Goal: Task Accomplishment & Management: Use online tool/utility

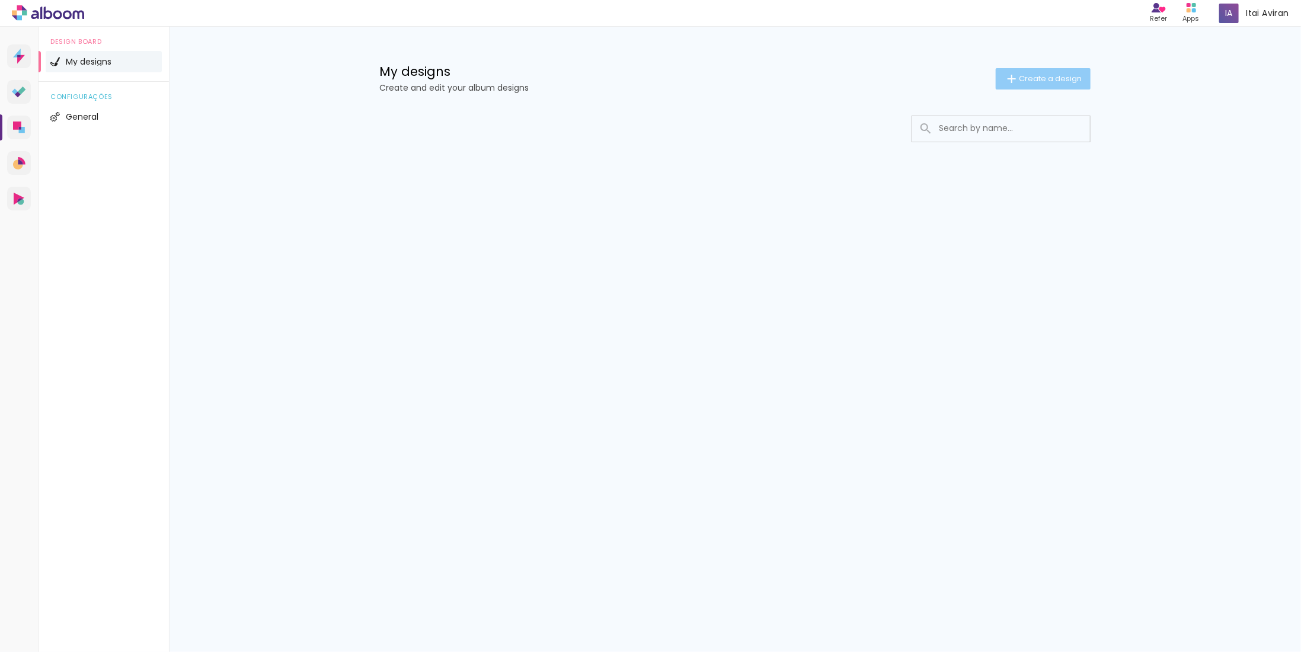
click at [1031, 72] on paper-button "Create a design" at bounding box center [1043, 78] width 95 height 21
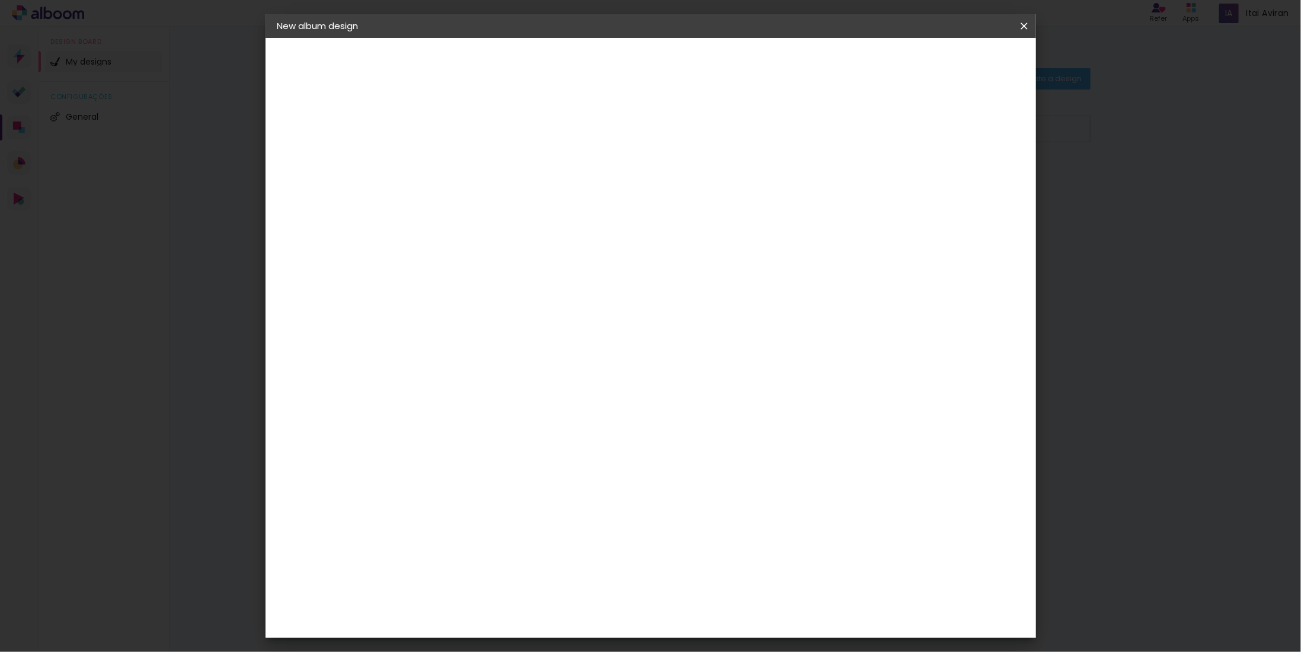
click at [471, 162] on input at bounding box center [471, 159] width 0 height 18
type input "Riki Family Album"
type paper-input "Riki Family Album"
click at [520, 68] on paper-button "Next" at bounding box center [499, 63] width 43 height 20
click at [515, 195] on input "[GEOGRAPHIC_DATA]" at bounding box center [483, 202] width 82 height 15
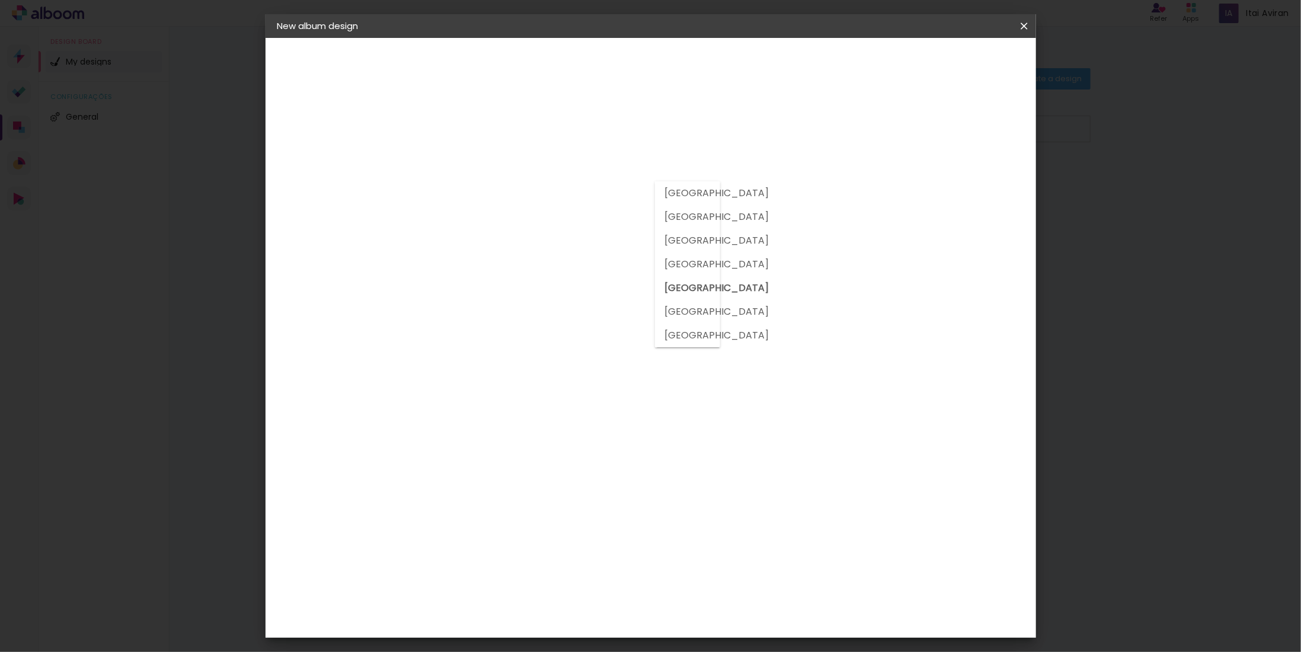
click at [538, 124] on div "Album Company [GEOGRAPHIC_DATA] [GEOGRAPHIC_DATA] [GEOGRAPHIC_DATA] [GEOGRAPHIC…" at bounding box center [487, 227] width 100 height 225
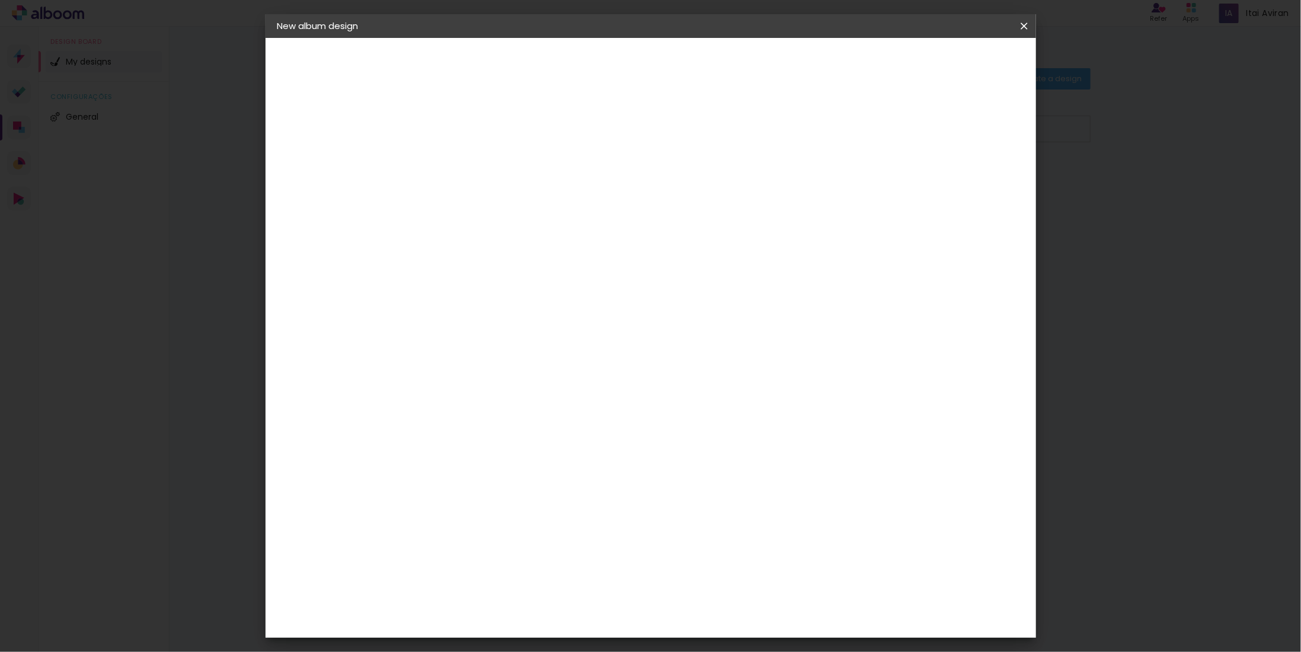
click at [0, 0] on slot "Free Size" at bounding box center [0, 0] width 0 height 0
click at [637, 65] on paper-button "Next" at bounding box center [615, 63] width 43 height 20
click at [0, 0] on slot "Show bleed" at bounding box center [0, 0] width 0 height 0
type paper-checkbox "on"
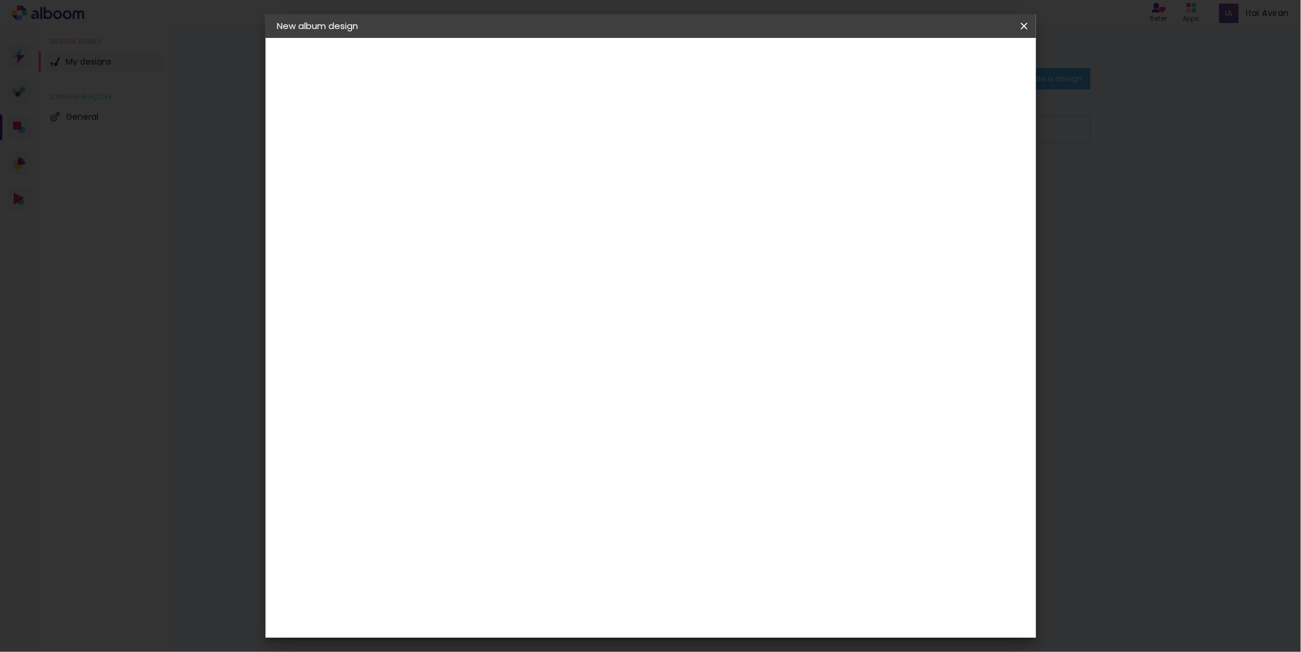
click at [0, 0] on slot "Show bleed" at bounding box center [0, 0] width 0 height 0
type input "3"
type paper-input "3"
click at [479, 131] on input "3" at bounding box center [463, 136] width 41 height 15
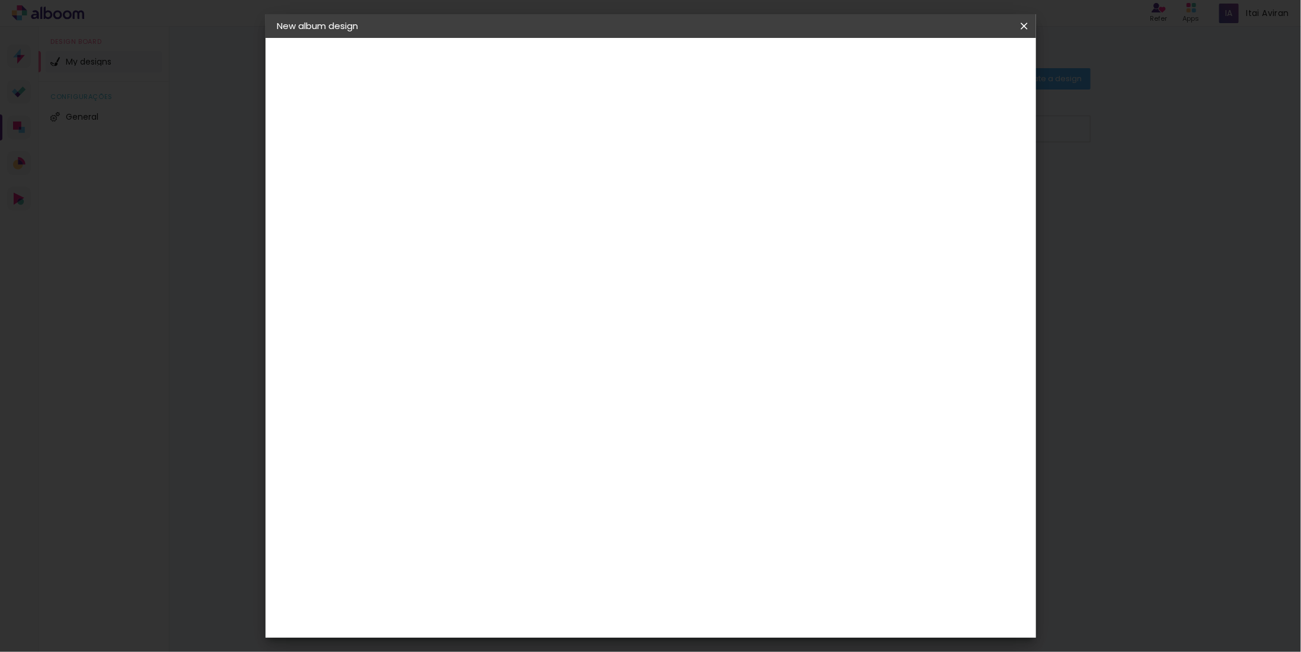
type input "2"
type paper-input "2"
click at [478, 139] on input "2" at bounding box center [463, 136] width 41 height 15
type input "3"
type paper-input "3"
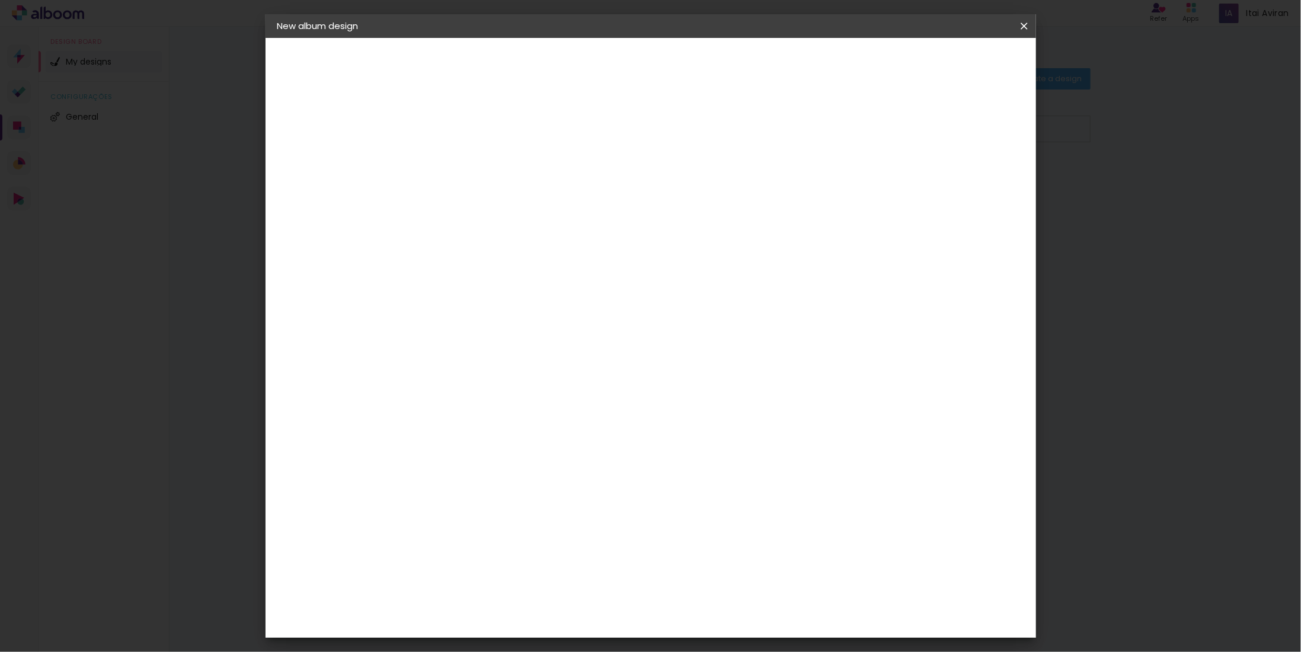
click at [478, 133] on input "3" at bounding box center [463, 136] width 41 height 15
type input "4"
type paper-input "4"
click at [478, 133] on input "4" at bounding box center [463, 136] width 41 height 15
type input "5"
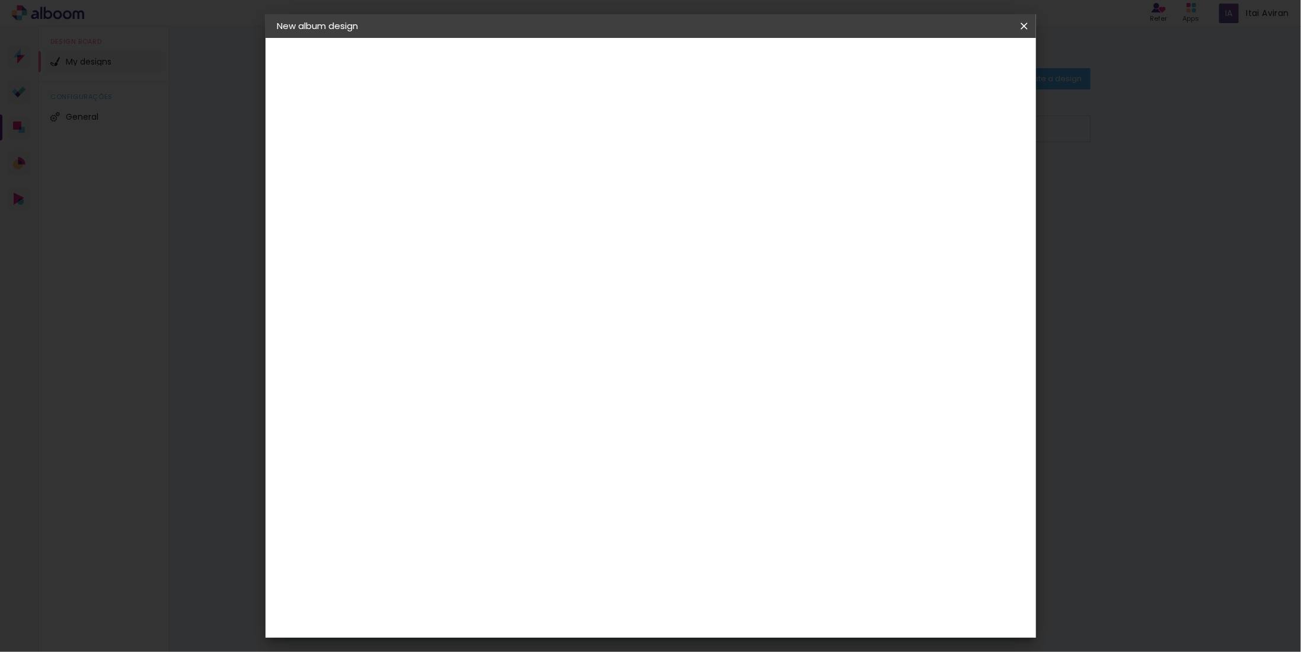
type paper-input "5"
click at [478, 133] on input "5" at bounding box center [463, 136] width 41 height 15
type input "6"
type paper-input "6"
click at [477, 131] on input "6" at bounding box center [463, 136] width 41 height 15
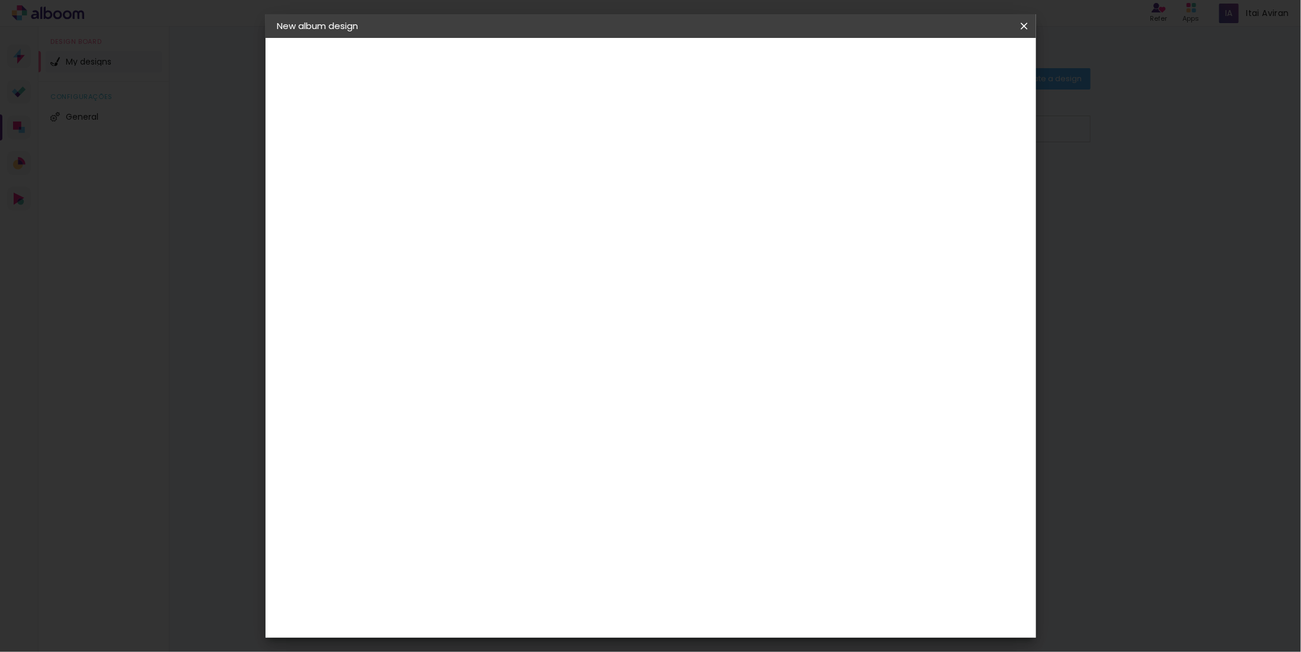
type input "5"
type paper-input "5"
click at [478, 140] on input "5" at bounding box center [463, 136] width 41 height 15
type input "4"
type paper-input "4"
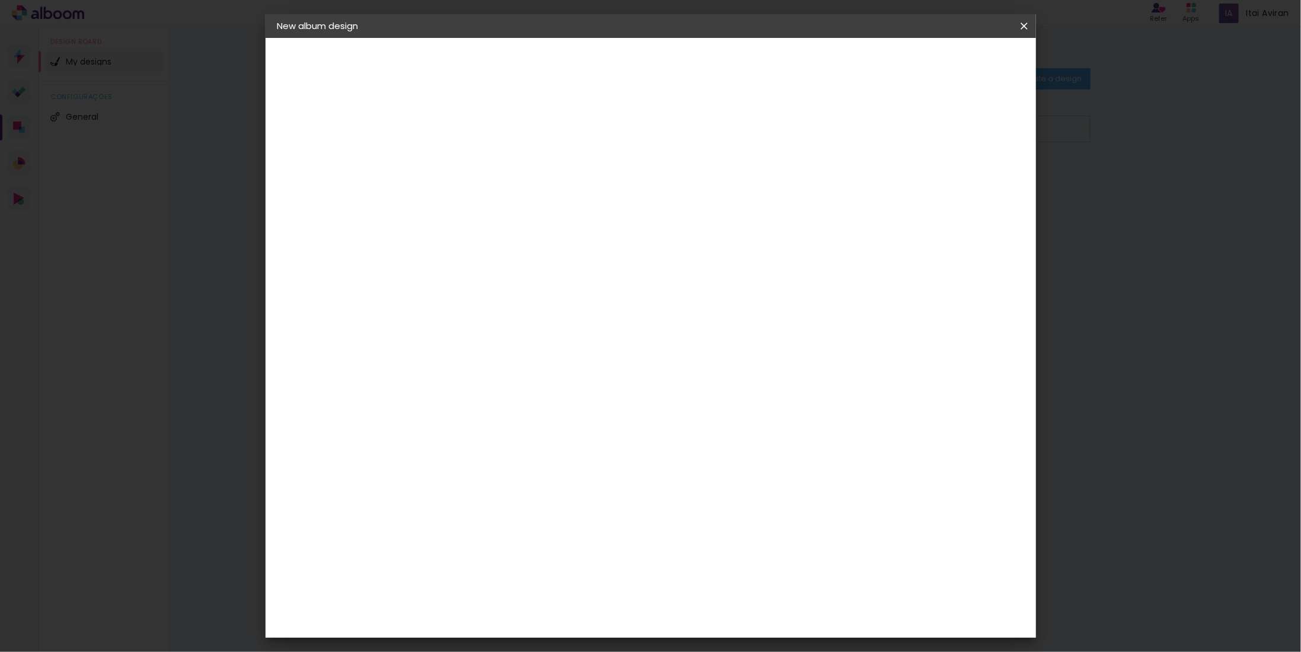
click at [478, 140] on input "4" at bounding box center [463, 136] width 41 height 15
type input "3"
type paper-input "3"
click at [478, 140] on input "3" at bounding box center [463, 136] width 41 height 15
type input "4"
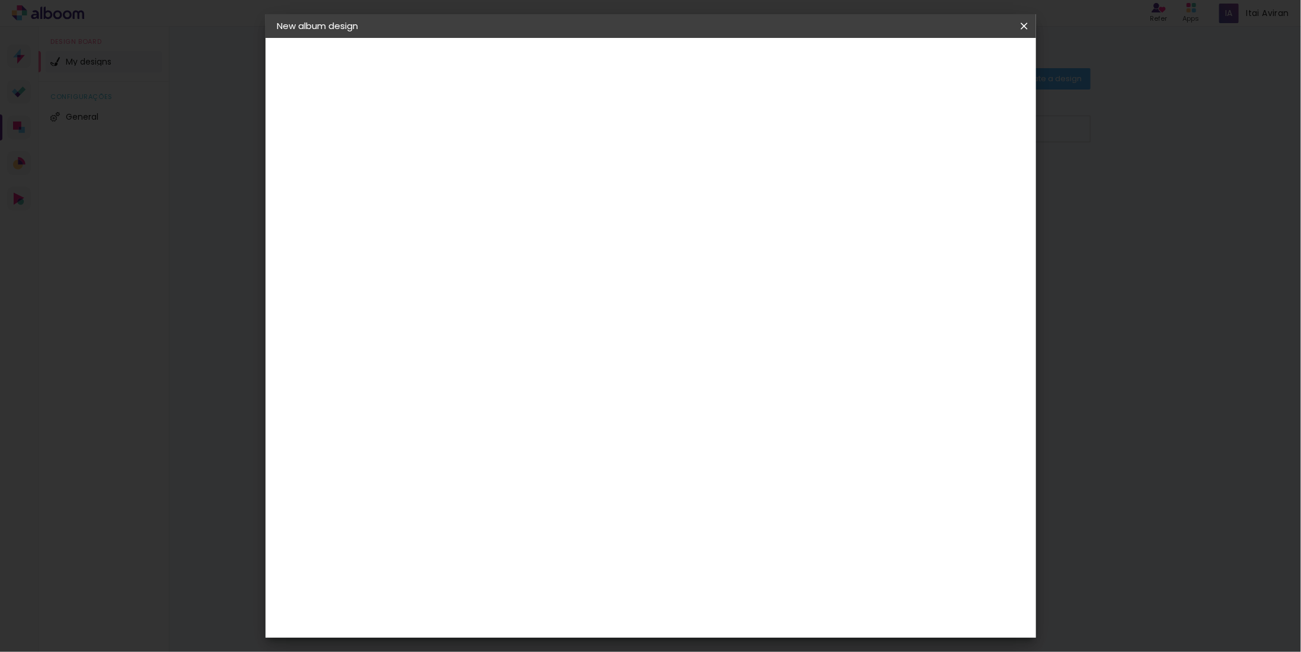
type paper-input "4"
click at [479, 134] on input "4" at bounding box center [463, 136] width 41 height 15
type input "6"
type paper-input "6"
click at [970, 172] on input "6" at bounding box center [962, 179] width 21 height 18
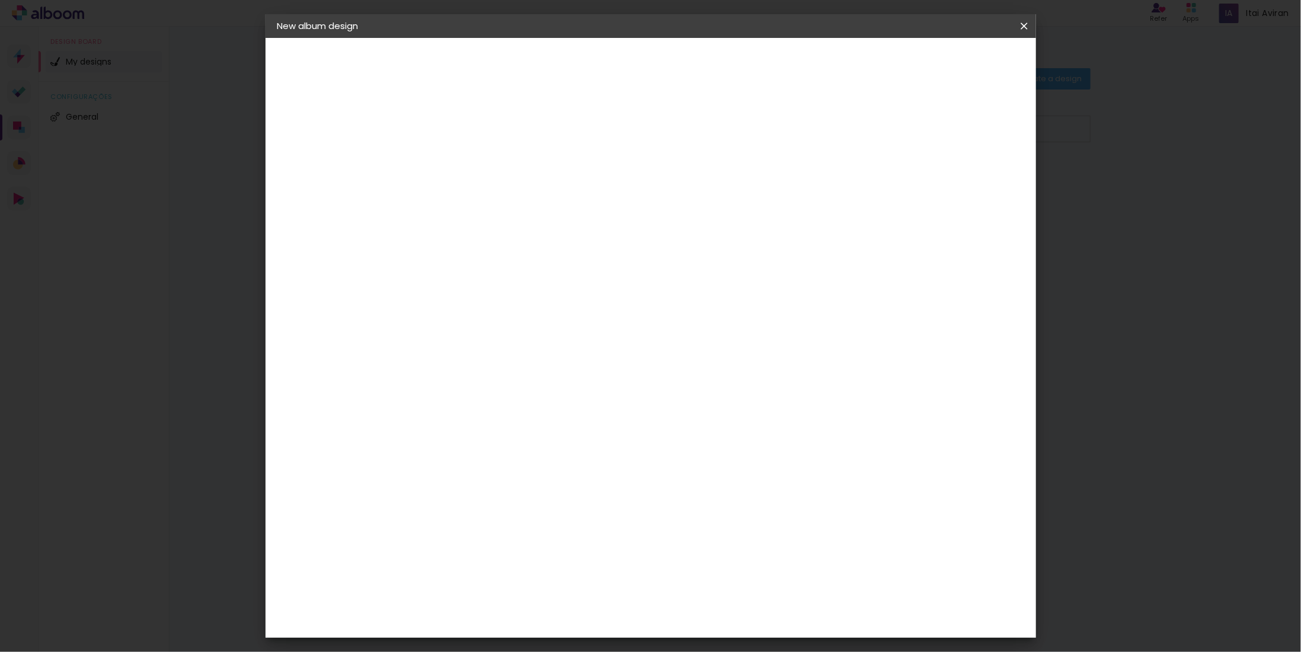
type input "7"
type paper-input "7"
click at [970, 172] on input "7" at bounding box center [959, 179] width 21 height 18
type input "6"
type paper-input "6"
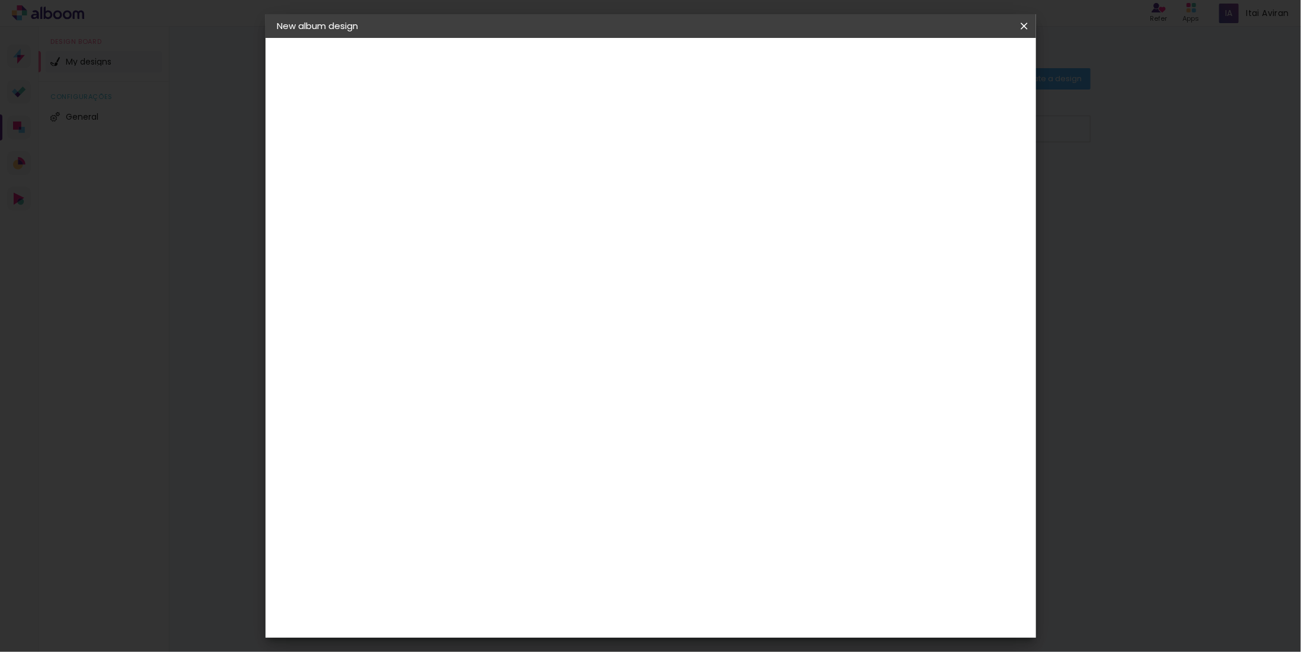
click at [967, 182] on input "6" at bounding box center [959, 179] width 21 height 18
type input "5"
type paper-input "5"
click at [967, 182] on input "5" at bounding box center [962, 179] width 21 height 18
click at [950, 63] on span "Start design" at bounding box center [925, 63] width 50 height 8
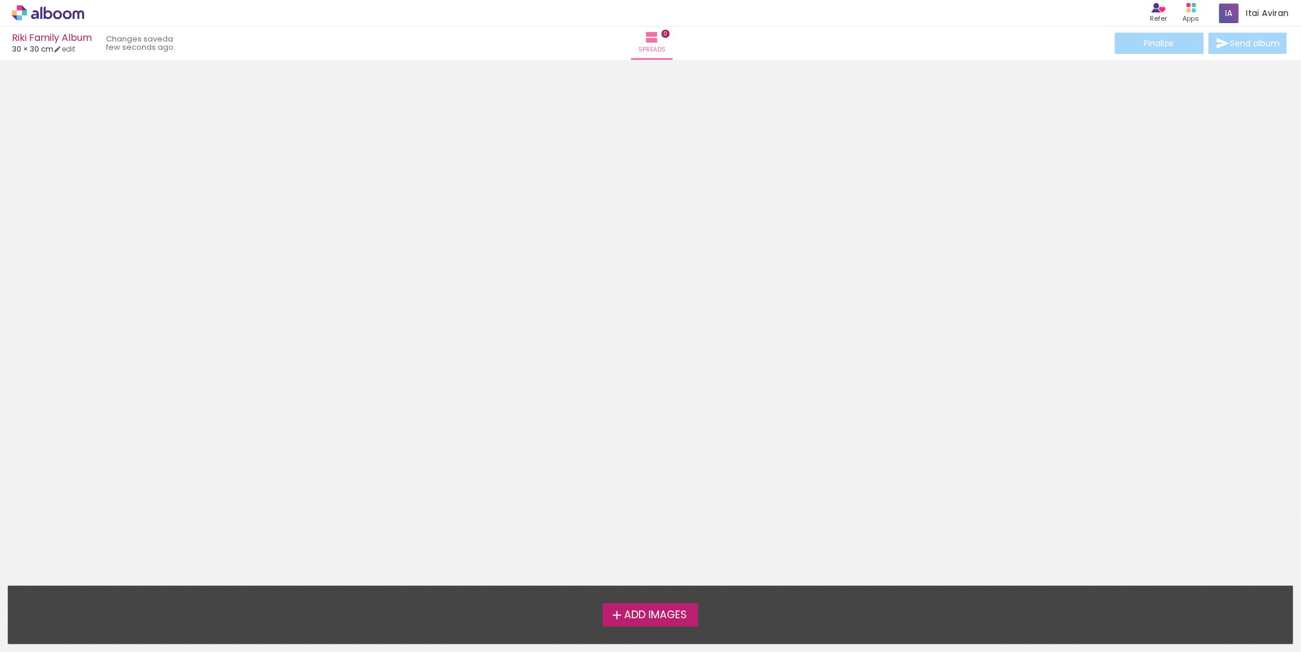
click at [1235, 112] on div at bounding box center [650, 277] width 1301 height 427
click at [38, 33] on div "Riki Family Album" at bounding box center [52, 38] width 80 height 11
click at [70, 48] on link "edit" at bounding box center [64, 49] width 22 height 10
type input "Riki Family Album"
type input "4"
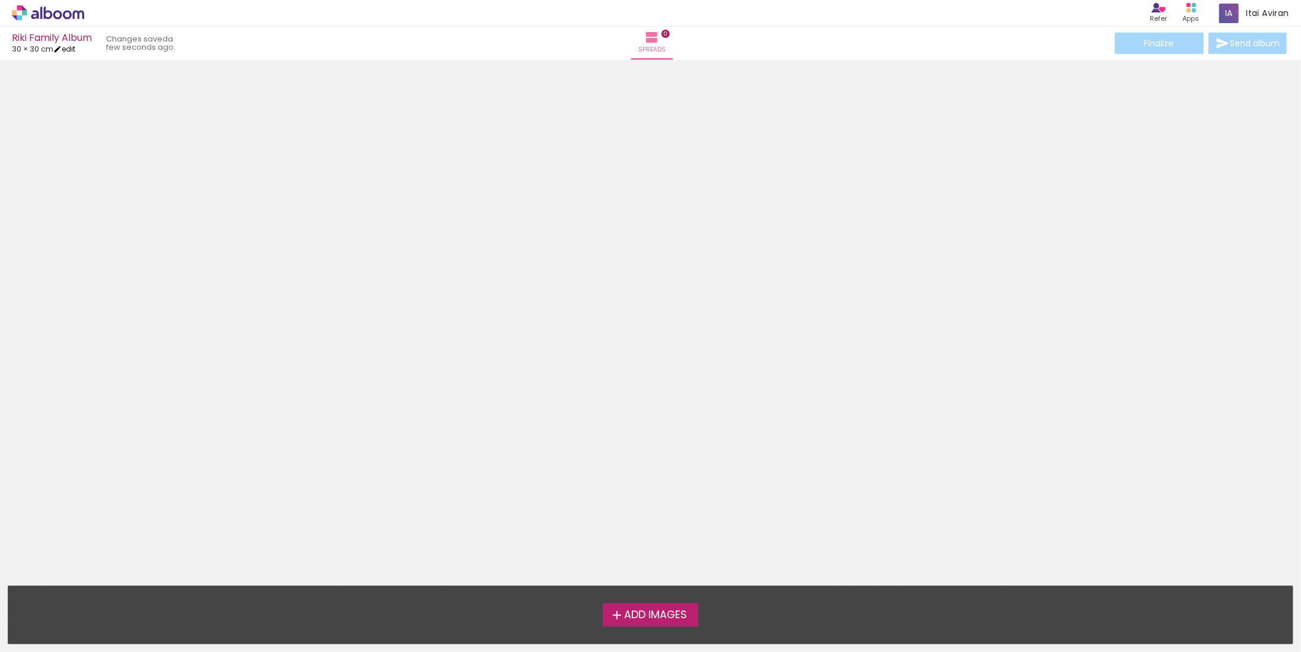
type input "30"
type input "60"
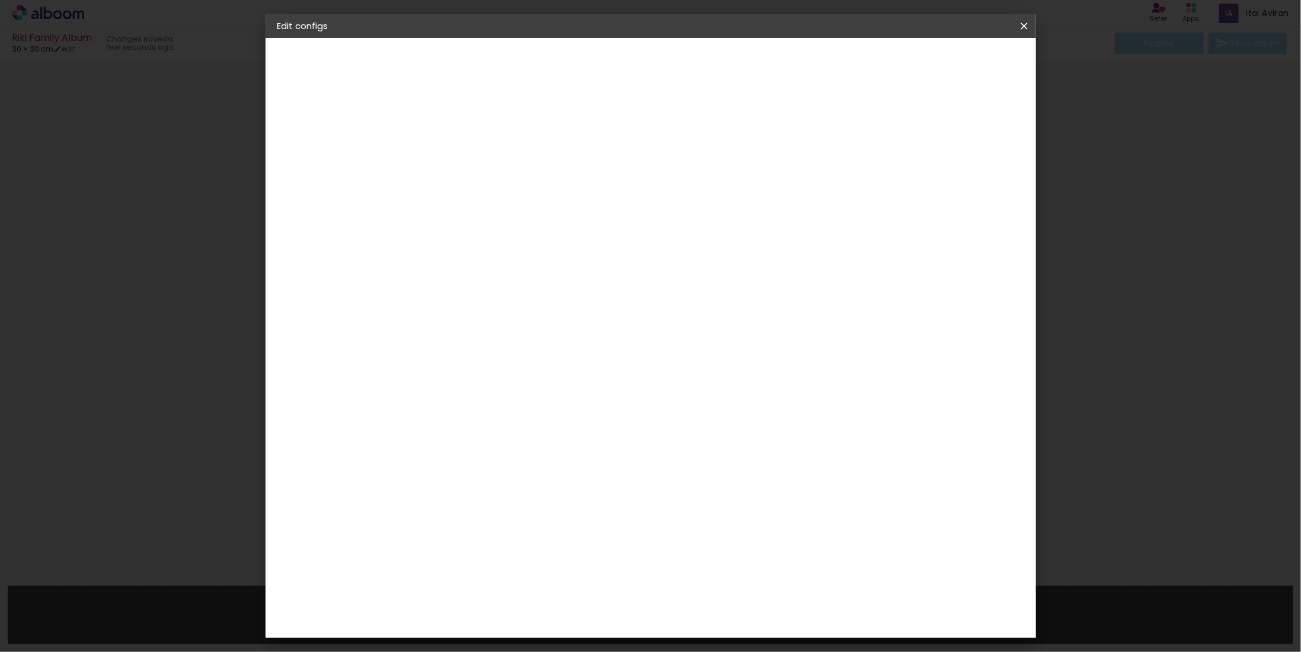
click at [369, 87] on paper-button "Riki Family Album" at bounding box center [342, 88] width 130 height 24
drag, startPoint x: 631, startPoint y: 162, endPoint x: 557, endPoint y: 167, distance: 74.2
click at [523, 139] on div "Infos Give your album a title. Next" at bounding box center [471, 88] width 103 height 101
type input "Reut - Family Album"
type paper-input "Reut - Family Album"
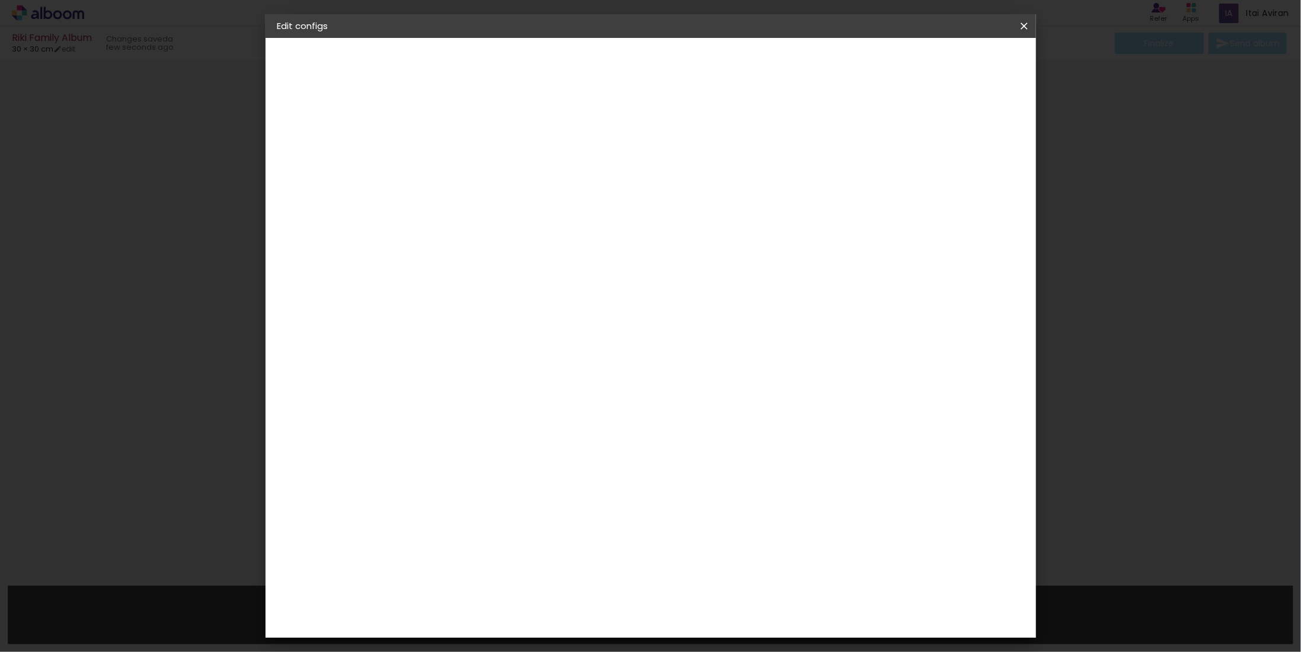
click at [0, 0] on slot "Next" at bounding box center [0, 0] width 0 height 0
click at [1029, 25] on iron-icon at bounding box center [1024, 26] width 14 height 12
click at [637, 183] on paper-item "Free Size" at bounding box center [594, 180] width 86 height 26
click at [637, 69] on paper-button "Next" at bounding box center [615, 63] width 43 height 20
click at [962, 69] on paper-button "Save configs" at bounding box center [923, 63] width 77 height 20
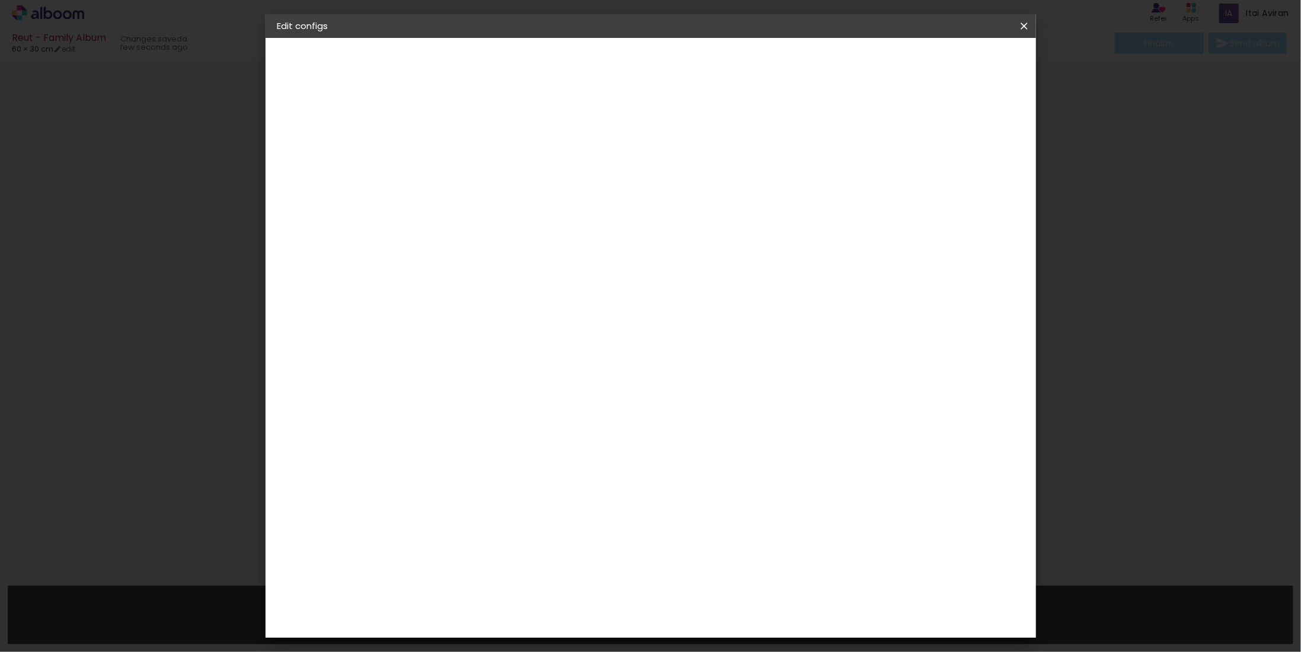
click at [962, 63] on paper-button "Save configs" at bounding box center [923, 63] width 77 height 20
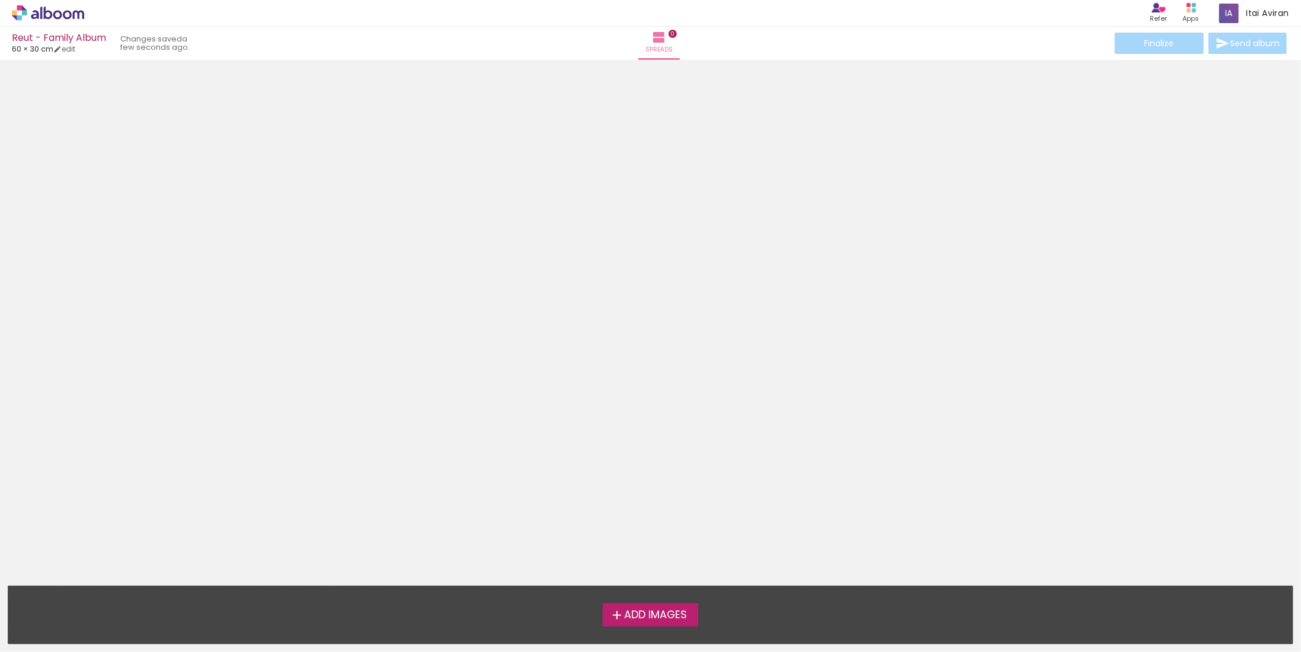
click at [652, 612] on span "Add Images" at bounding box center [655, 615] width 63 height 11
click at [0, 0] on input "file" at bounding box center [0, 0] width 0 height 0
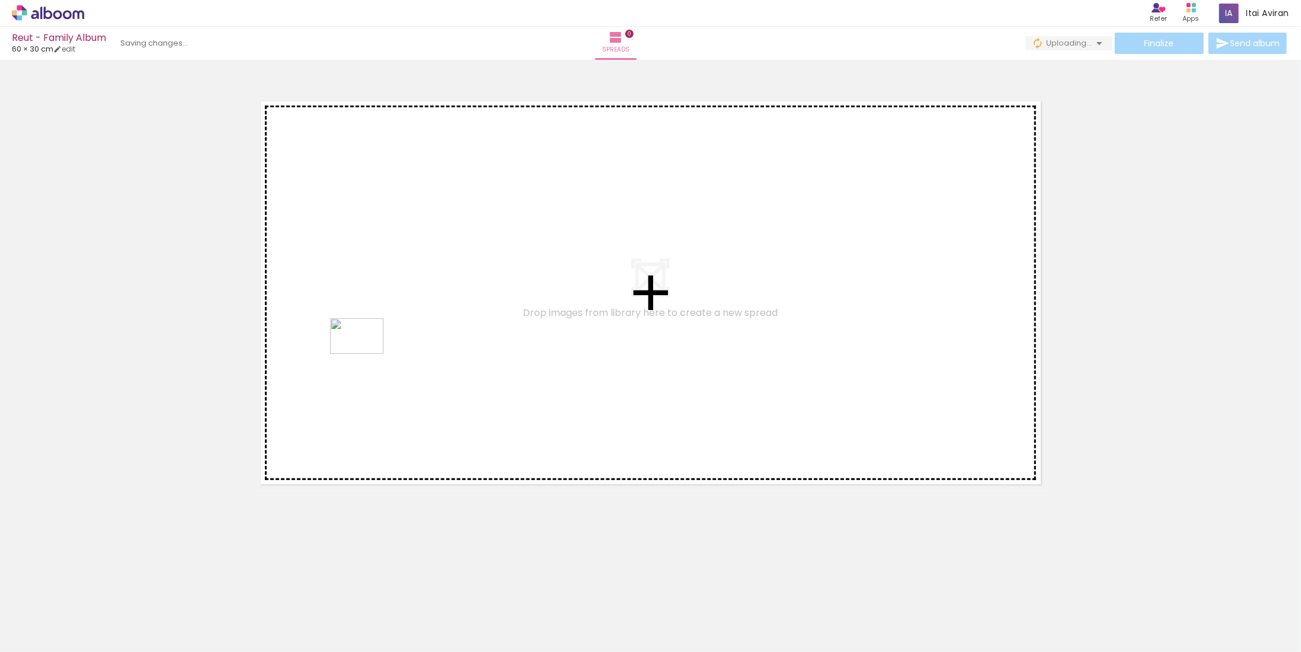
drag, startPoint x: 248, startPoint y: 621, endPoint x: 357, endPoint y: 393, distance: 252.9
click at [366, 354] on quentale-workspace at bounding box center [650, 326] width 1301 height 652
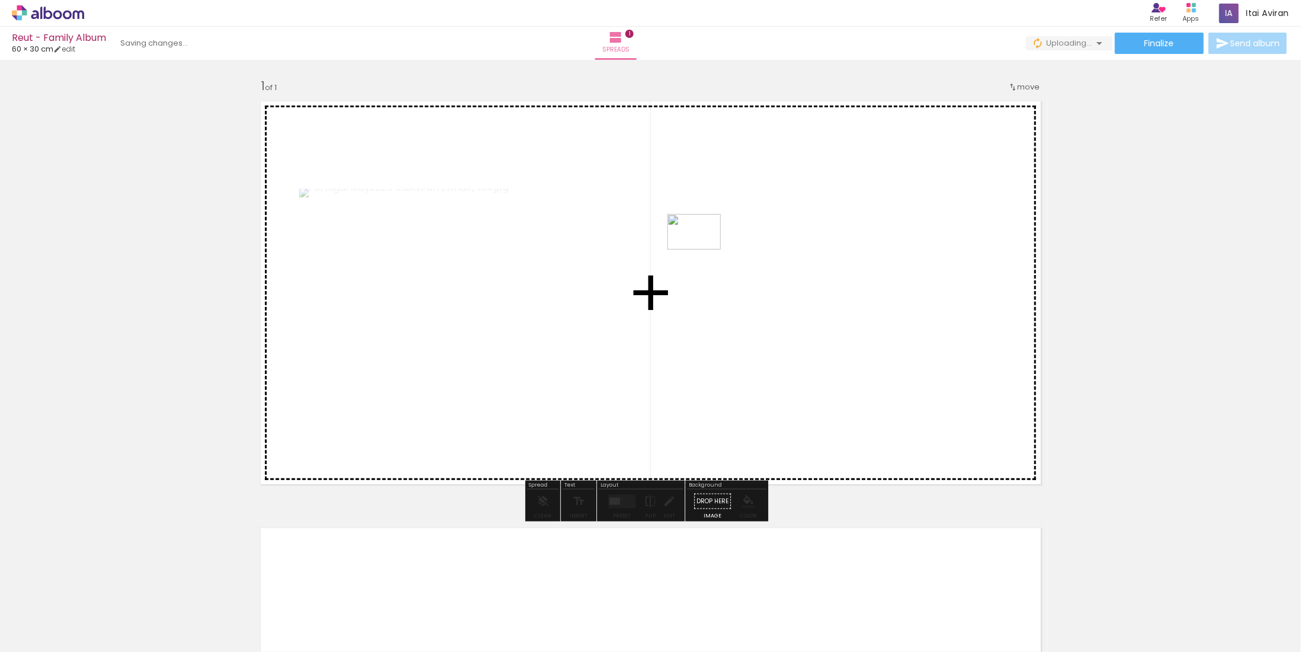
drag, startPoint x: 314, startPoint y: 628, endPoint x: 752, endPoint y: 201, distance: 611.5
click at [752, 201] on quentale-workspace at bounding box center [650, 326] width 1301 height 652
drag, startPoint x: 373, startPoint y: 615, endPoint x: 813, endPoint y: 380, distance: 498.5
click at [813, 380] on quentale-workspace at bounding box center [650, 326] width 1301 height 652
drag, startPoint x: 594, startPoint y: 611, endPoint x: 777, endPoint y: 331, distance: 334.5
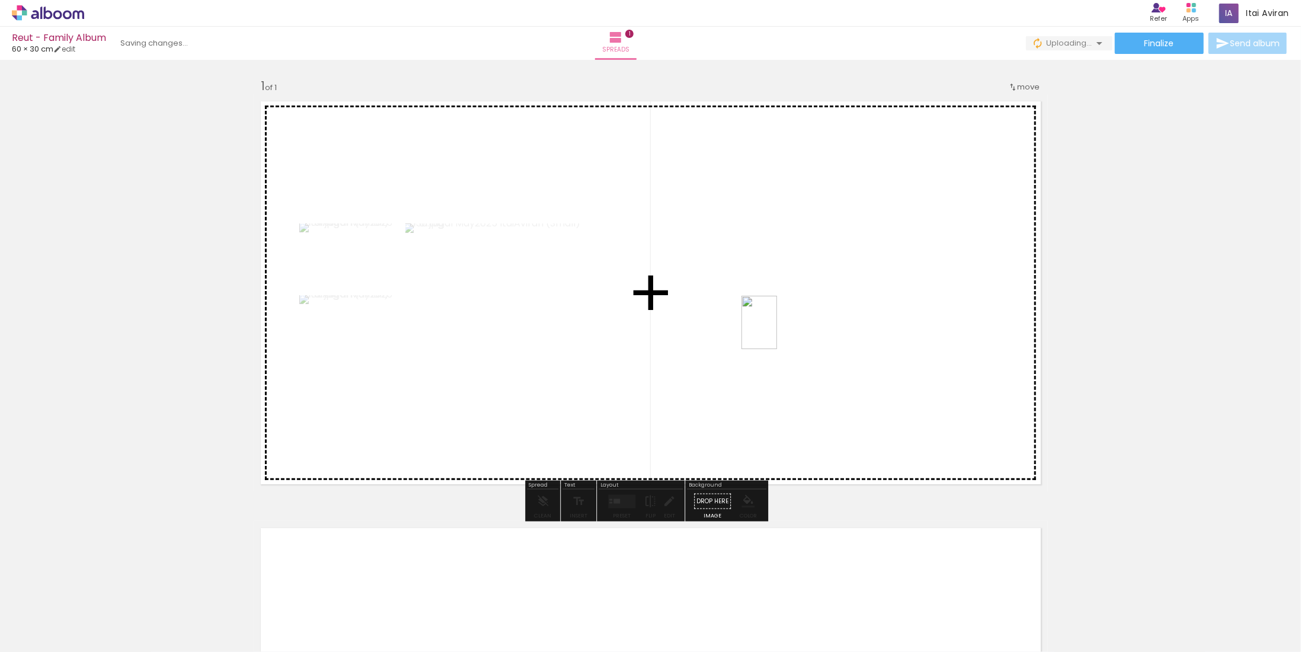
click at [777, 331] on quentale-workspace at bounding box center [650, 326] width 1301 height 652
drag, startPoint x: 734, startPoint y: 620, endPoint x: 837, endPoint y: 392, distance: 250.4
click at [837, 392] on quentale-workspace at bounding box center [650, 326] width 1301 height 652
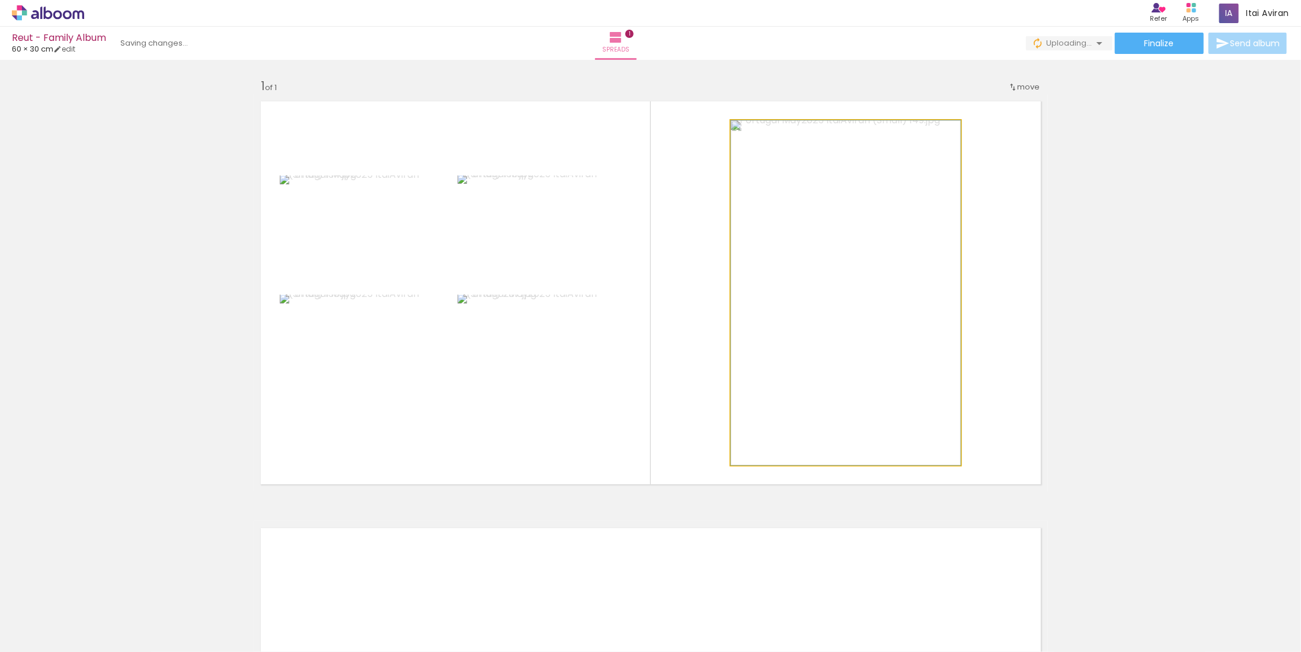
click at [864, 290] on quentale-photo at bounding box center [846, 292] width 230 height 345
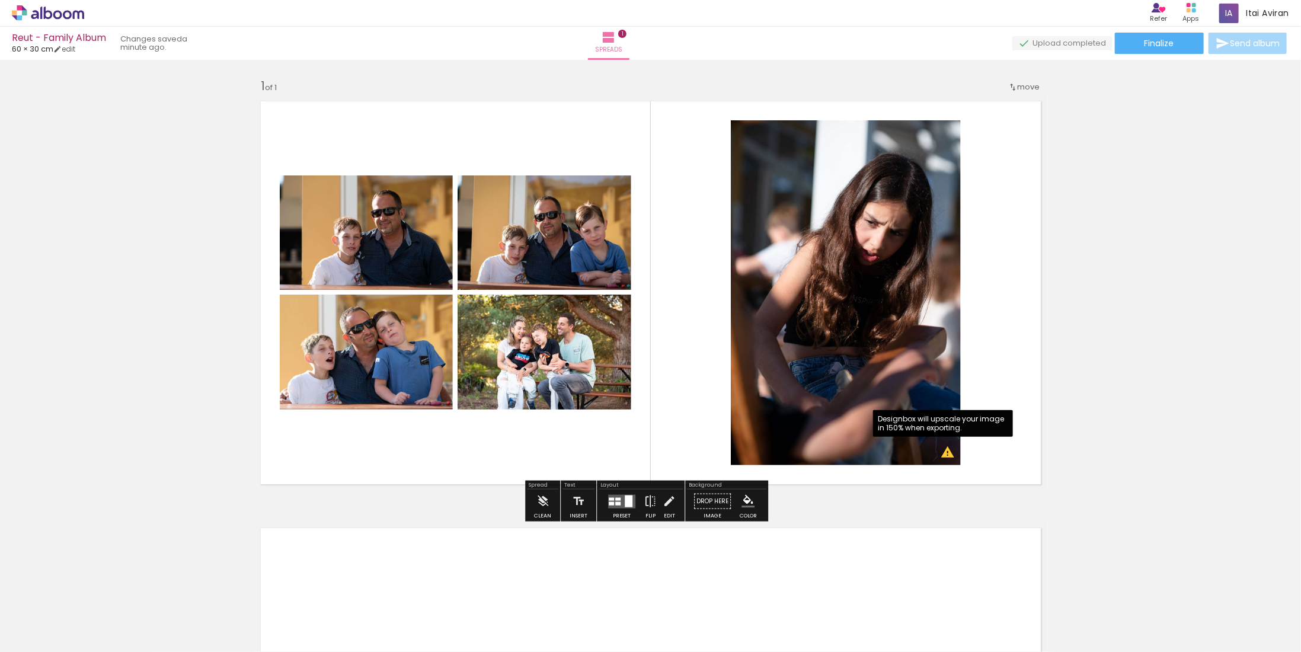
click at [856, 201] on quentale-photo at bounding box center [846, 292] width 230 height 345
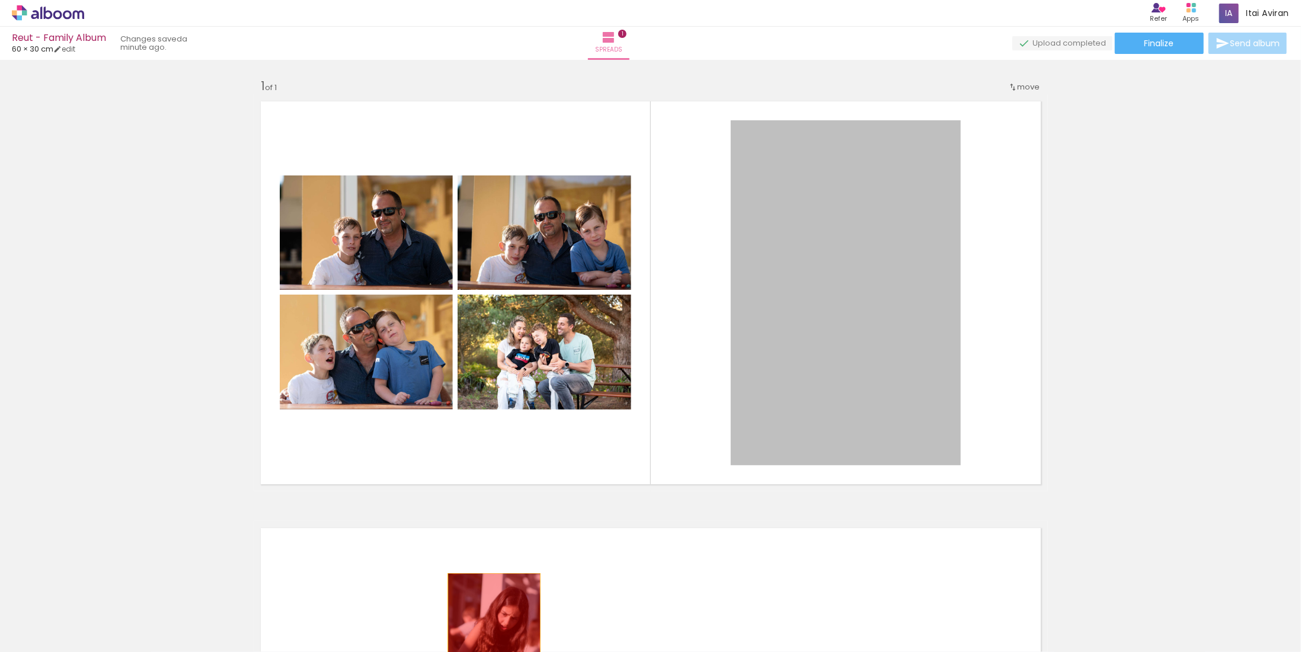
drag, startPoint x: 856, startPoint y: 201, endPoint x: 490, endPoint y: 642, distance: 573.7
click at [490, 642] on quentale-workspace at bounding box center [650, 326] width 1301 height 652
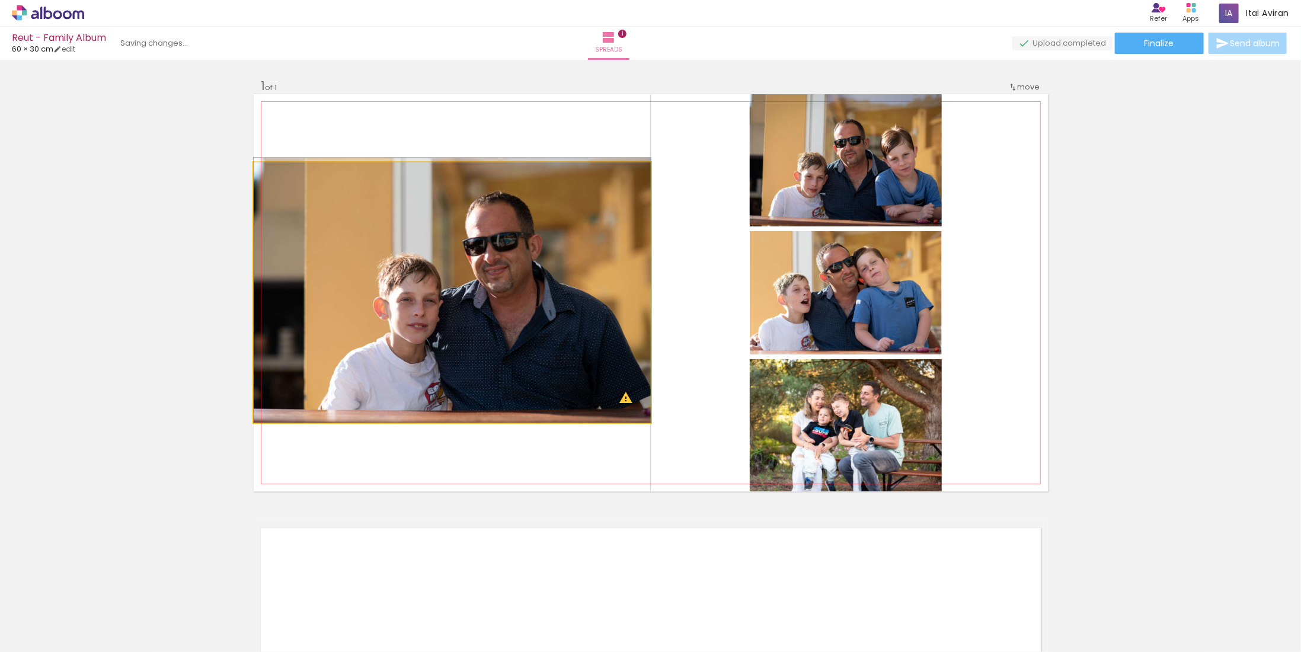
drag, startPoint x: 648, startPoint y: 320, endPoint x: 463, endPoint y: 274, distance: 190.5
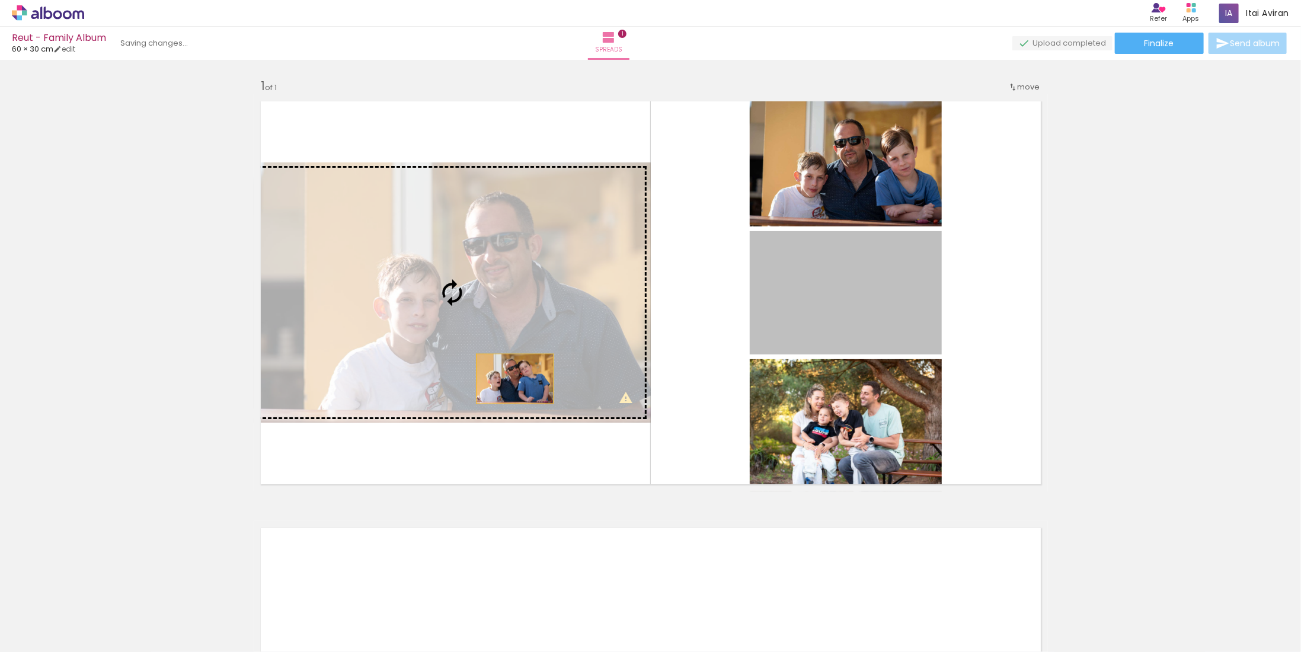
drag, startPoint x: 792, startPoint y: 287, endPoint x: 510, endPoint y: 379, distance: 296.5
click at [0, 0] on slot at bounding box center [0, 0] width 0 height 0
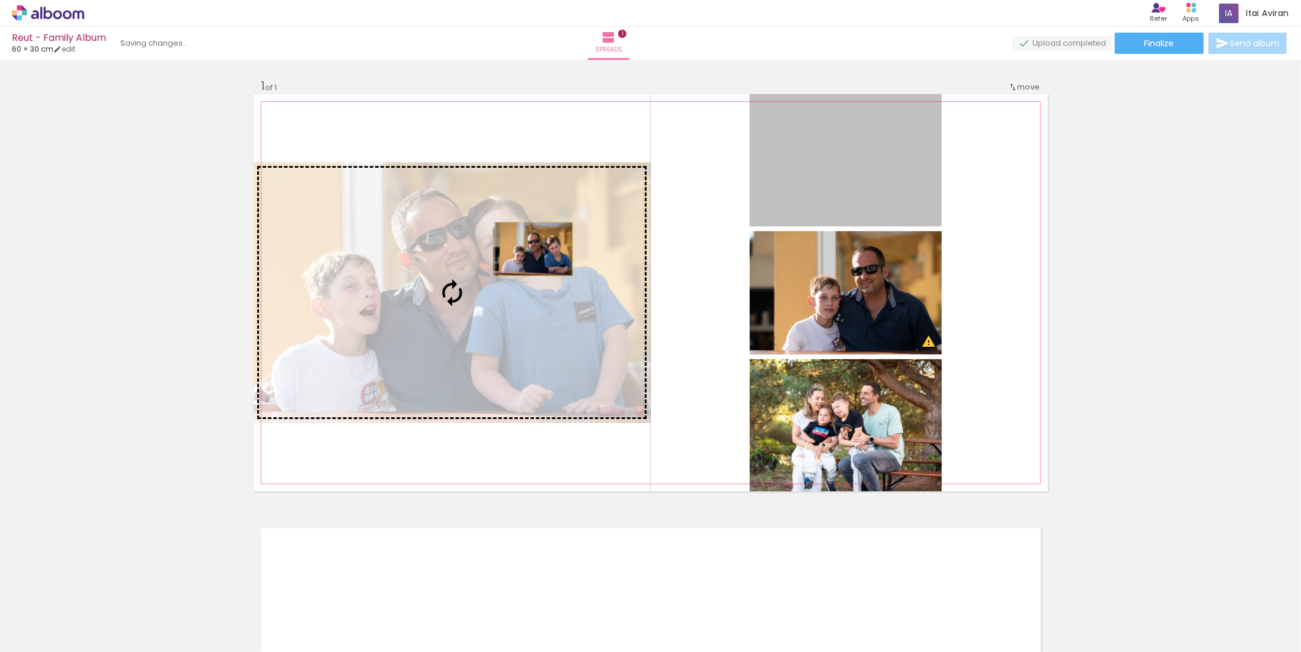
drag, startPoint x: 871, startPoint y: 177, endPoint x: 529, endPoint y: 249, distance: 349.5
click at [0, 0] on slot at bounding box center [0, 0] width 0 height 0
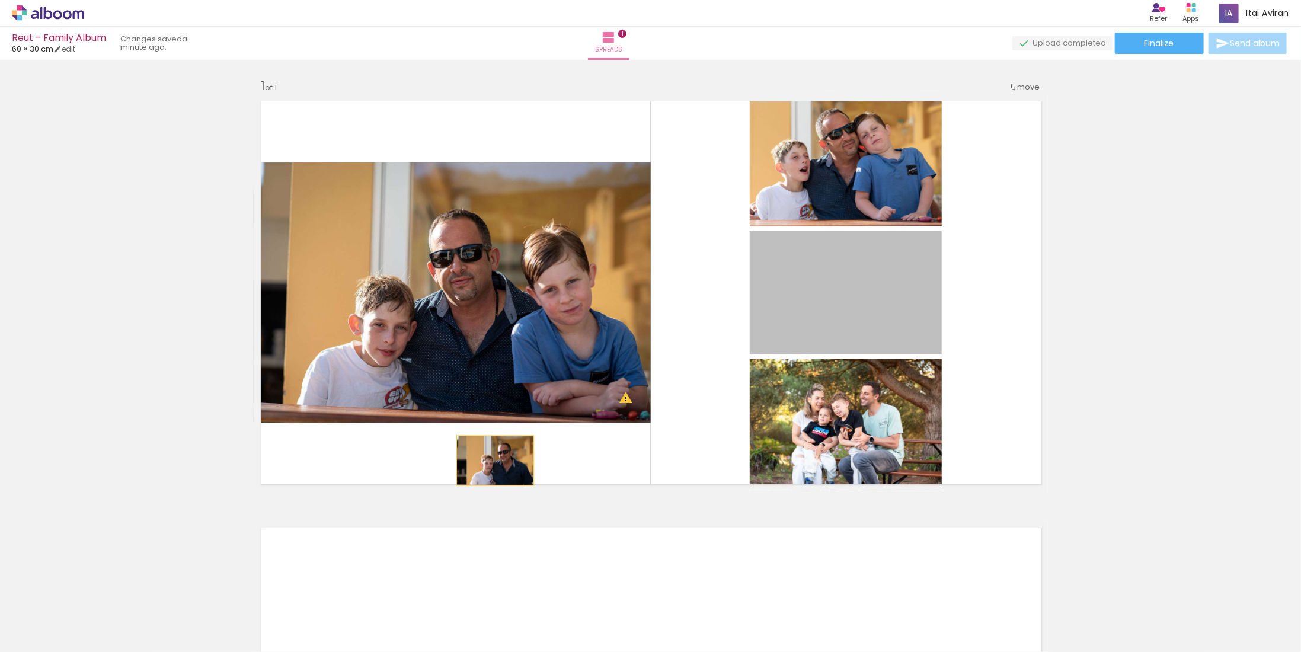
drag, startPoint x: 825, startPoint y: 329, endPoint x: 491, endPoint y: 461, distance: 359.2
click at [491, 461] on quentale-layouter at bounding box center [651, 292] width 794 height 397
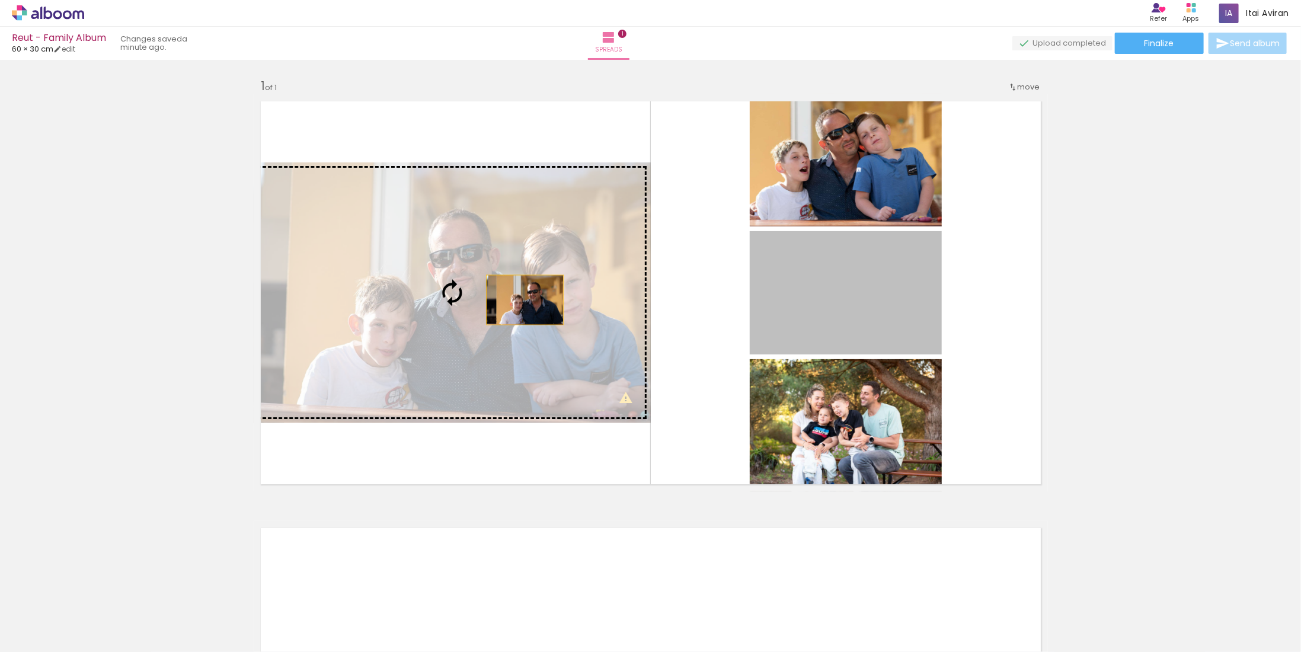
drag, startPoint x: 784, startPoint y: 306, endPoint x: 520, endPoint y: 300, distance: 263.8
click at [0, 0] on slot at bounding box center [0, 0] width 0 height 0
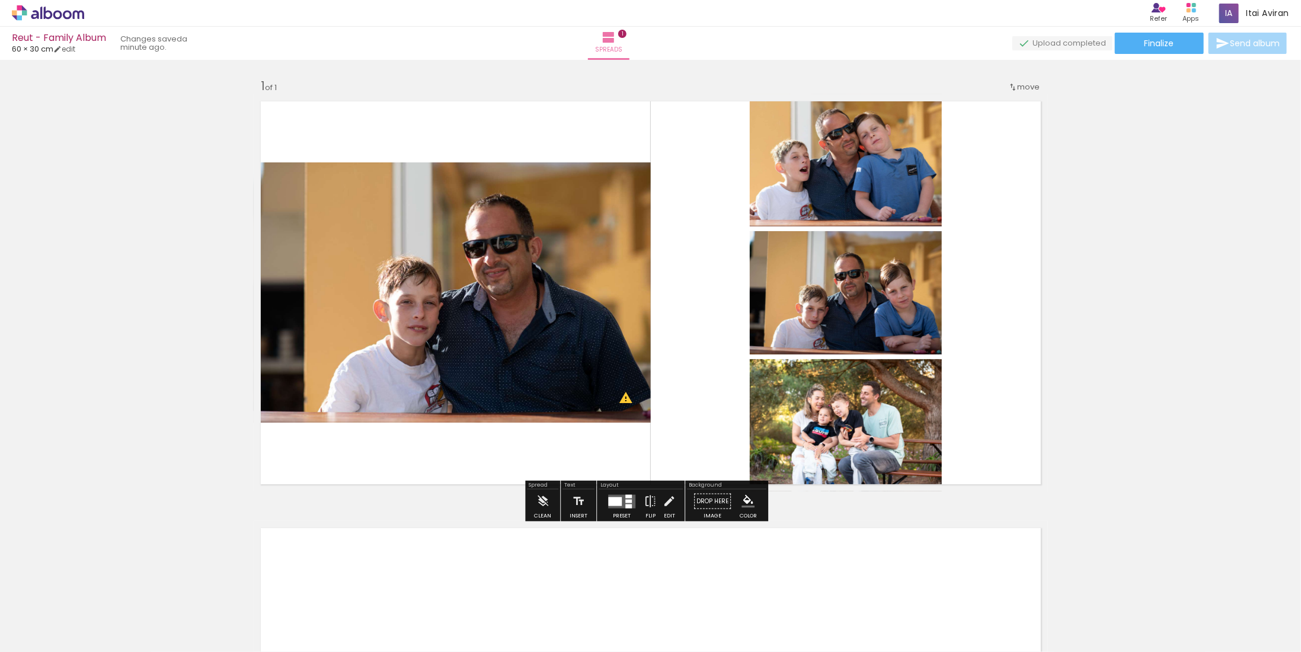
click at [617, 503] on div at bounding box center [615, 501] width 14 height 9
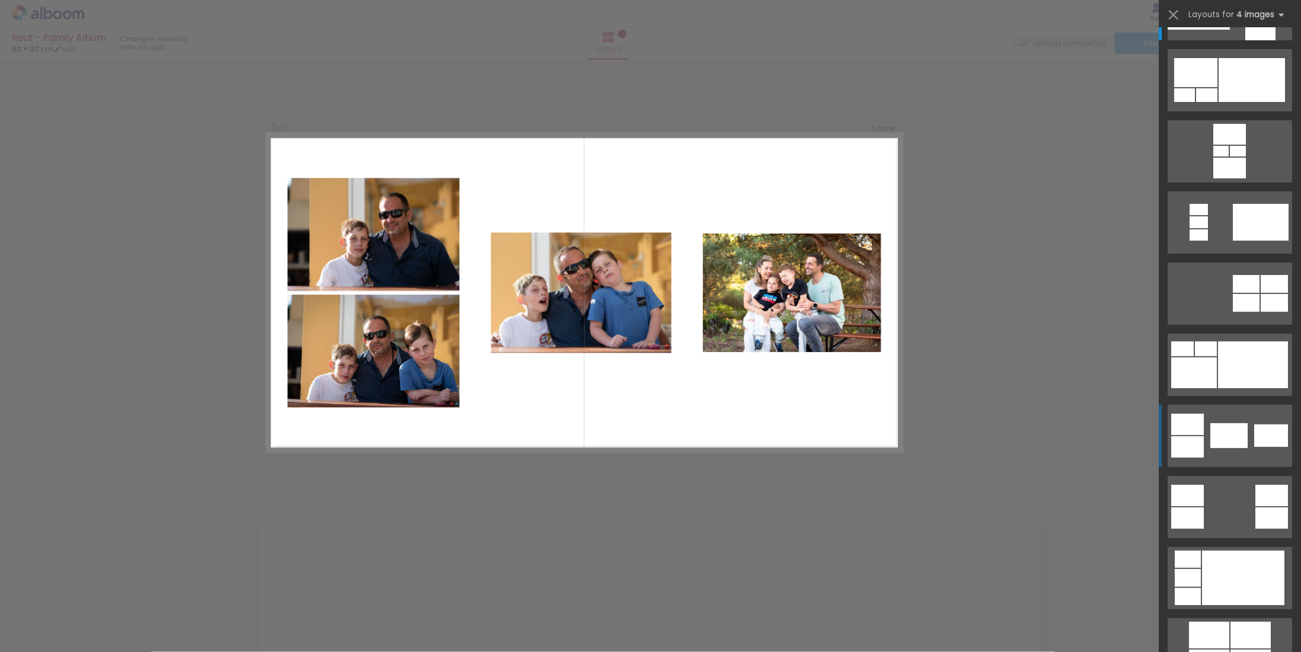
scroll to position [59, 0]
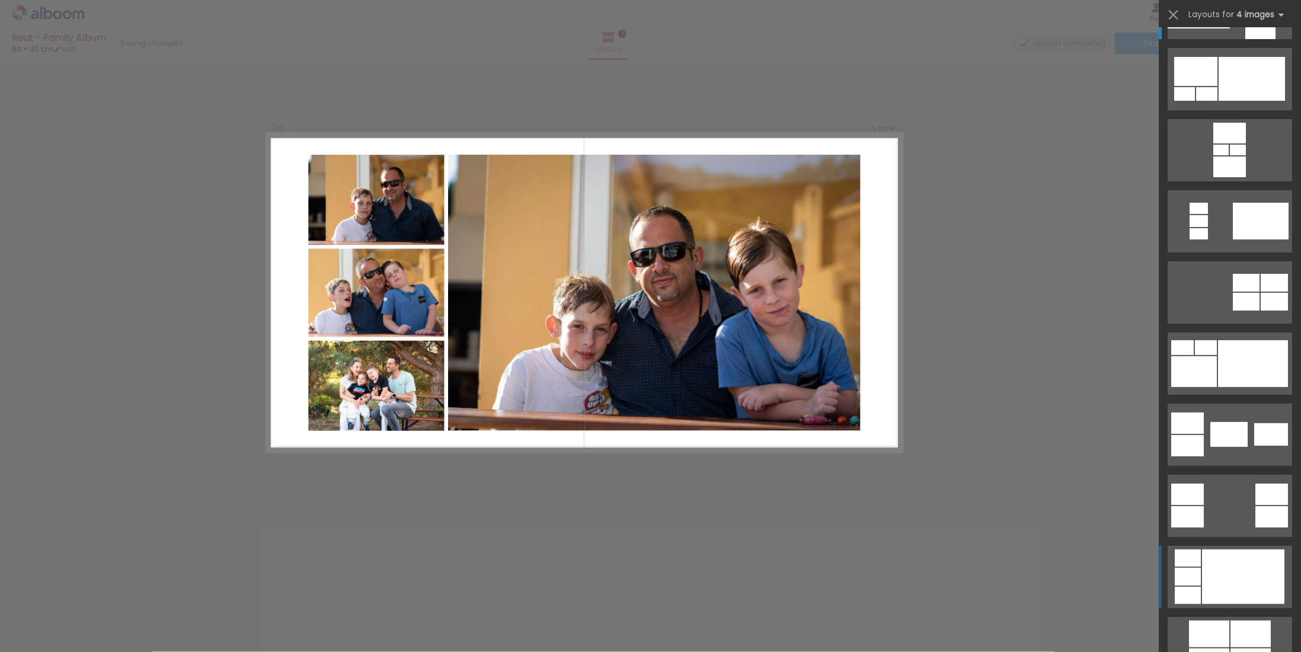
click at [1226, 570] on div at bounding box center [1243, 576] width 82 height 55
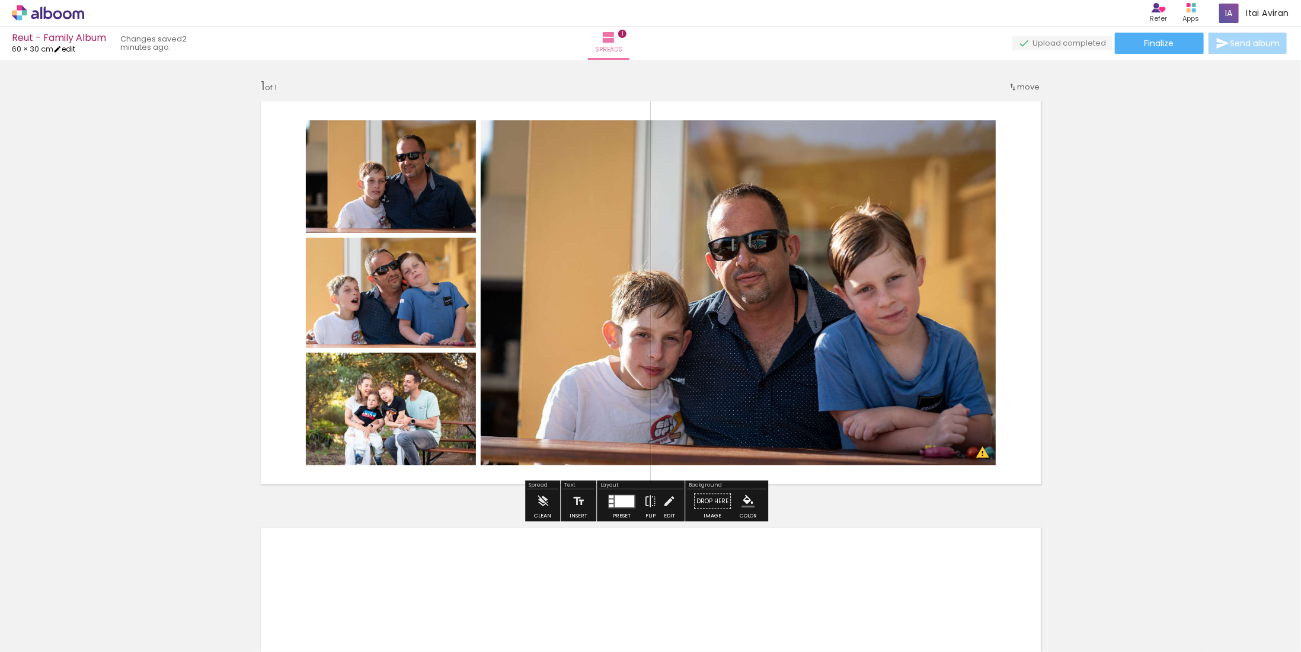
click at [62, 49] on iron-icon at bounding box center [57, 49] width 8 height 8
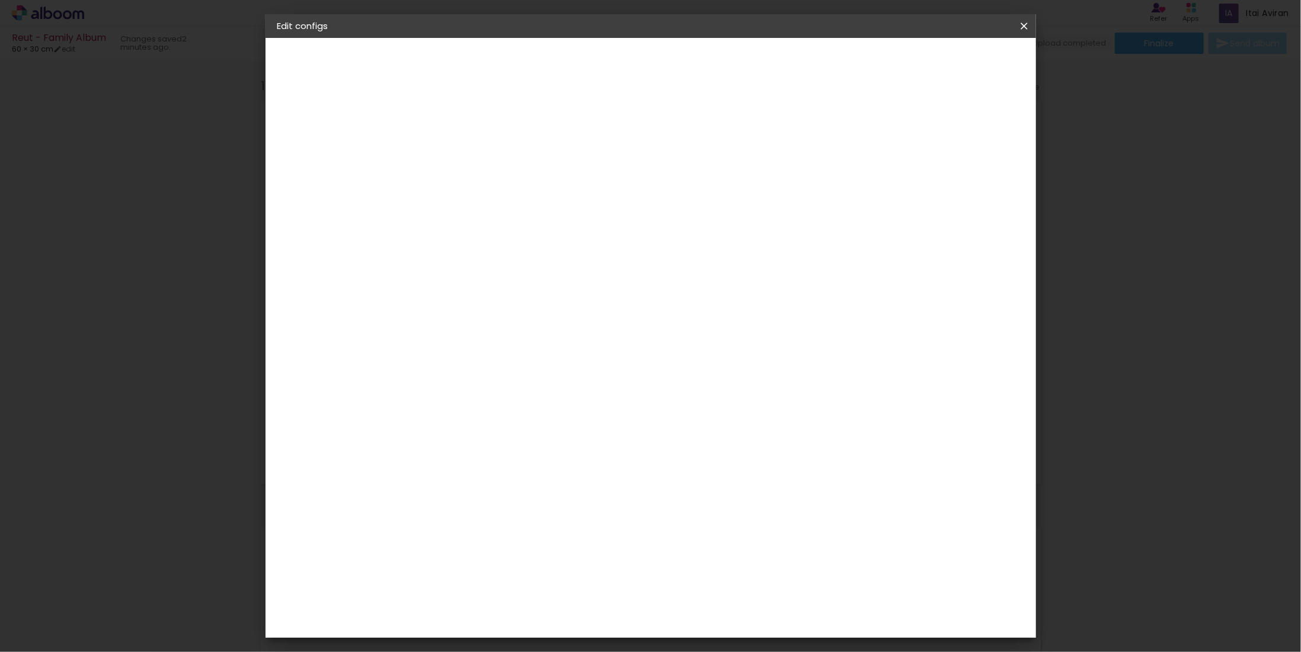
click at [459, 135] on input "4" at bounding box center [463, 136] width 41 height 15
type input "3"
type paper-input "3"
click at [478, 137] on input "3" at bounding box center [463, 136] width 41 height 15
type input "2"
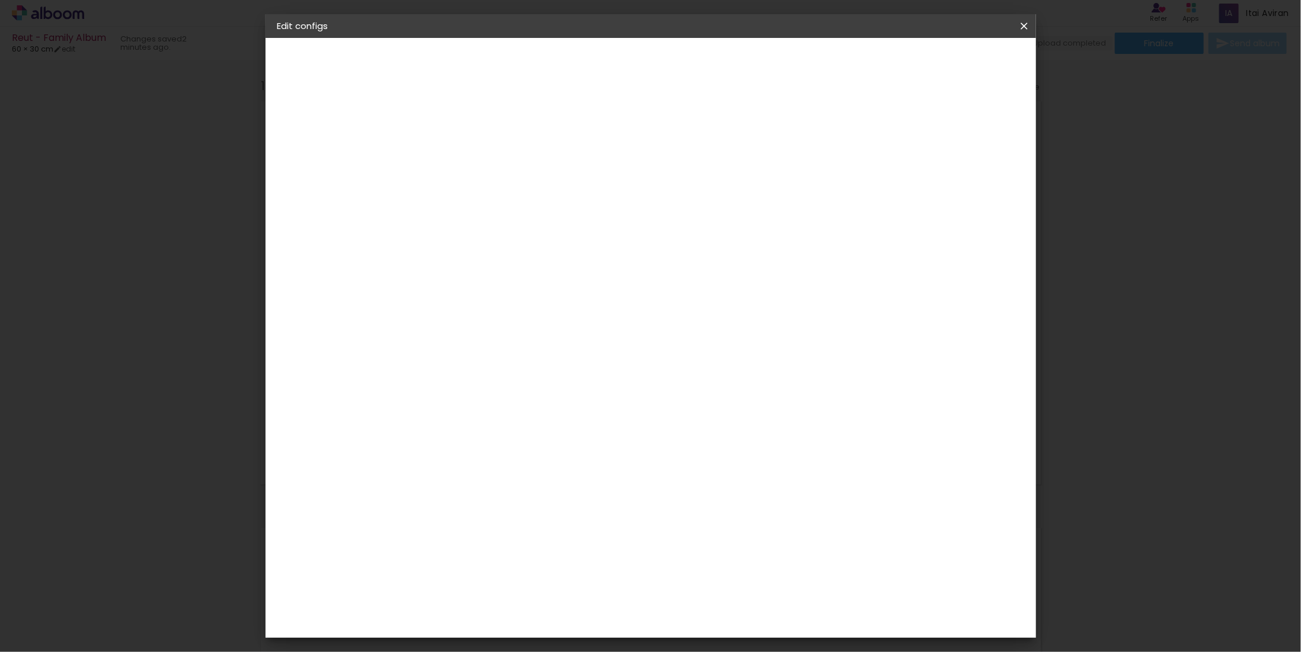
type paper-input "2"
click at [478, 137] on input "2" at bounding box center [463, 136] width 41 height 15
click at [950, 59] on span "Save configs" at bounding box center [923, 63] width 53 height 8
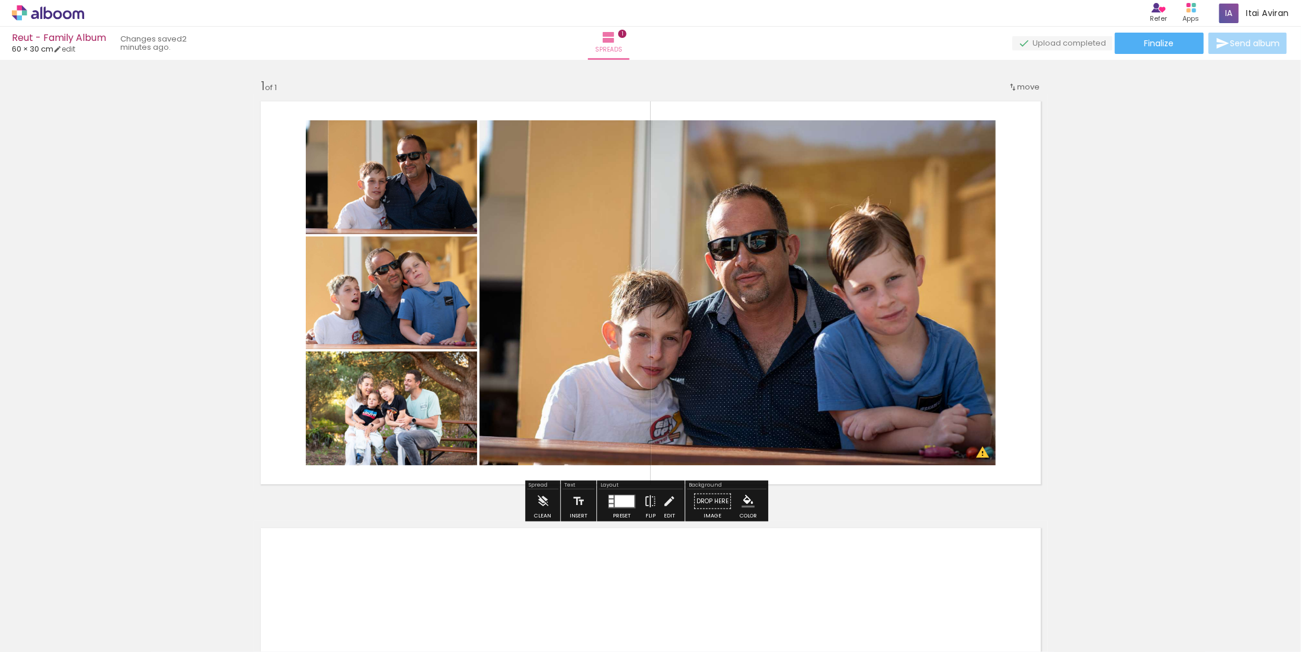
click at [615, 504] on div at bounding box center [625, 501] width 20 height 12
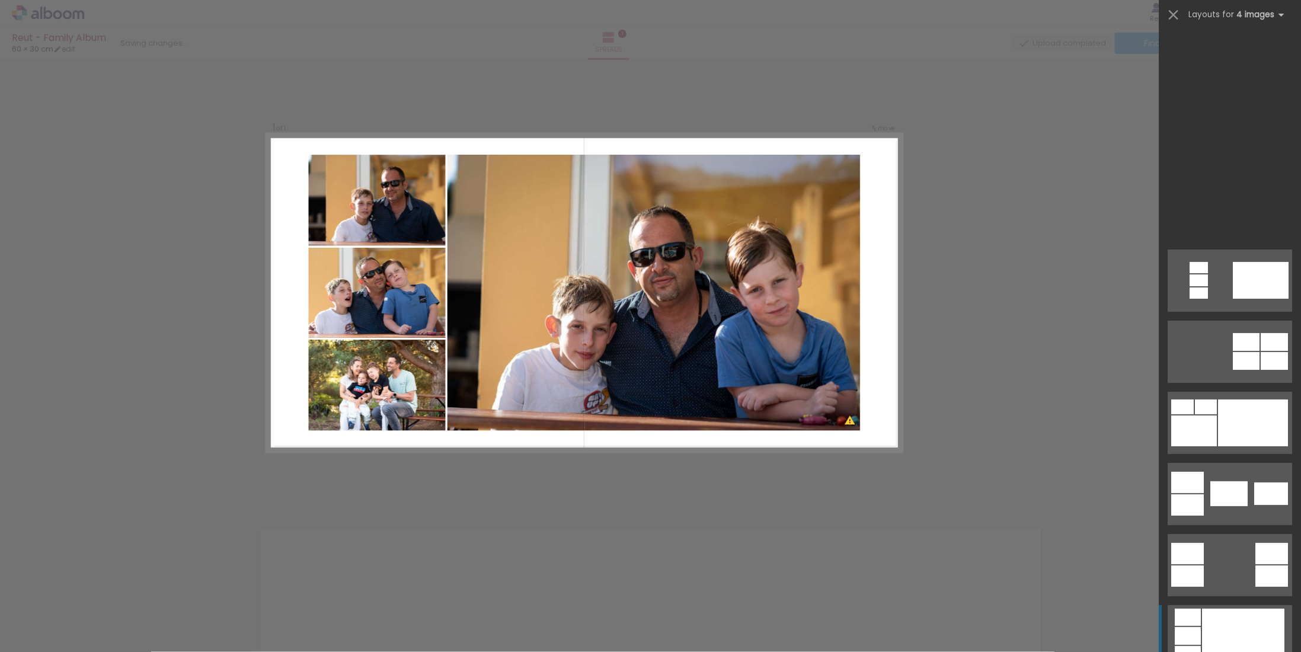
scroll to position [569, 0]
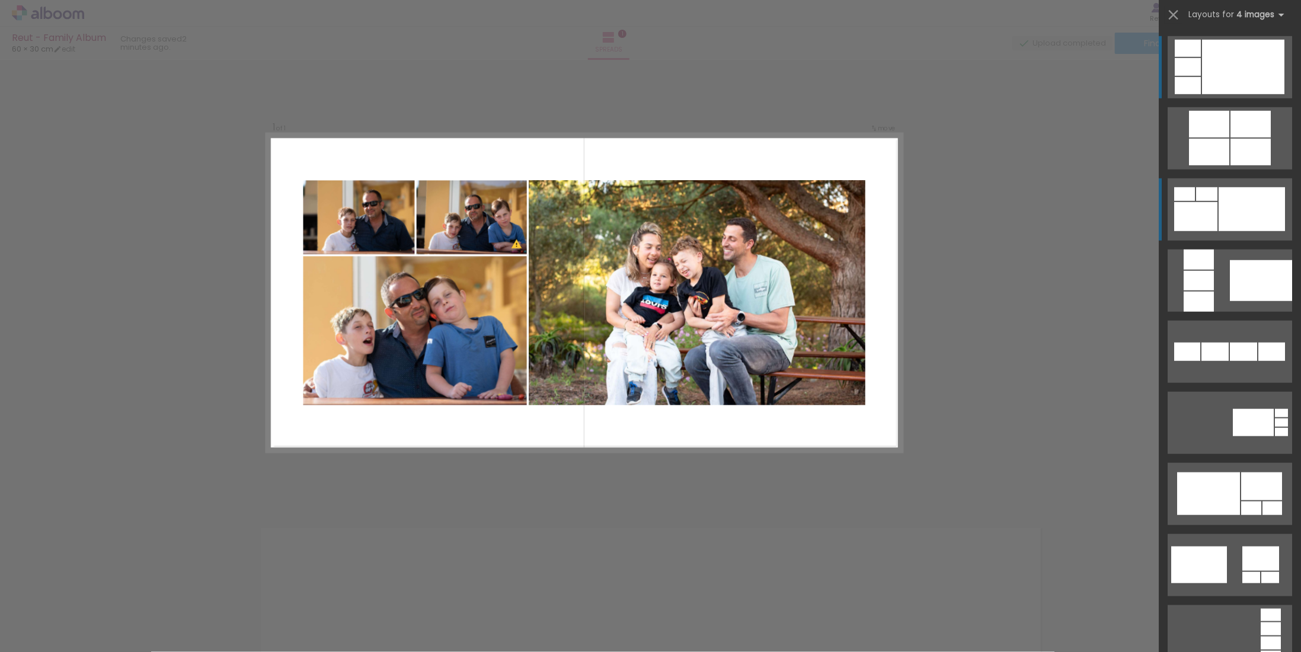
click at [1233, 231] on div at bounding box center [1252, 209] width 66 height 44
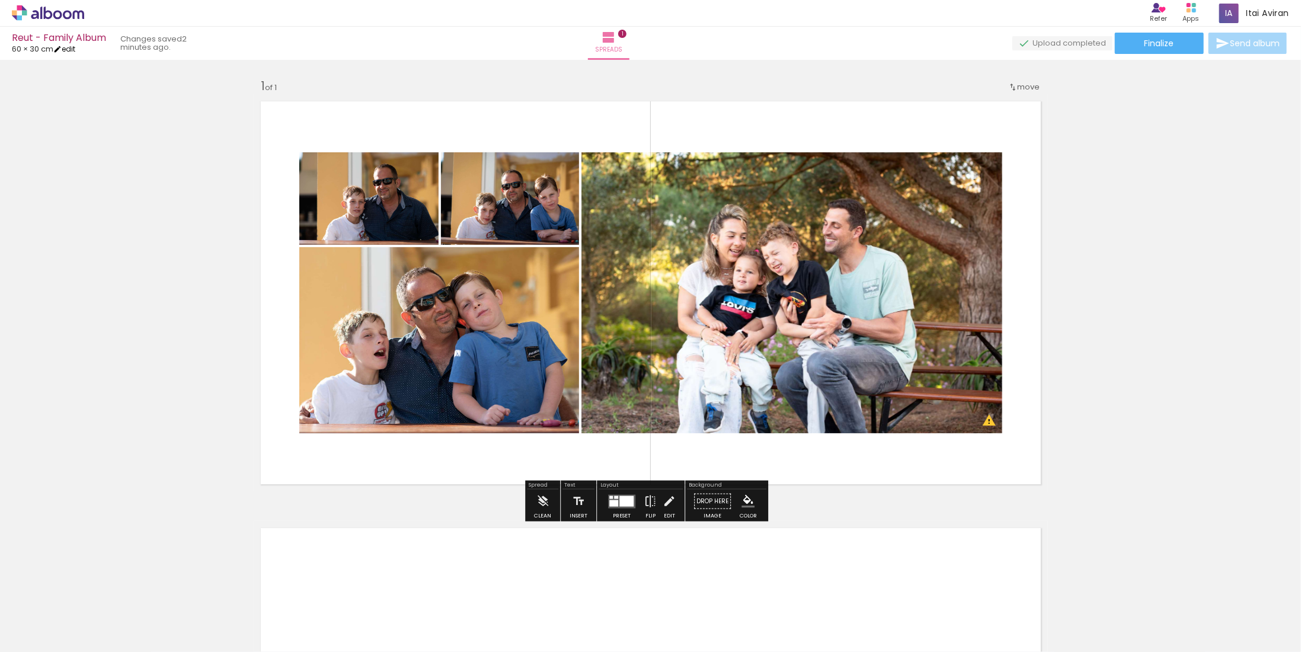
click at [75, 50] on link "edit" at bounding box center [64, 49] width 22 height 10
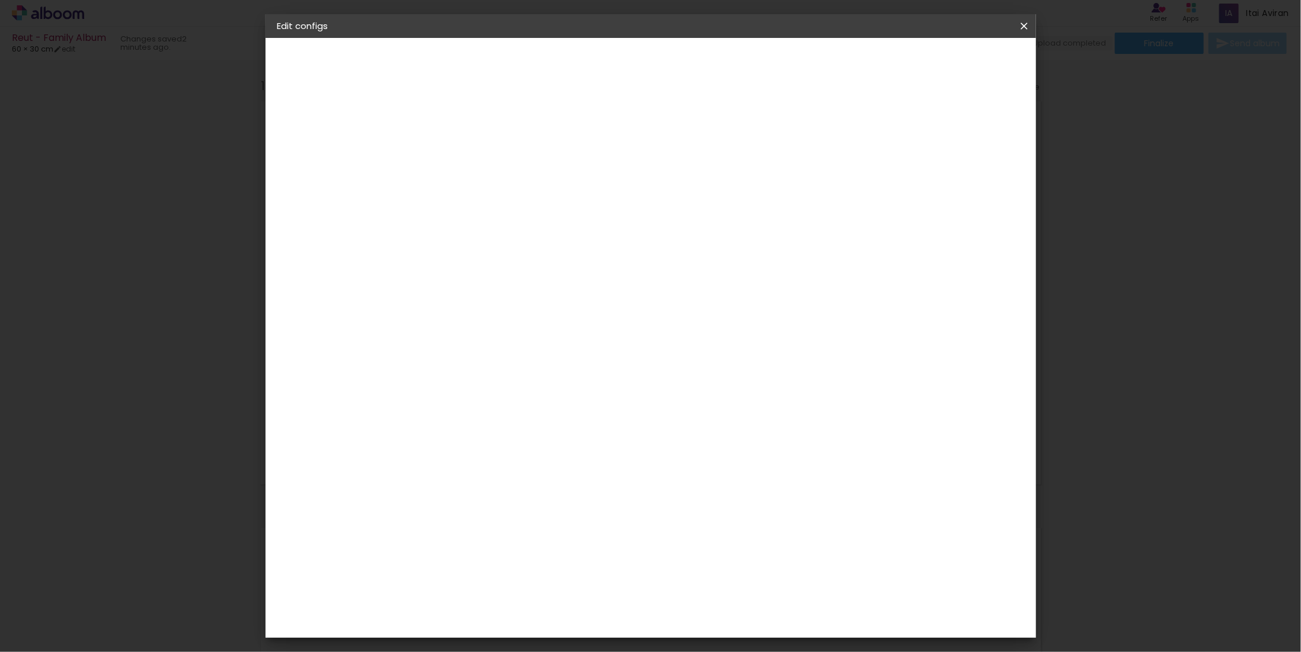
type input "3"
type paper-input "3"
click at [481, 131] on input "3" at bounding box center [463, 136] width 41 height 15
type input "4"
type paper-input "4"
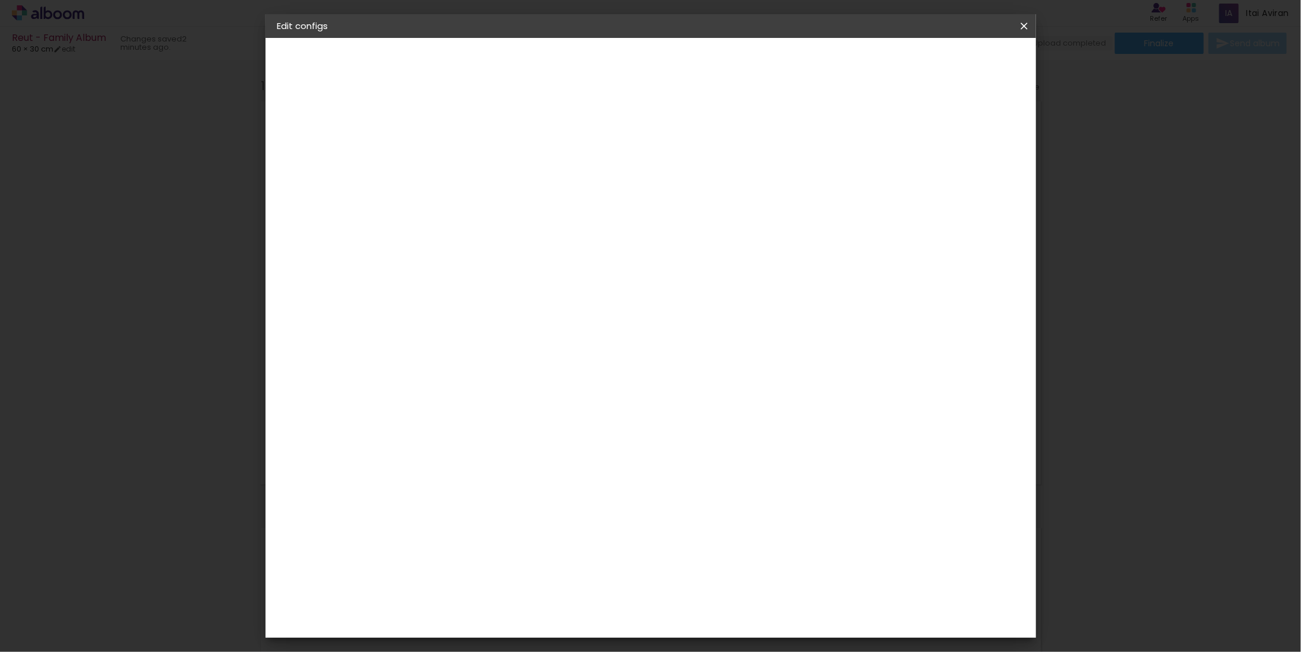
click at [480, 131] on input "4" at bounding box center [463, 136] width 41 height 15
type input "5"
type paper-input "5"
click at [480, 131] on input "5" at bounding box center [463, 136] width 41 height 15
type input "6"
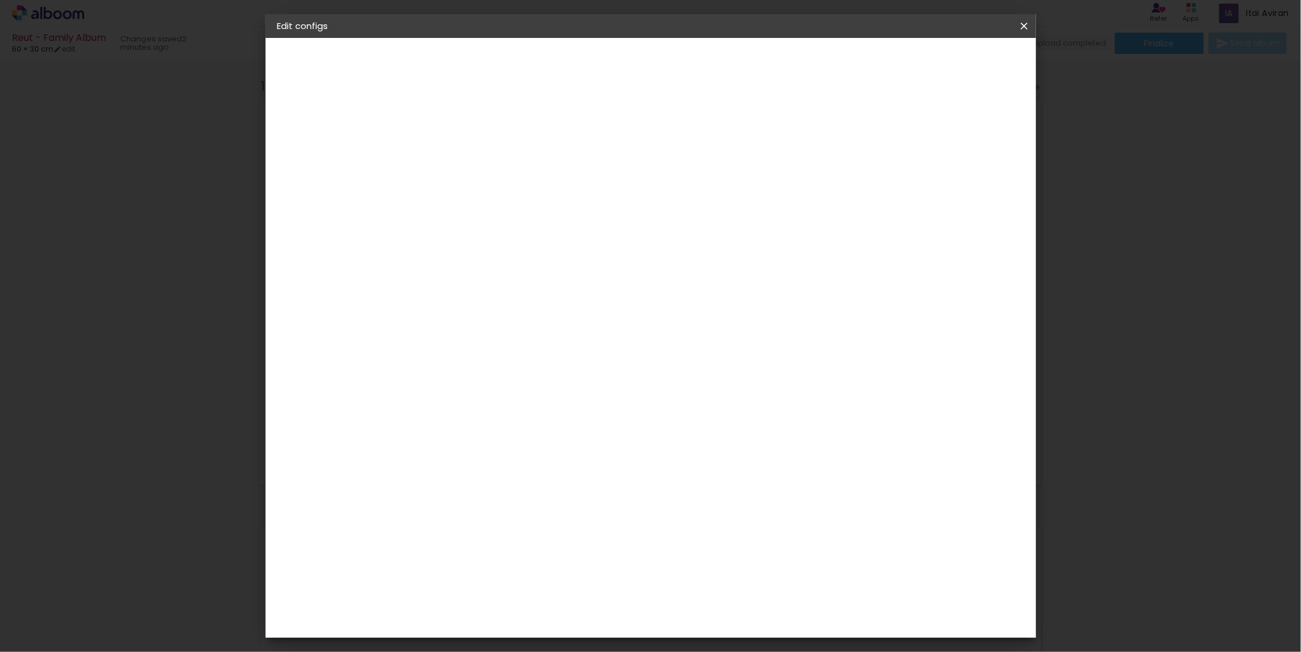
type paper-input "6"
click at [480, 131] on input "6" at bounding box center [463, 136] width 41 height 15
type input "7"
type paper-input "7"
click at [480, 131] on input "7" at bounding box center [463, 136] width 41 height 15
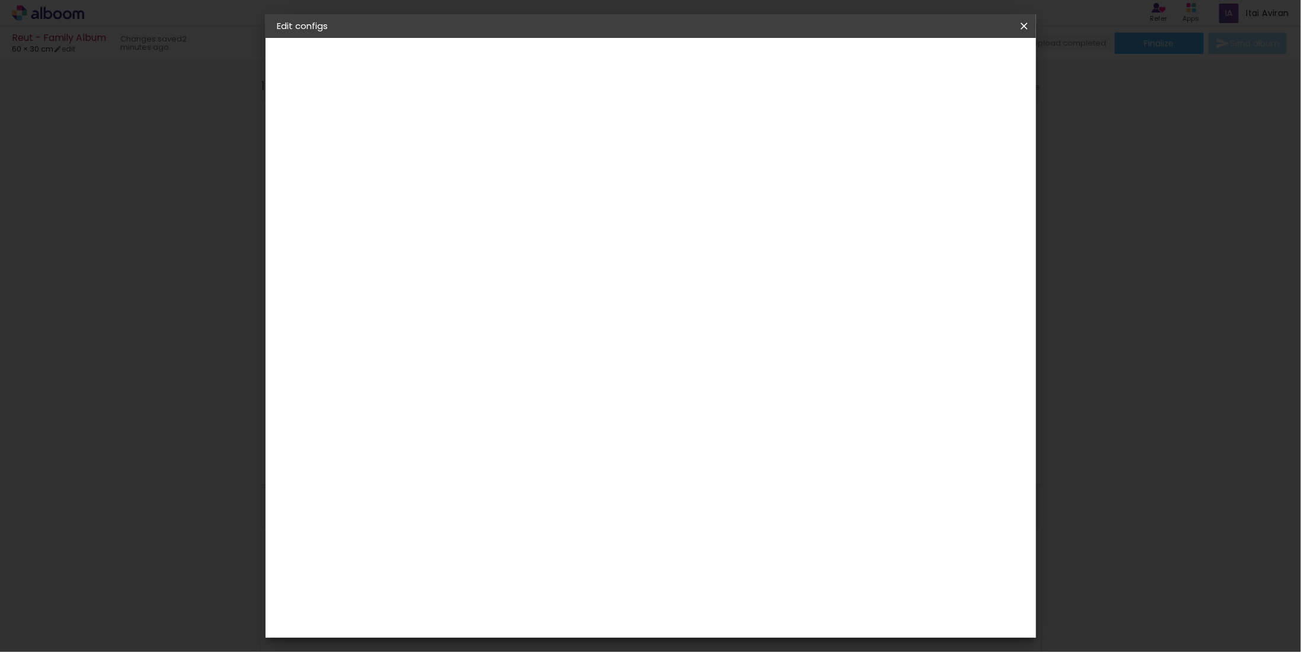
type input "8"
type paper-input "8"
click at [480, 131] on input "8" at bounding box center [463, 136] width 41 height 15
type input "9"
type paper-input "9"
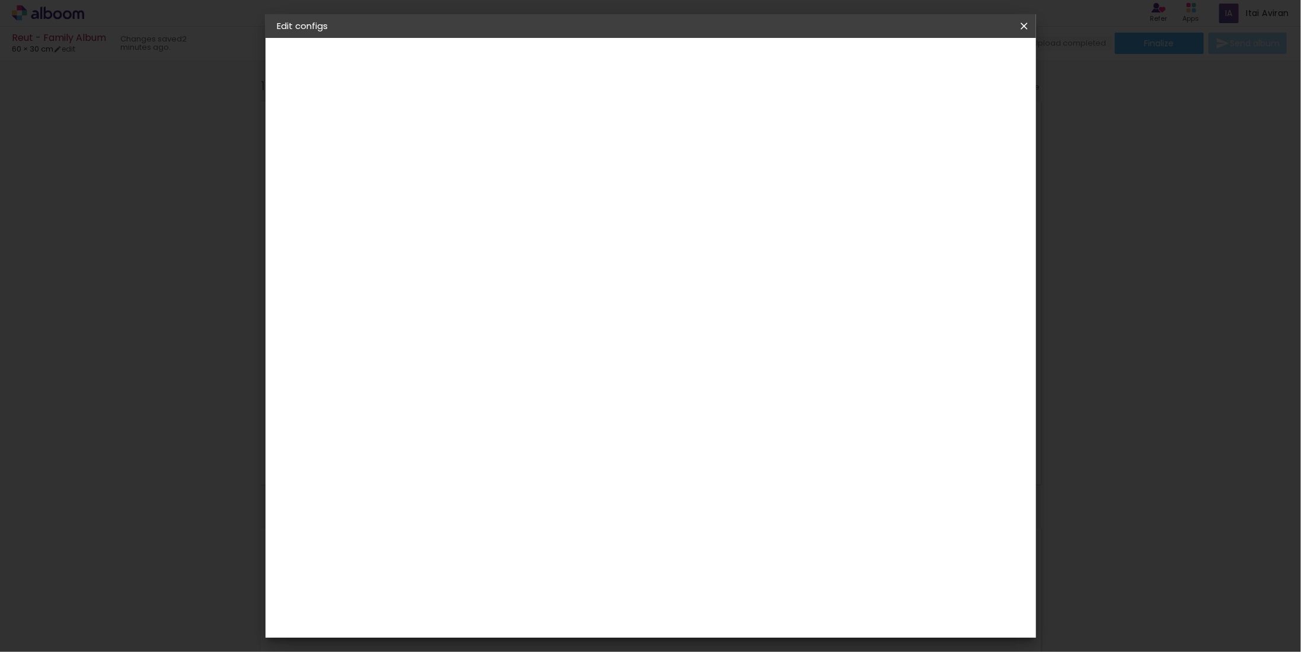
click at [480, 131] on input "9" at bounding box center [463, 136] width 41 height 15
type input "10"
type paper-input "10"
click at [480, 131] on input "10" at bounding box center [463, 136] width 41 height 15
type input "11"
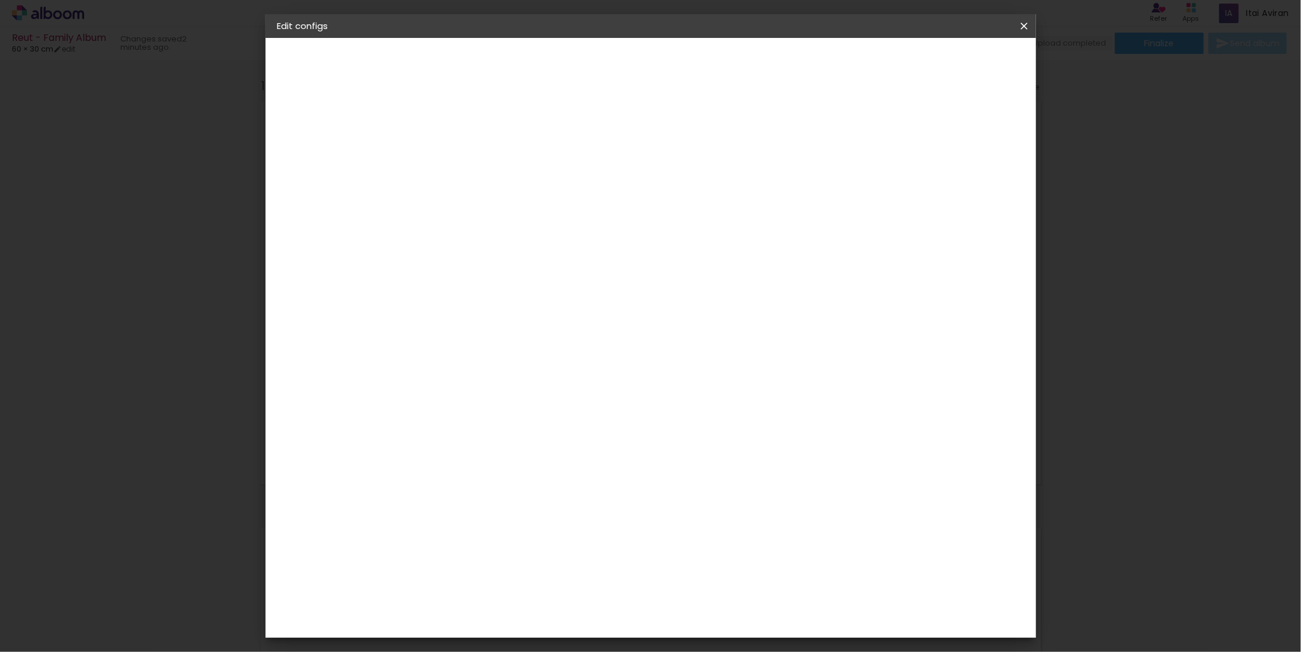
type paper-input "11"
click at [480, 131] on input "11" at bounding box center [463, 136] width 41 height 15
click at [950, 60] on span "Save configs" at bounding box center [923, 63] width 53 height 8
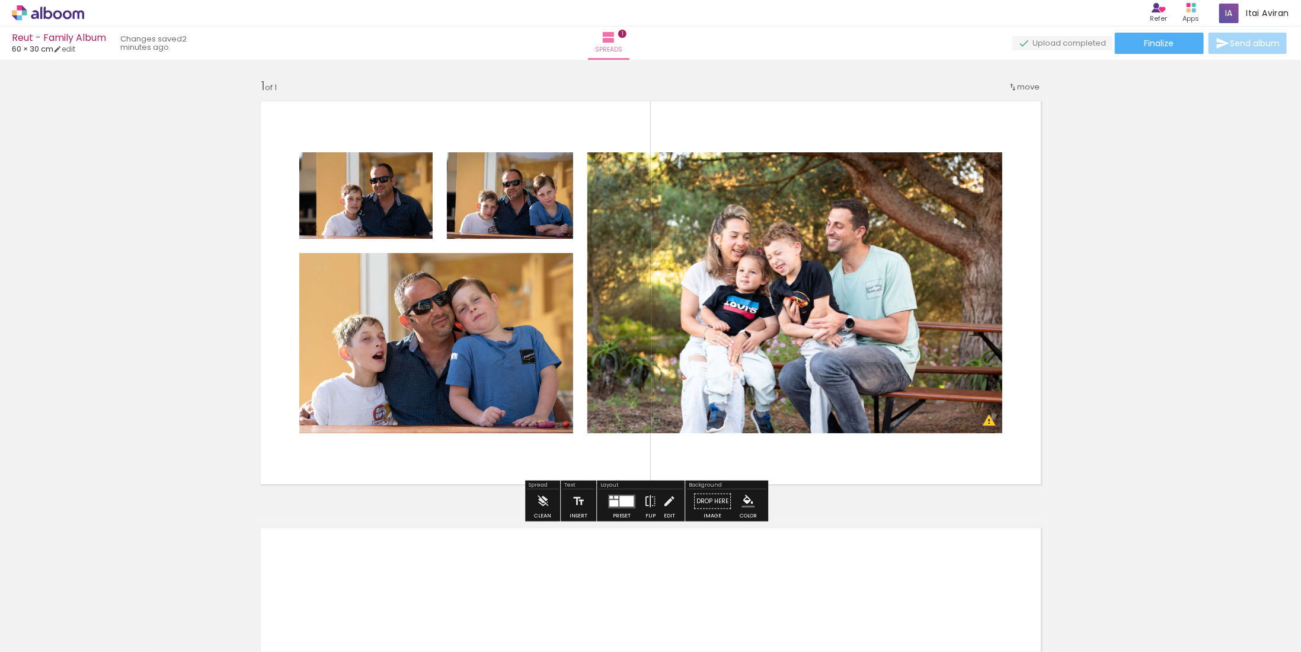
click at [1134, 226] on div "Add spread 1 of 1 Designbox will upscale your image in 183% when exporting." at bounding box center [650, 491] width 1301 height 854
click at [62, 52] on iron-icon at bounding box center [57, 49] width 8 height 8
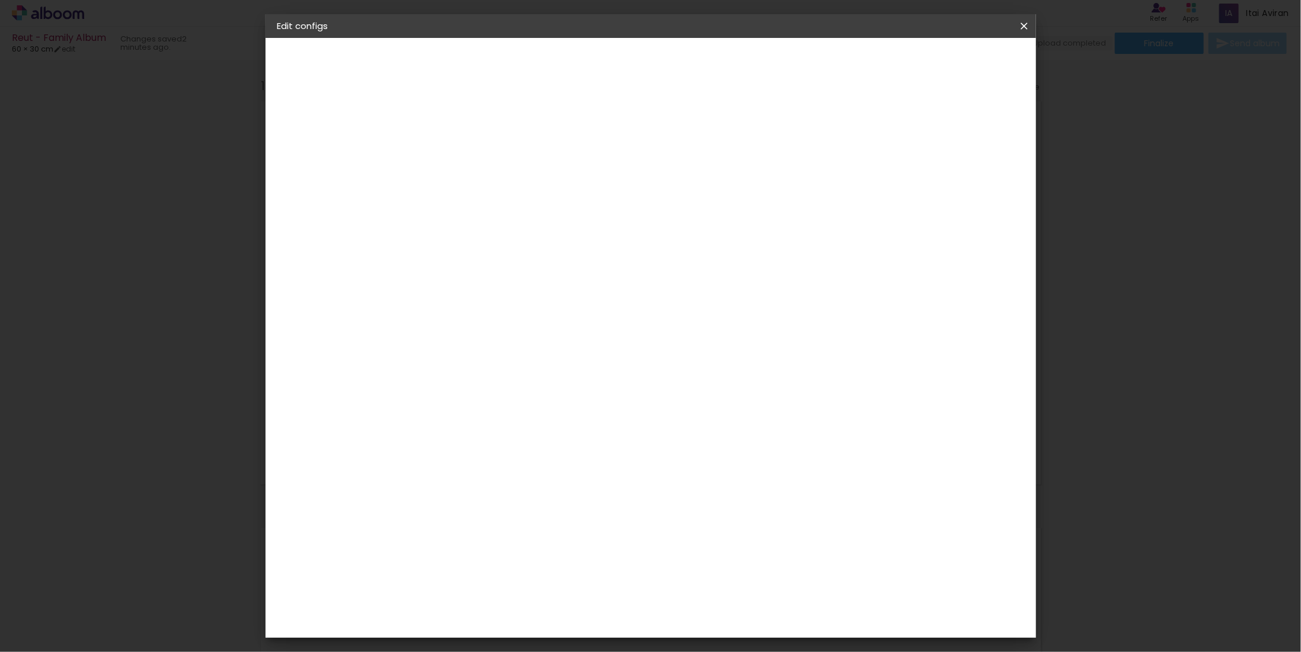
click at [468, 148] on paper-input-container "Gutter 11 mm" at bounding box center [473, 136] width 68 height 27
click at [466, 136] on input "11" at bounding box center [463, 136] width 41 height 15
type input "10"
type paper-input "10"
type input "9"
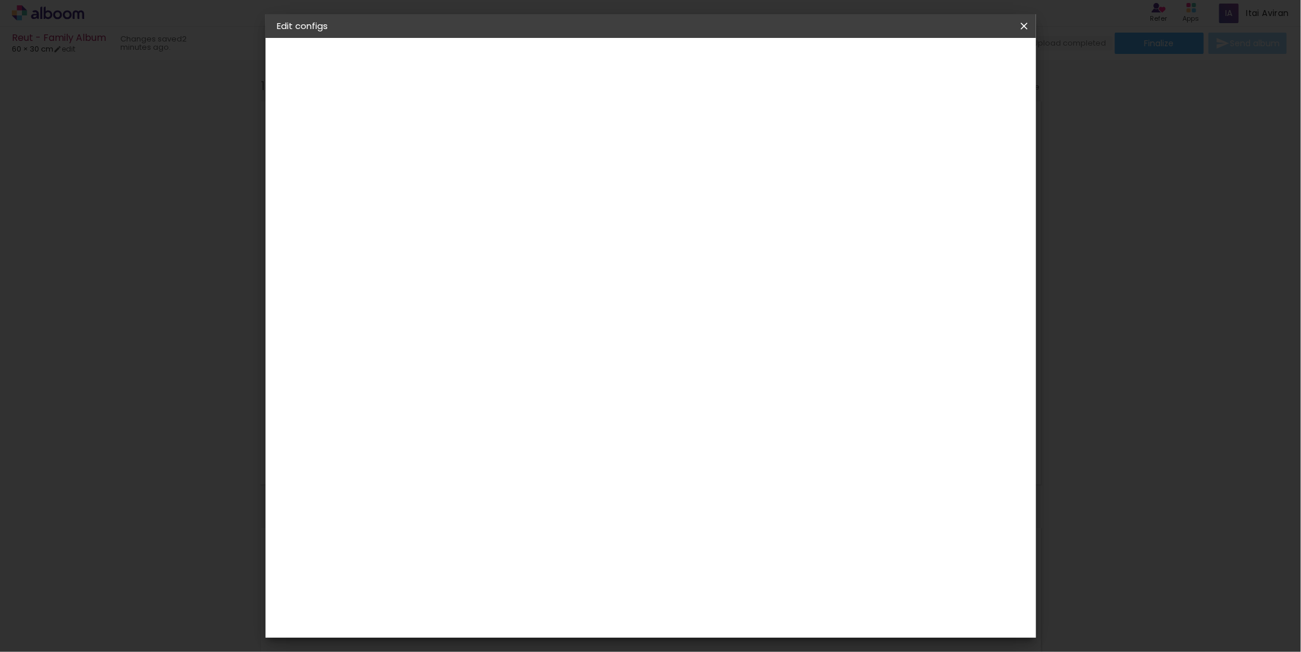
type paper-input "9"
type input "8"
type paper-input "8"
click at [950, 63] on span "Save configs" at bounding box center [923, 63] width 53 height 8
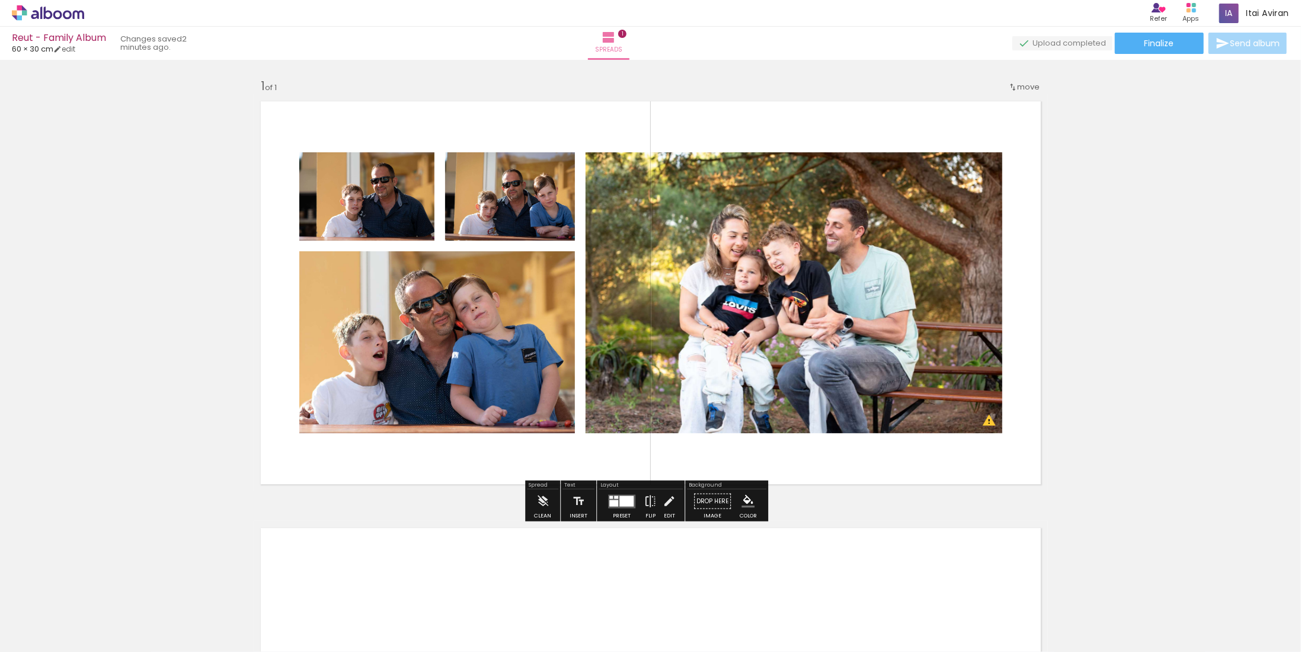
click at [1108, 198] on div "Add spread 1 of 1 Designbox will upscale your image in 183% when exporting." at bounding box center [650, 491] width 1301 height 854
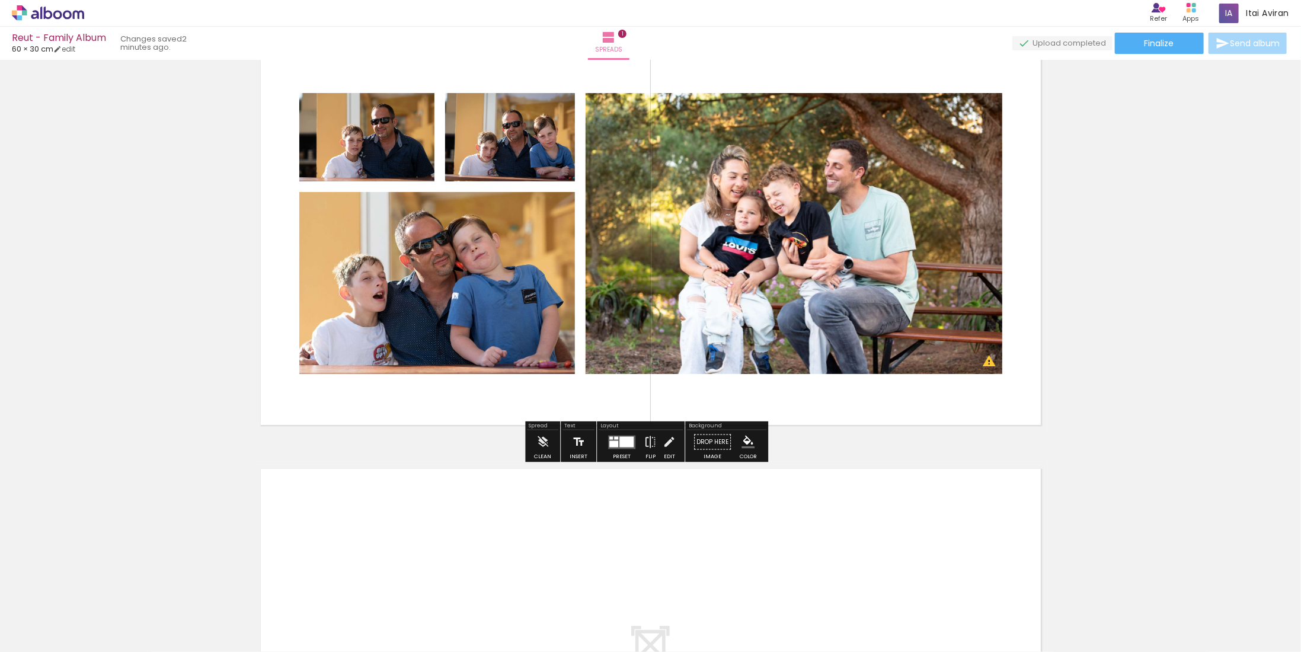
click at [576, 452] on iron-icon at bounding box center [578, 442] width 13 height 24
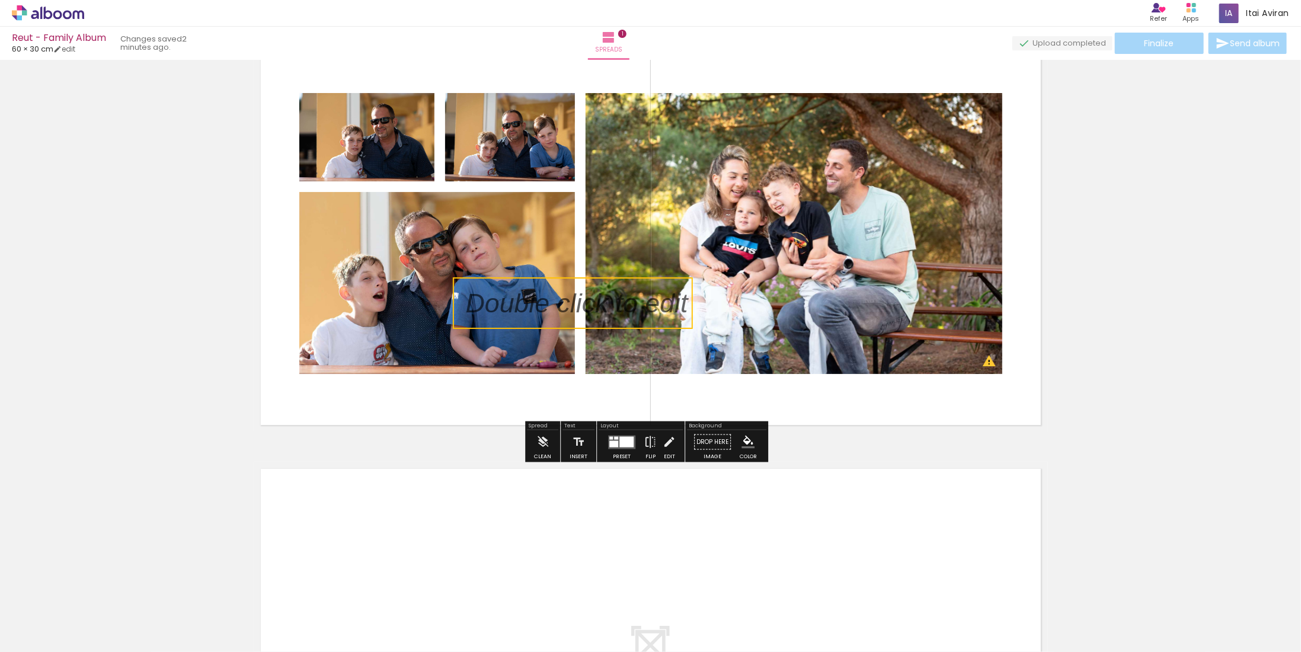
drag, startPoint x: 570, startPoint y: 219, endPoint x: 591, endPoint y: 298, distance: 80.9
click at [591, 298] on quentale-selection at bounding box center [573, 303] width 240 height 52
click at [557, 286] on quentale-selection at bounding box center [582, 299] width 240 height 52
type input "Sans Serif"
click at [557, 286] on p at bounding box center [595, 298] width 240 height 37
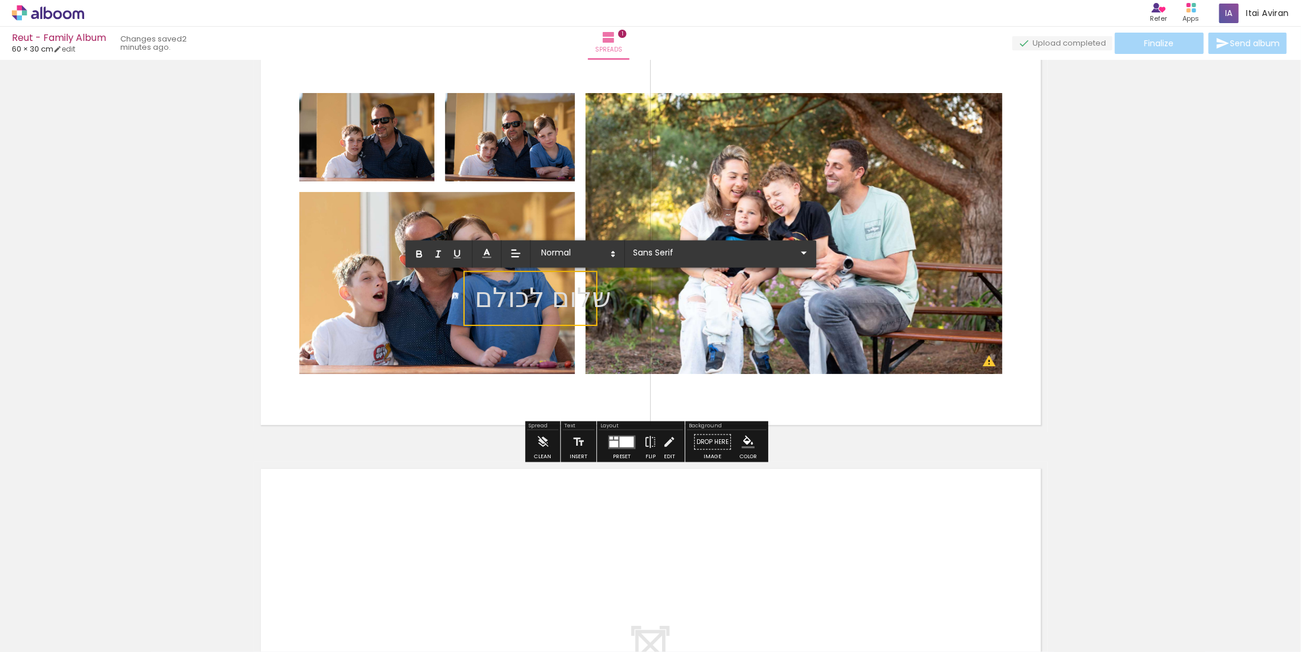
click at [513, 261] on span at bounding box center [516, 254] width 18 height 17
click at [520, 314] on span at bounding box center [516, 316] width 18 height 18
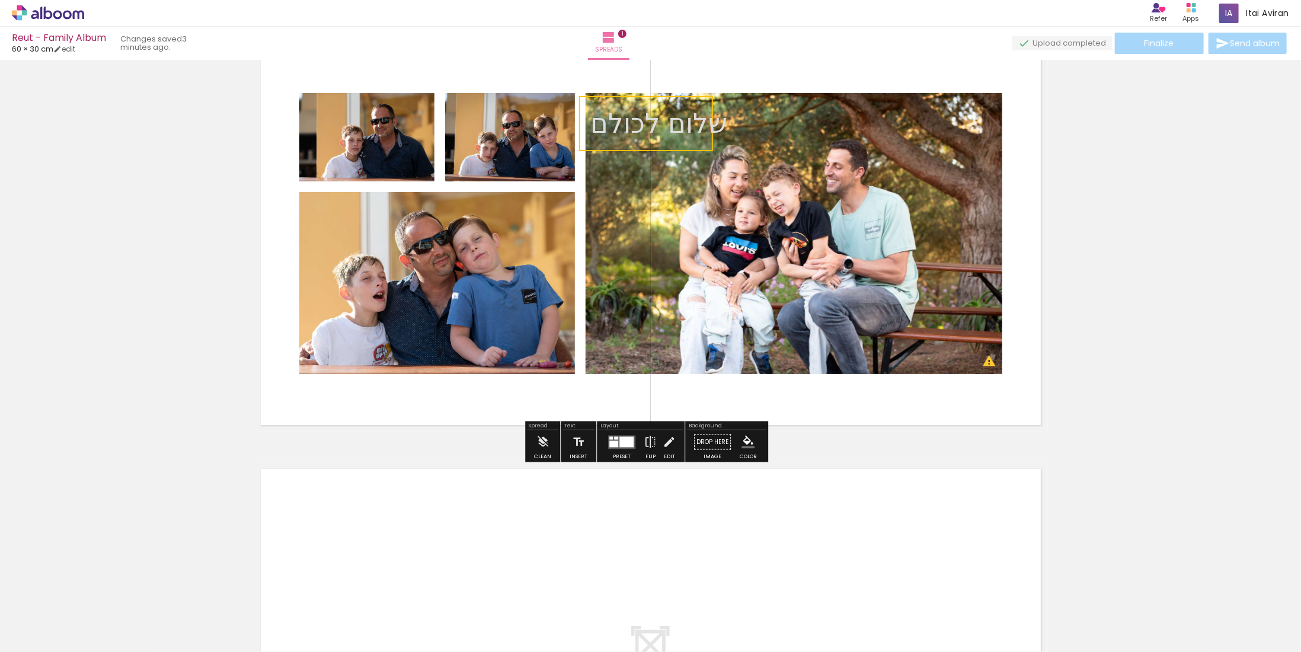
drag, startPoint x: 594, startPoint y: 301, endPoint x: 714, endPoint y: 126, distance: 211.9
click at [710, 127] on quentale-selection at bounding box center [646, 123] width 134 height 55
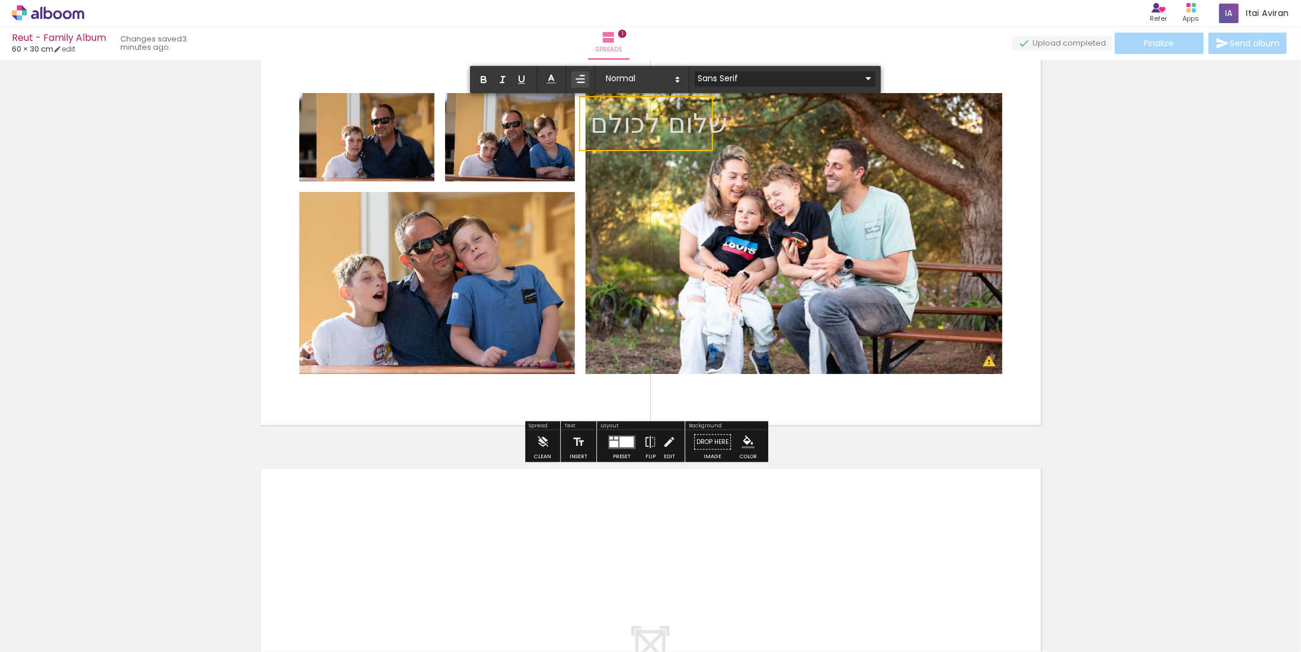
click at [747, 75] on input "Sans Serif" at bounding box center [778, 78] width 167 height 12
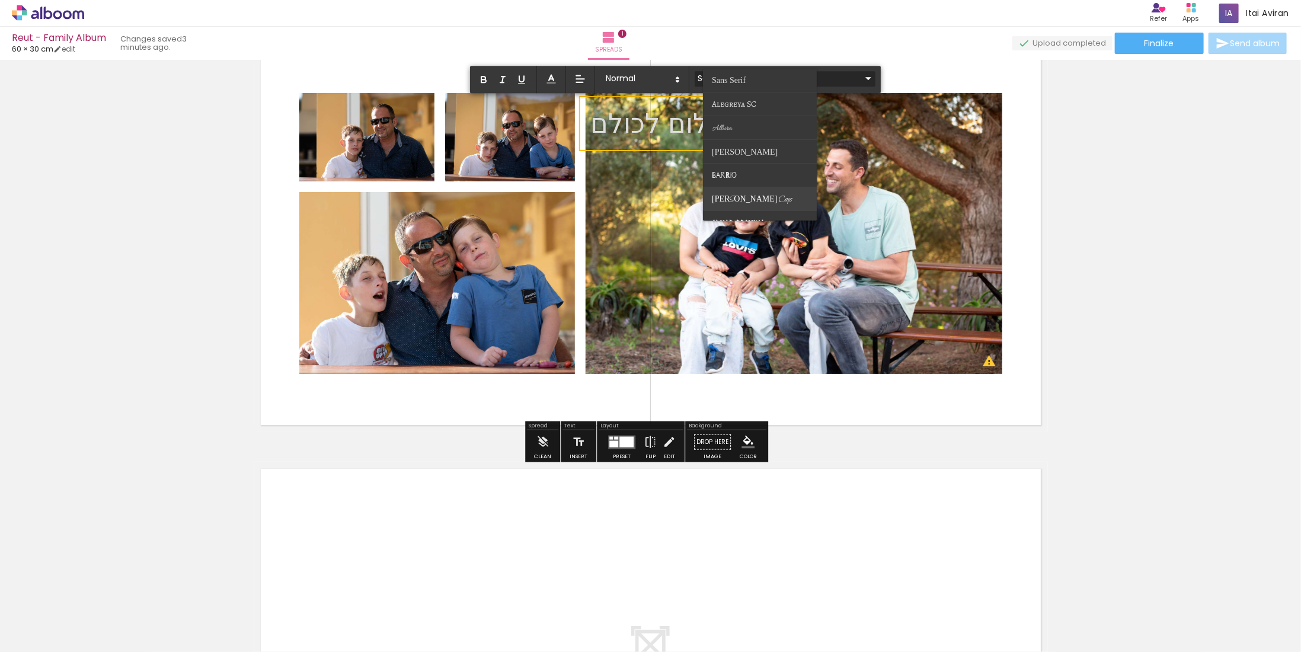
click at [746, 198] on span "[PERSON_NAME] Caps" at bounding box center [752, 199] width 80 height 11
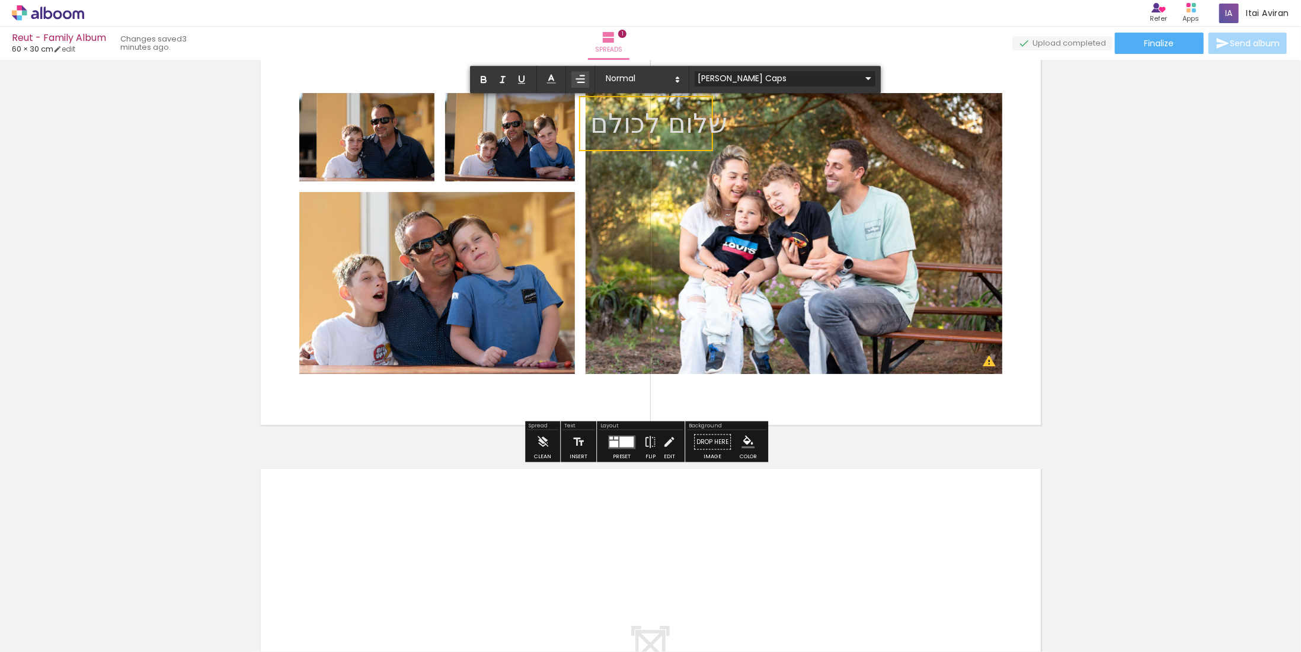
click at [775, 77] on input "[PERSON_NAME] Caps" at bounding box center [778, 78] width 167 height 12
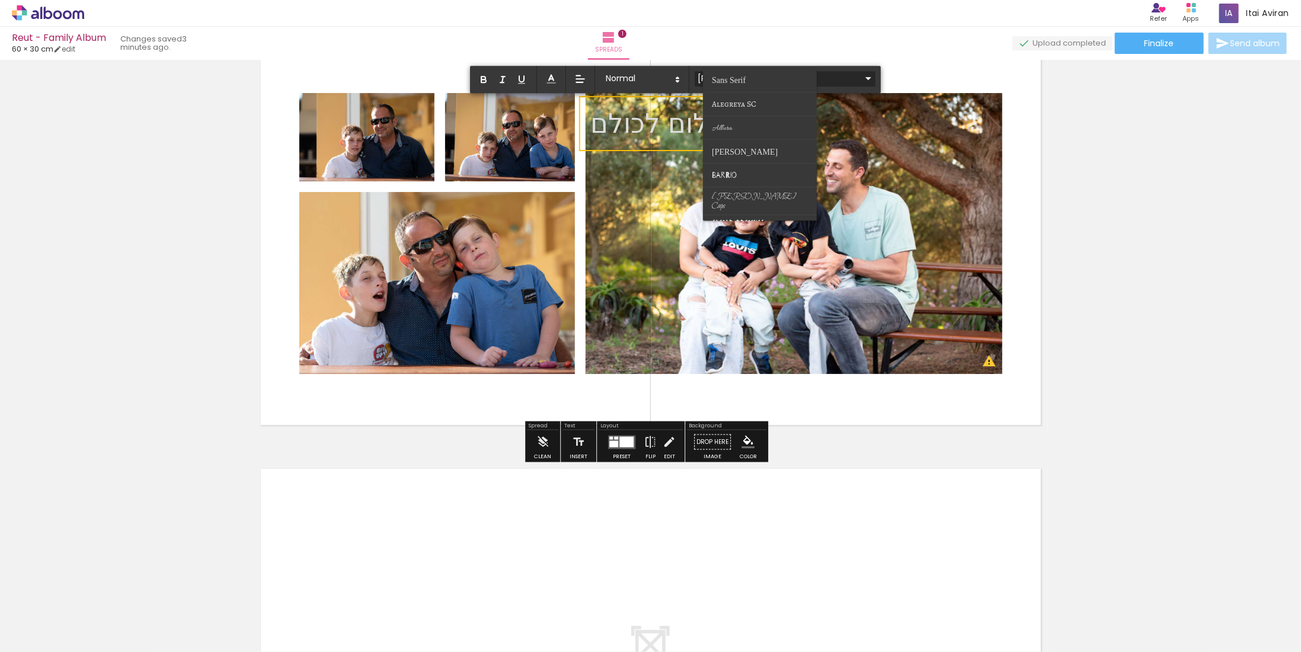
scroll to position [323, 0]
click at [780, 111] on paper-item at bounding box center [760, 113] width 114 height 24
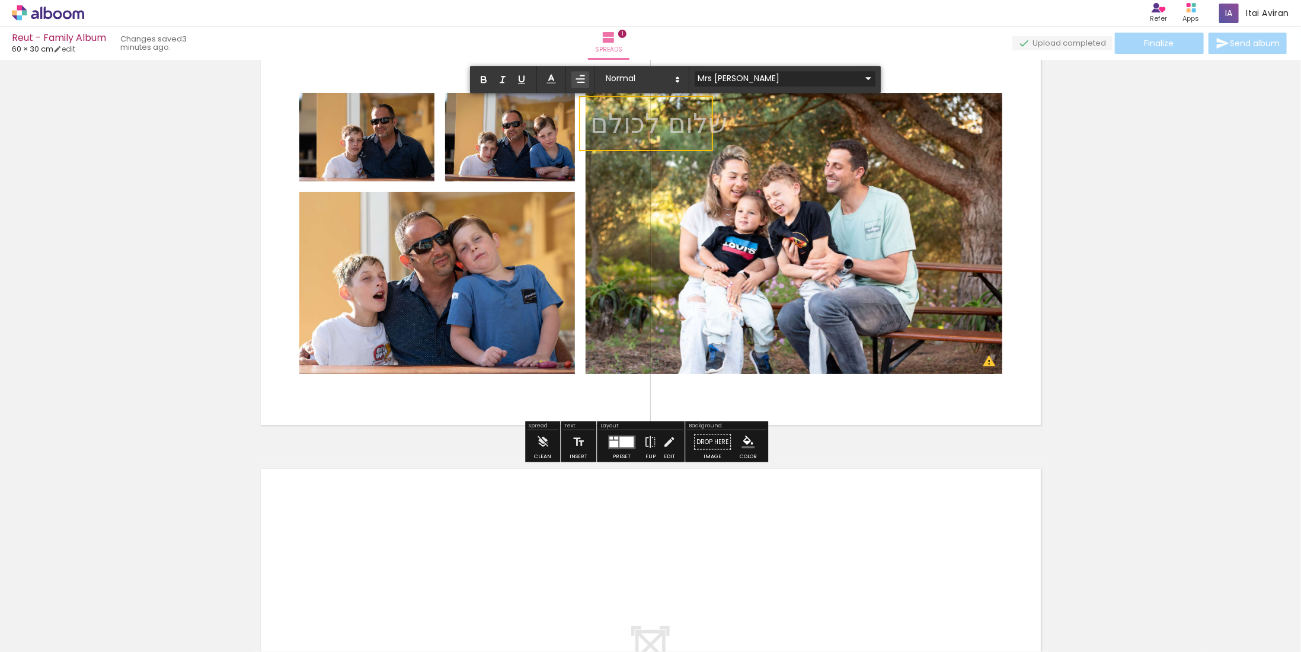
click at [778, 80] on input "Mrs [PERSON_NAME]" at bounding box center [778, 78] width 167 height 12
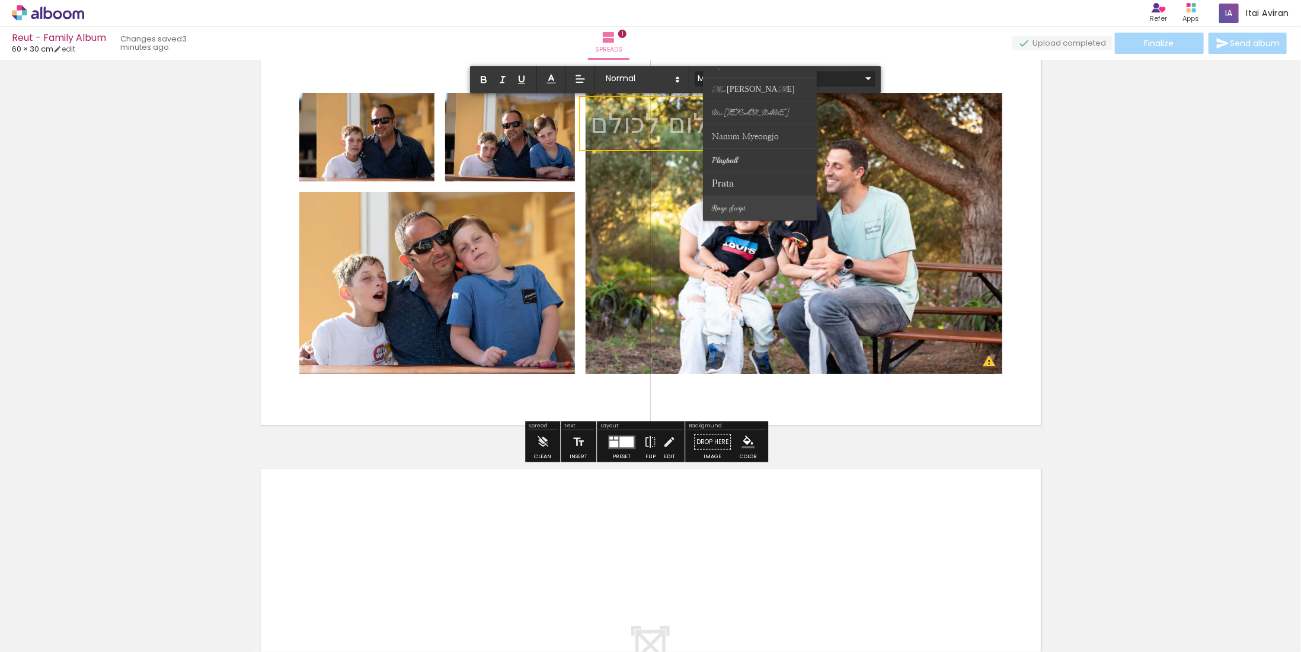
click at [766, 210] on paper-item at bounding box center [760, 208] width 114 height 24
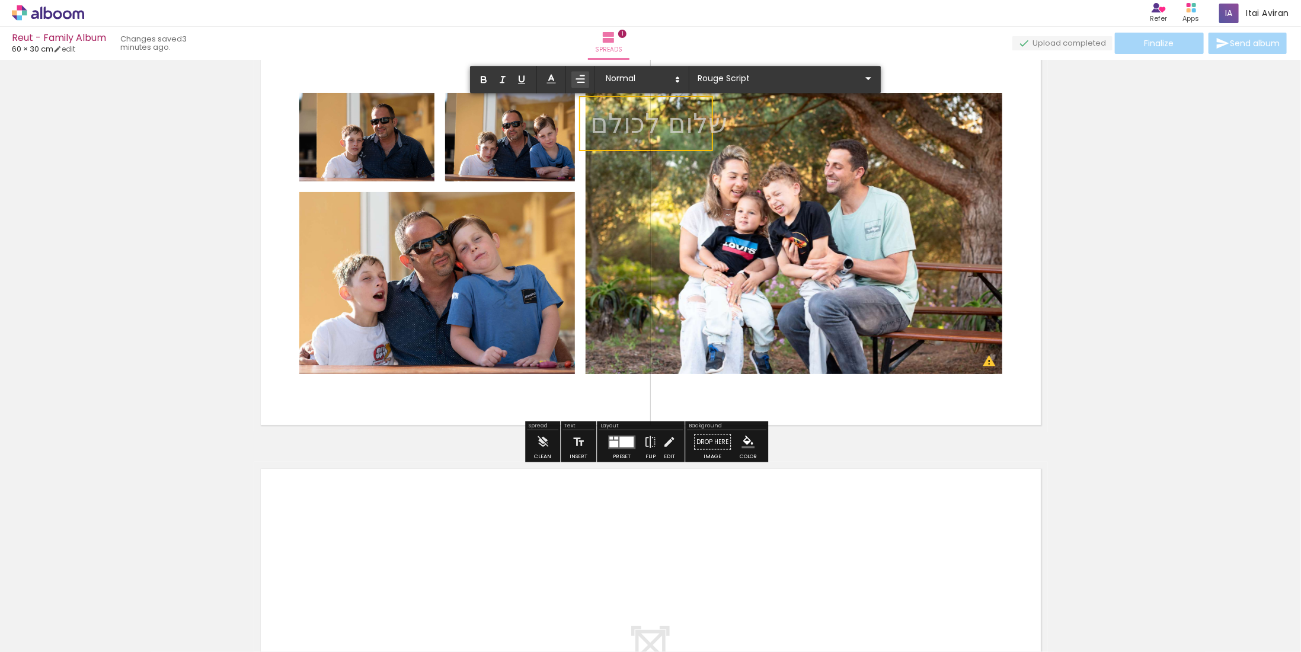
click at [873, 82] on quentale-layouter at bounding box center [651, 233] width 794 height 397
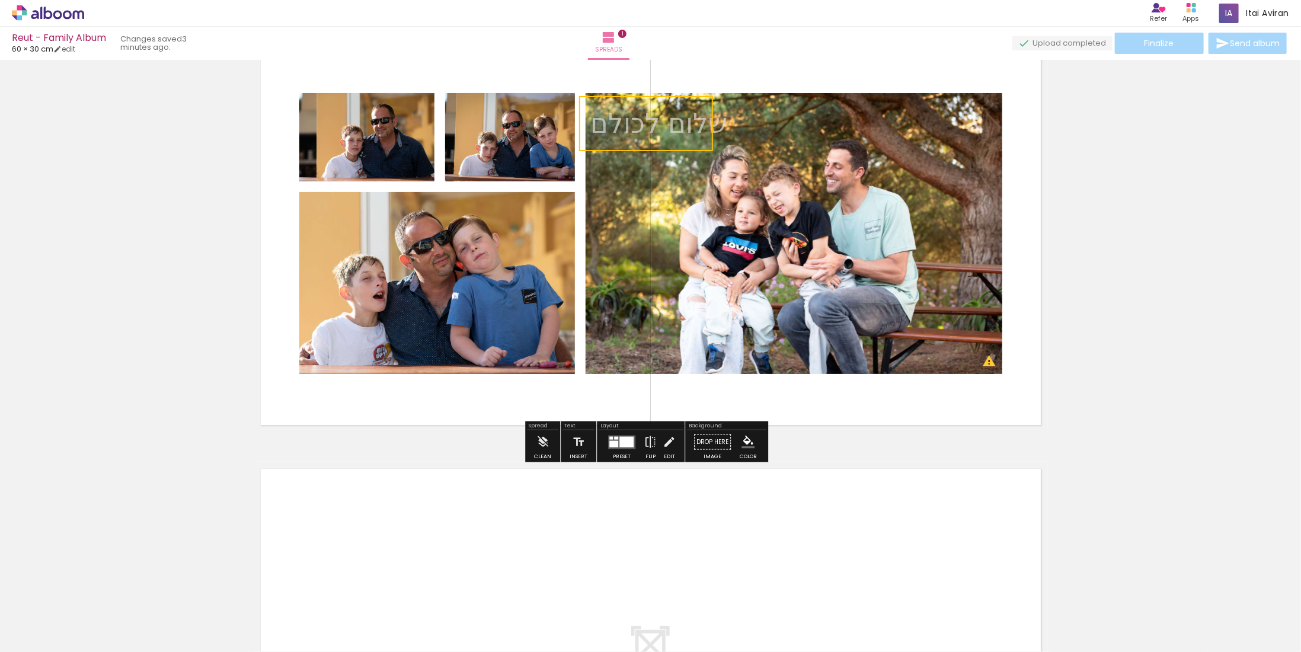
click at [674, 125] on quentale-selection at bounding box center [646, 123] width 134 height 55
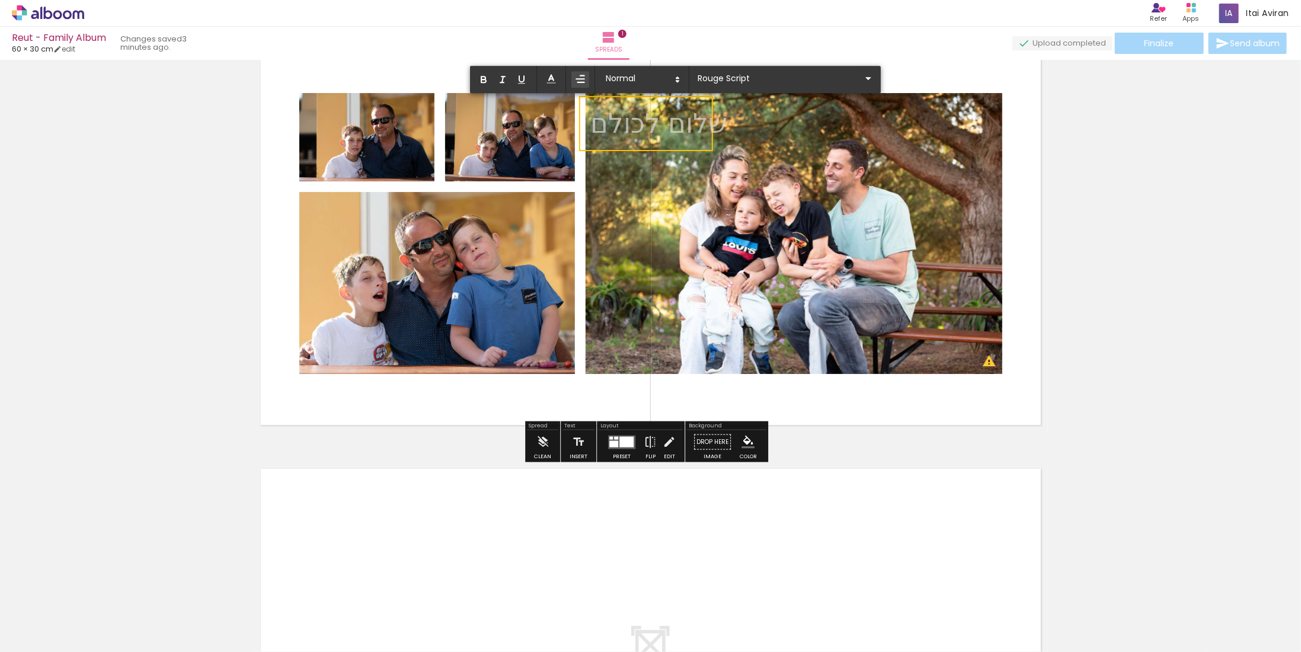
drag, startPoint x: 878, startPoint y: 88, endPoint x: 849, endPoint y: 94, distance: 29.6
click at [877, 88] on quentale-layouter at bounding box center [651, 233] width 794 height 397
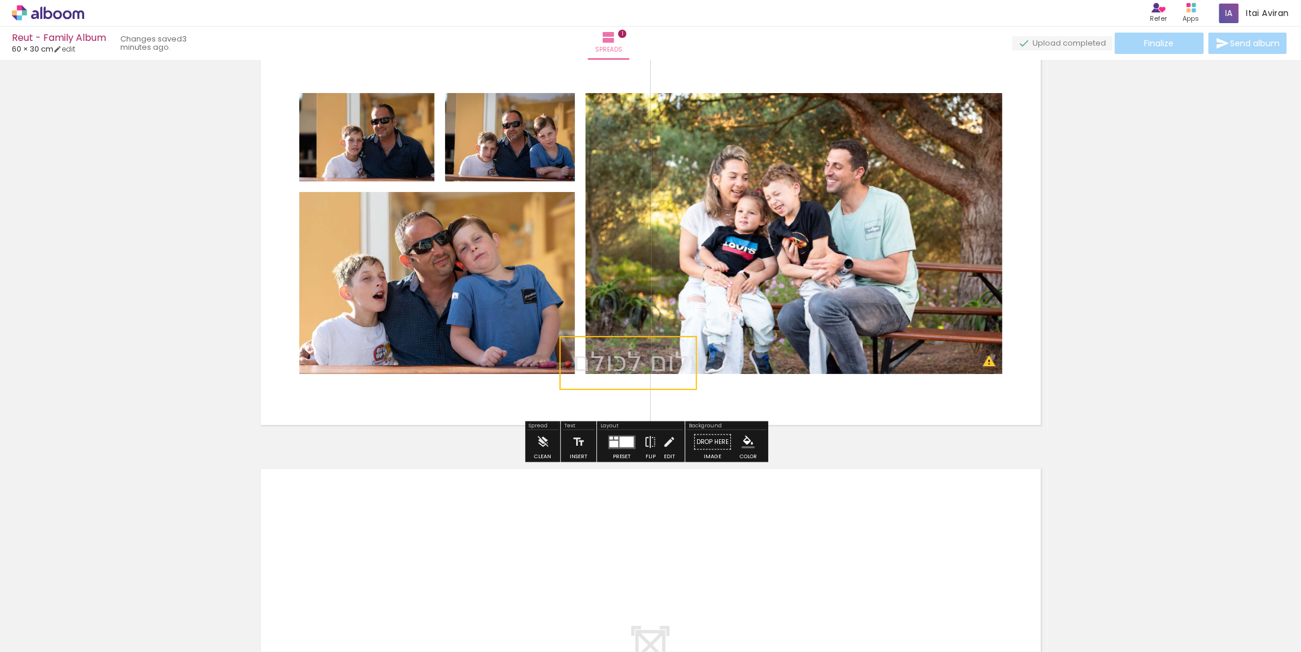
drag, startPoint x: 672, startPoint y: 116, endPoint x: 648, endPoint y: 354, distance: 239.4
click at [653, 354] on quentale-selection at bounding box center [628, 363] width 138 height 54
drag, startPoint x: 612, startPoint y: 384, endPoint x: 599, endPoint y: 366, distance: 22.4
click at [602, 366] on quentale-selection at bounding box center [627, 364] width 138 height 54
click at [596, 373] on quentale-selection at bounding box center [628, 364] width 138 height 54
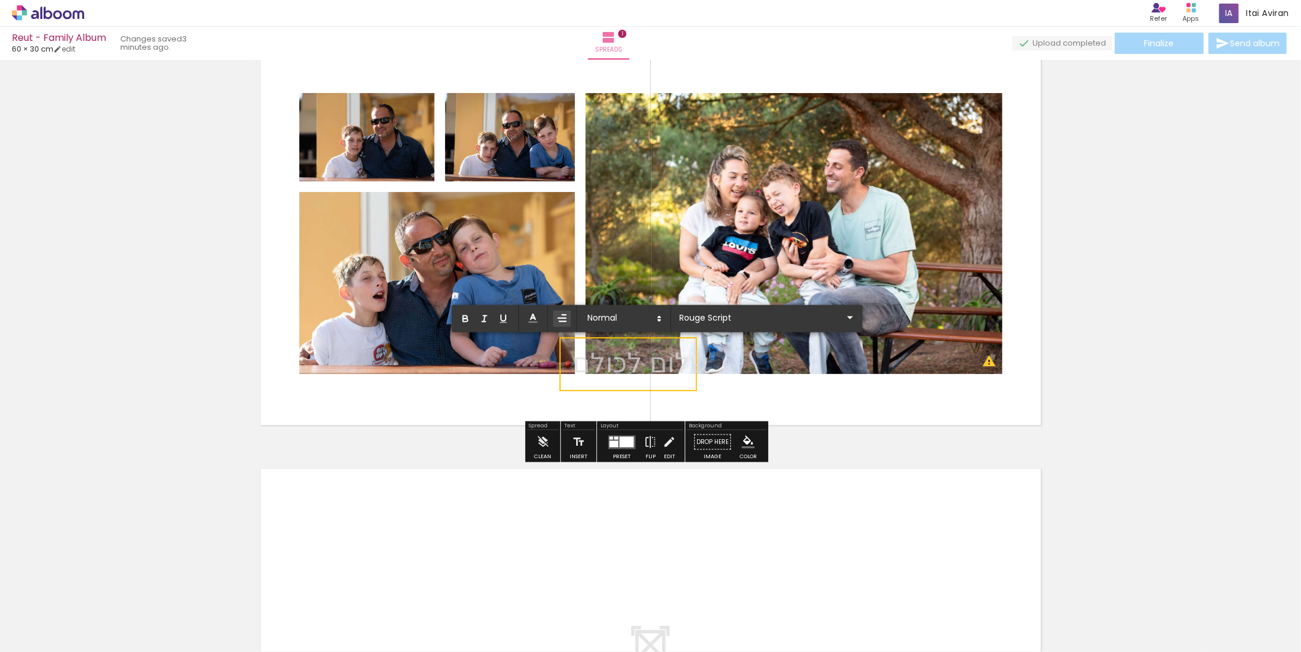
click at [597, 374] on p "שלום לכולם ﻿" at bounding box center [641, 364] width 136 height 40
type input "Sans Serif"
click at [622, 316] on span at bounding box center [623, 319] width 83 height 17
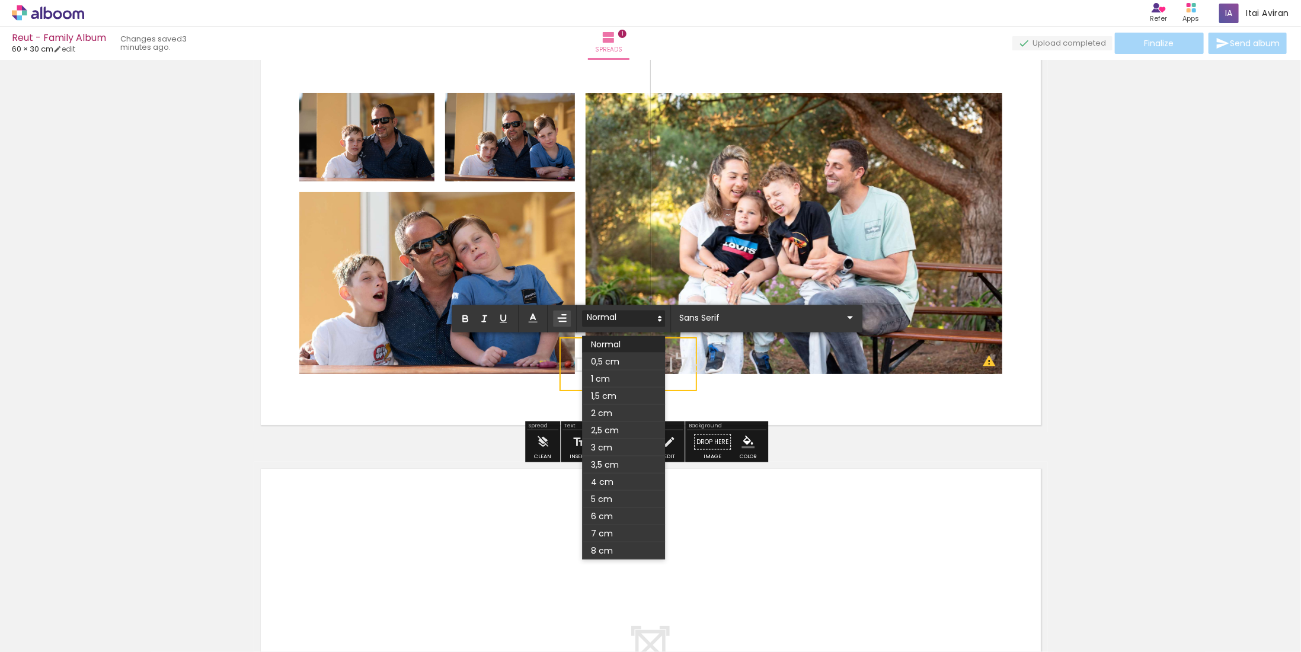
click at [622, 317] on span at bounding box center [623, 319] width 83 height 17
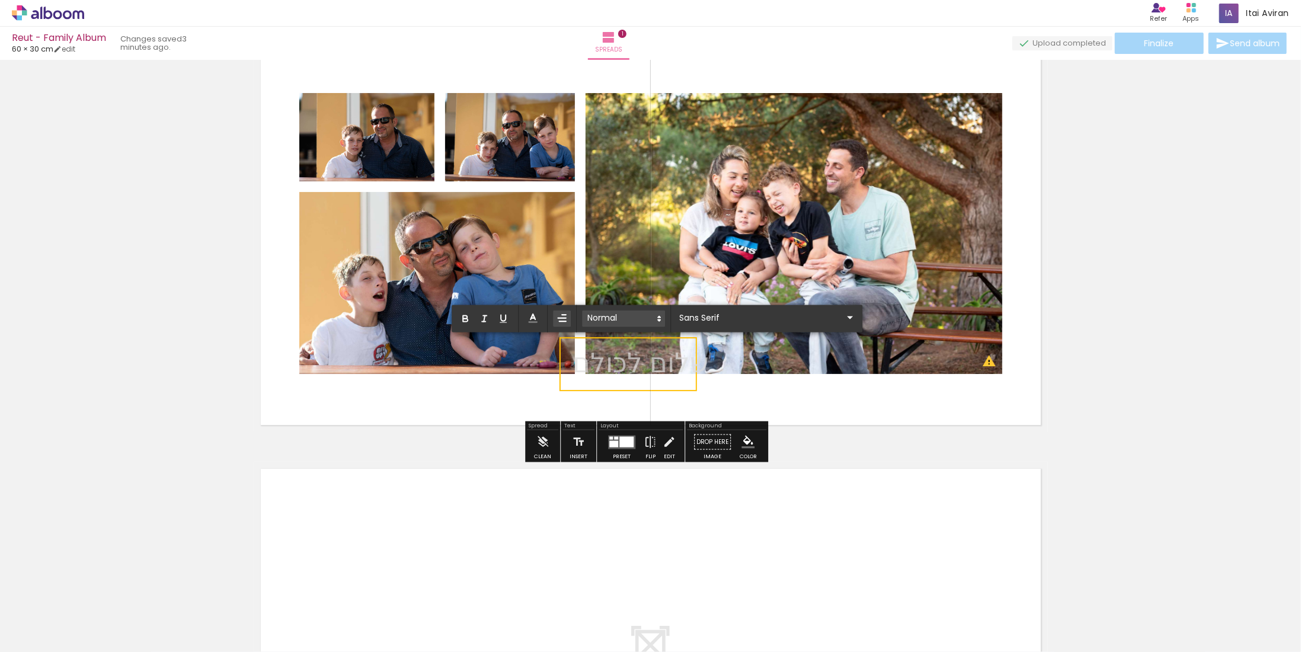
click at [632, 316] on span at bounding box center [623, 319] width 83 height 17
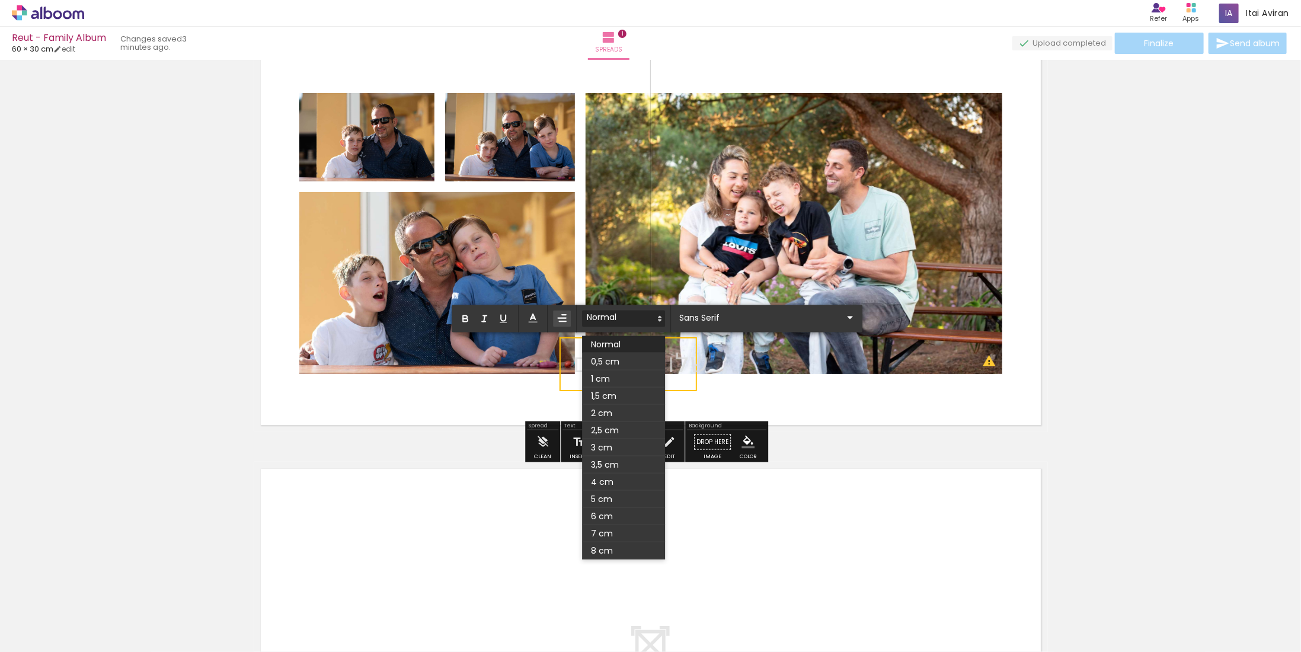
click at [624, 502] on span at bounding box center [623, 499] width 83 height 17
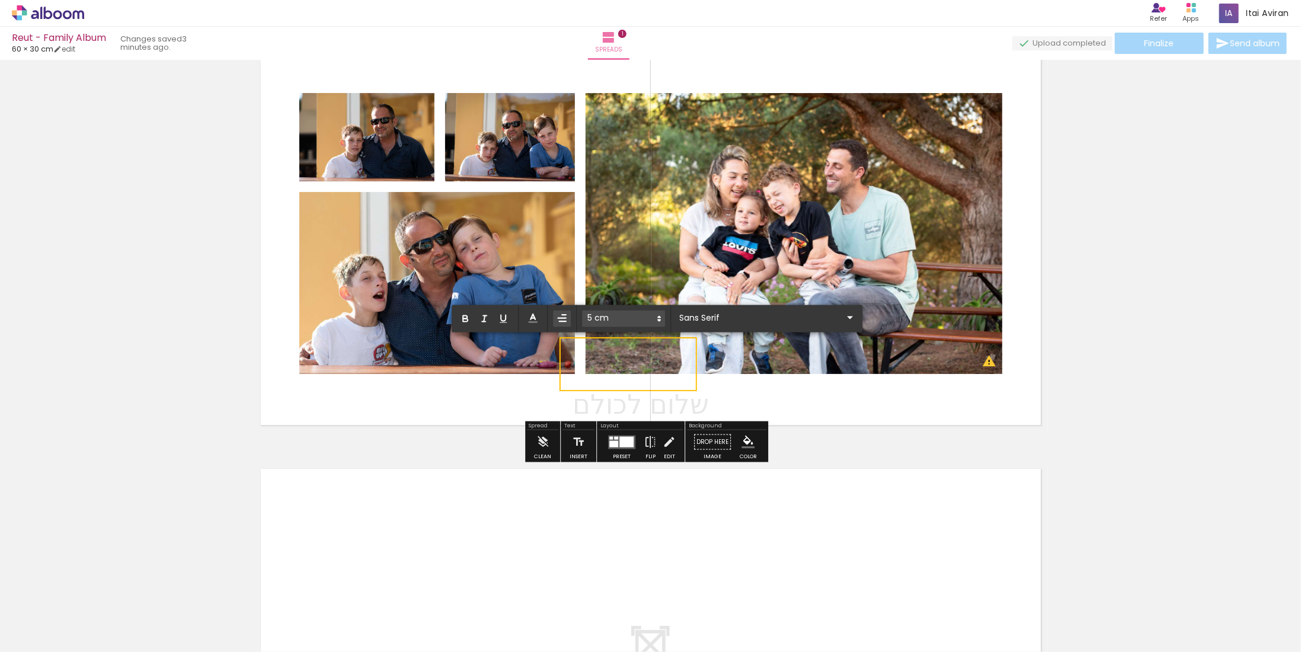
scroll to position [59, 0]
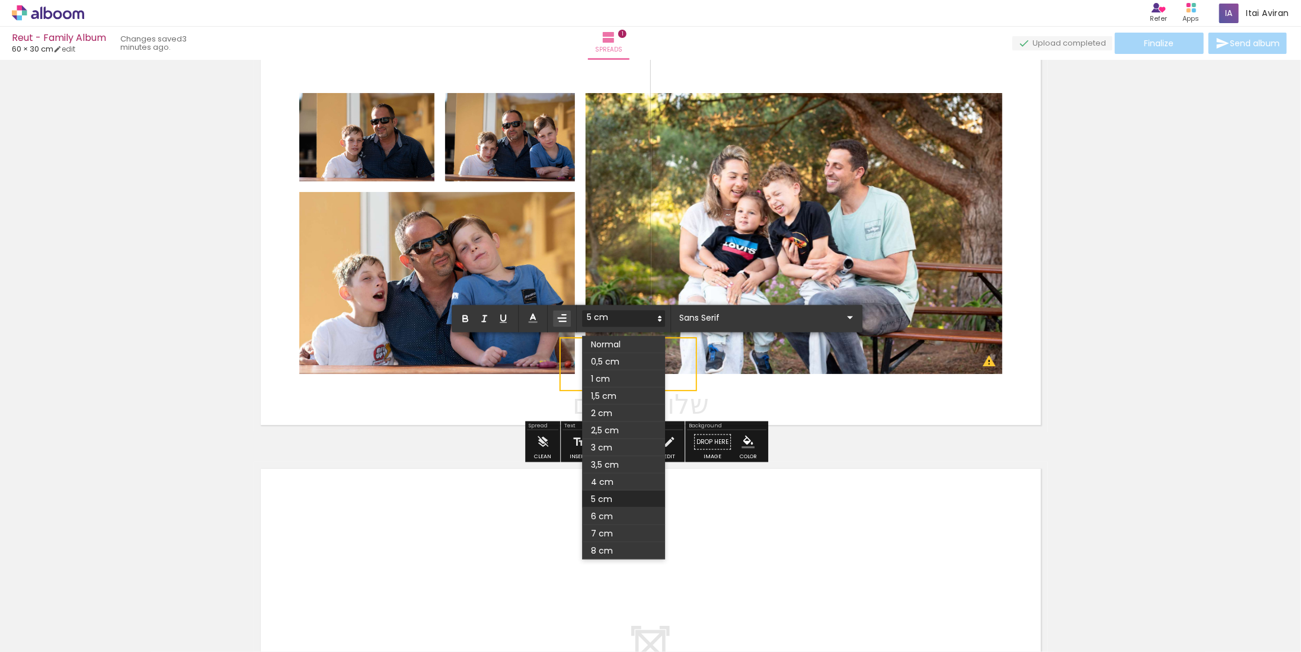
click at [640, 313] on span at bounding box center [623, 319] width 83 height 17
drag, startPoint x: 626, startPoint y: 342, endPoint x: 622, endPoint y: 347, distance: 6.8
click at [626, 343] on span at bounding box center [623, 344] width 83 height 17
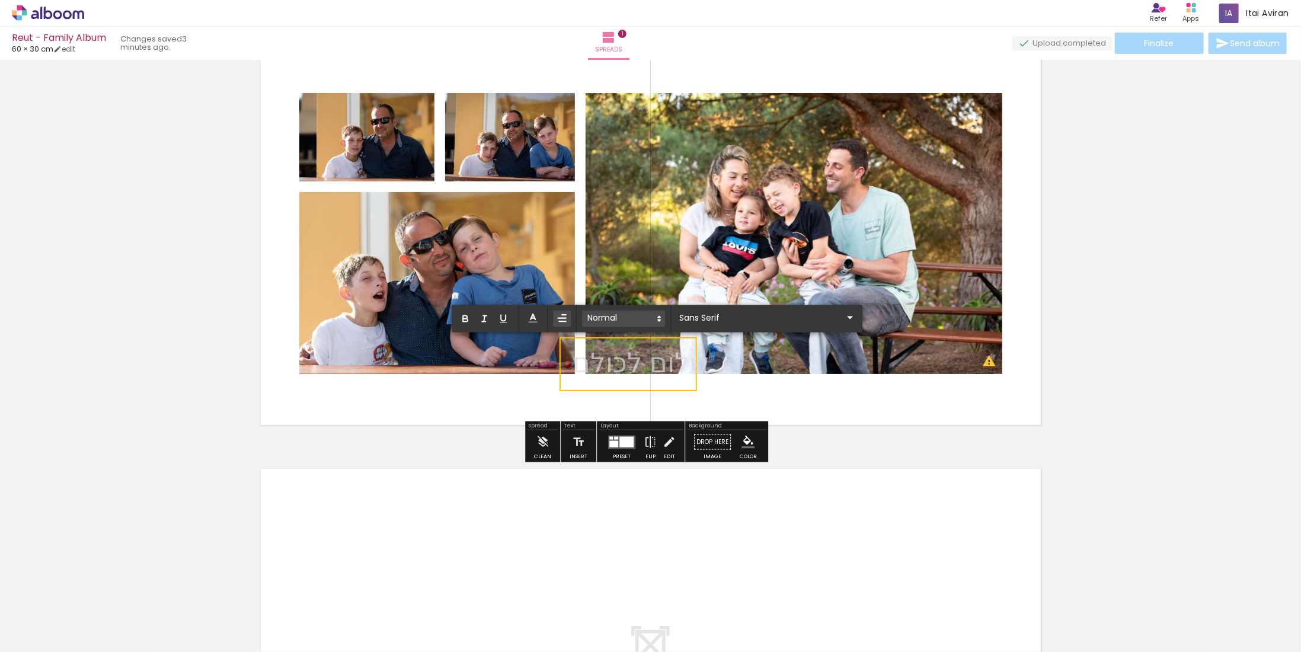
click at [626, 319] on span at bounding box center [623, 319] width 83 height 17
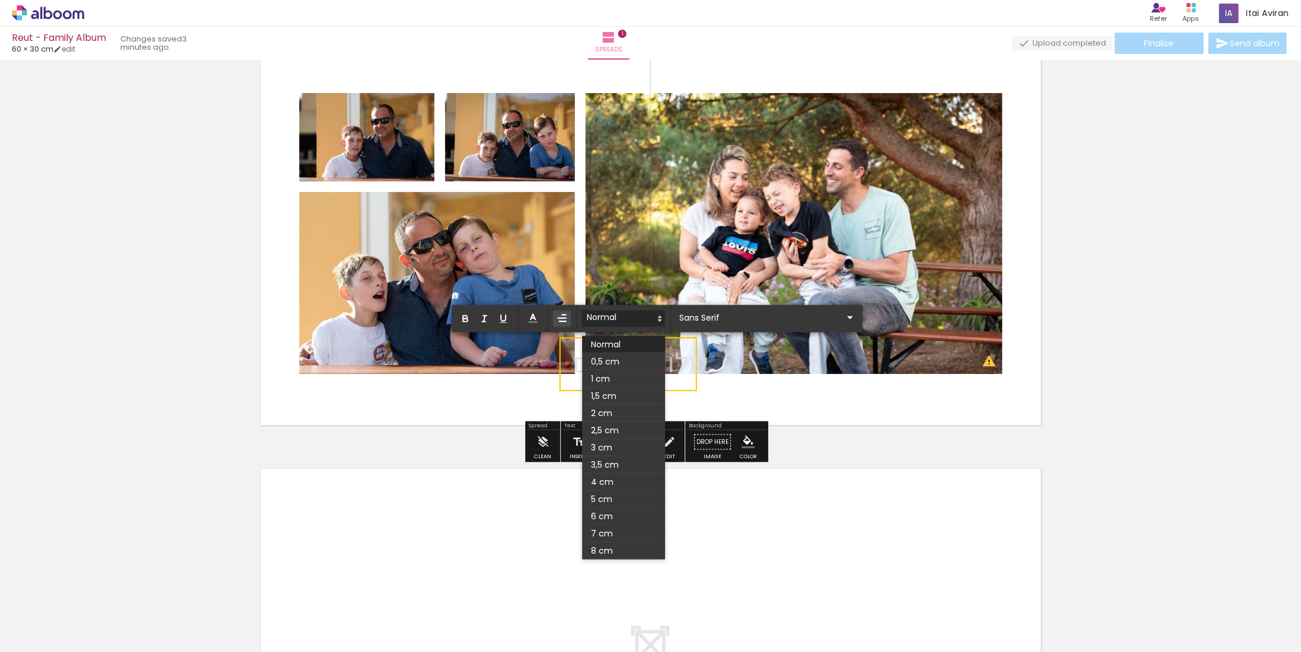
click at [618, 366] on span at bounding box center [623, 361] width 83 height 17
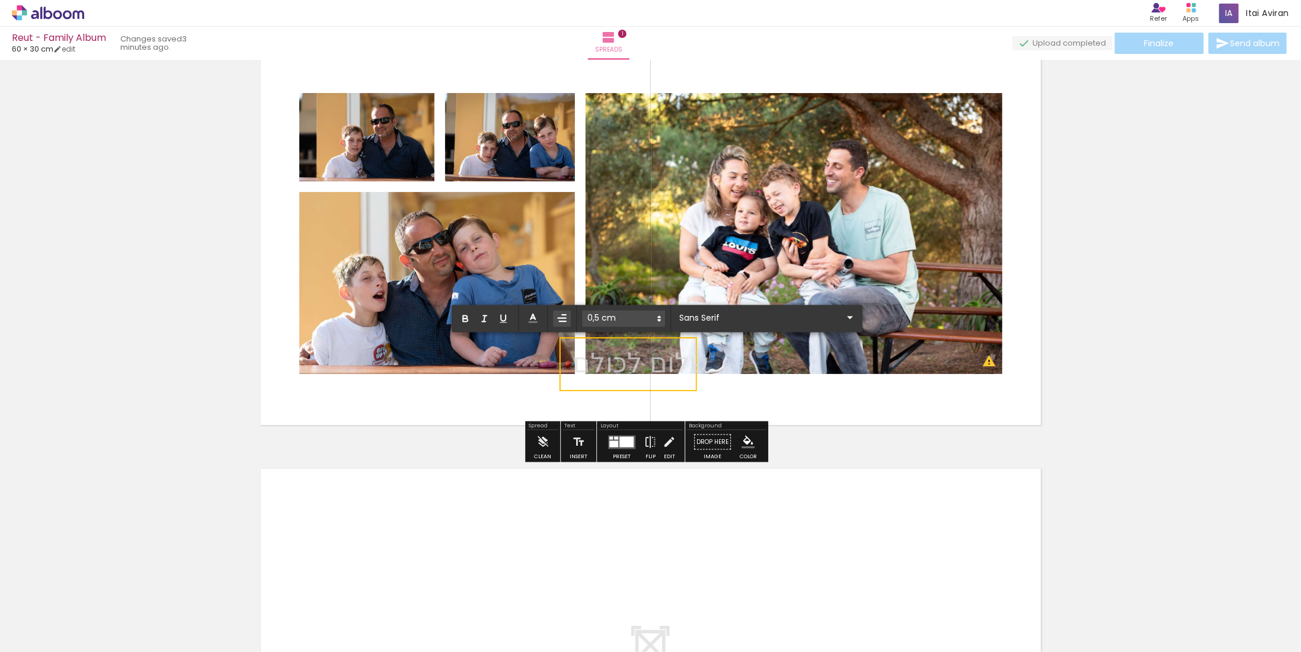
click at [624, 310] on div "0,5 cm 1 cm 1,5 cm 2 cm 2,5 cm 3 cm 3,5 cm 4 cm 5 cm 6 cm 7 cm 8 cm" at bounding box center [657, 318] width 411 height 27
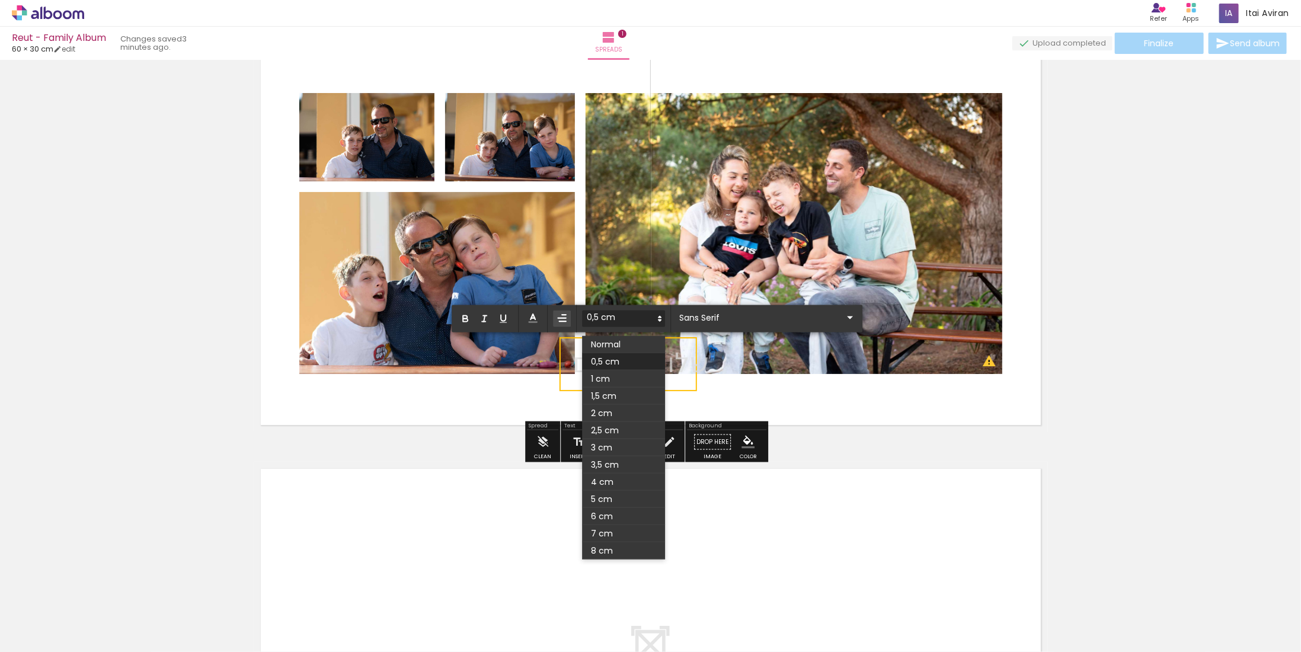
click at [623, 321] on span at bounding box center [623, 319] width 83 height 17
click at [622, 409] on span at bounding box center [623, 413] width 83 height 17
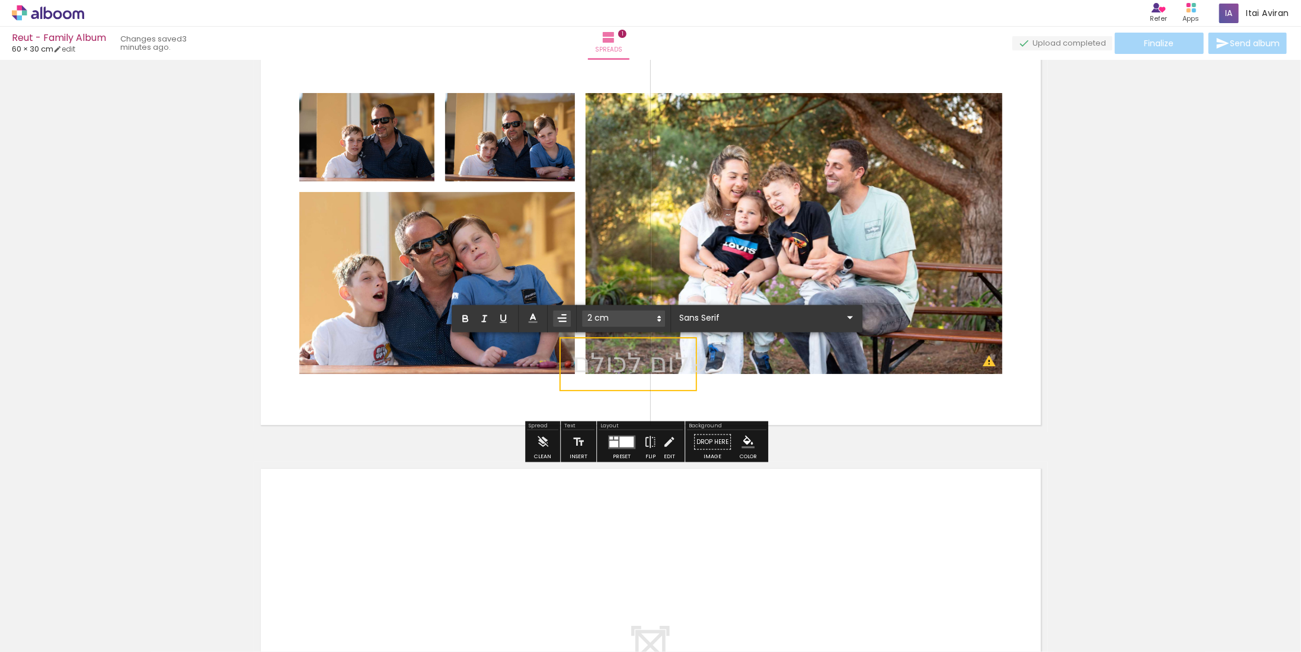
click at [624, 316] on span at bounding box center [623, 319] width 83 height 17
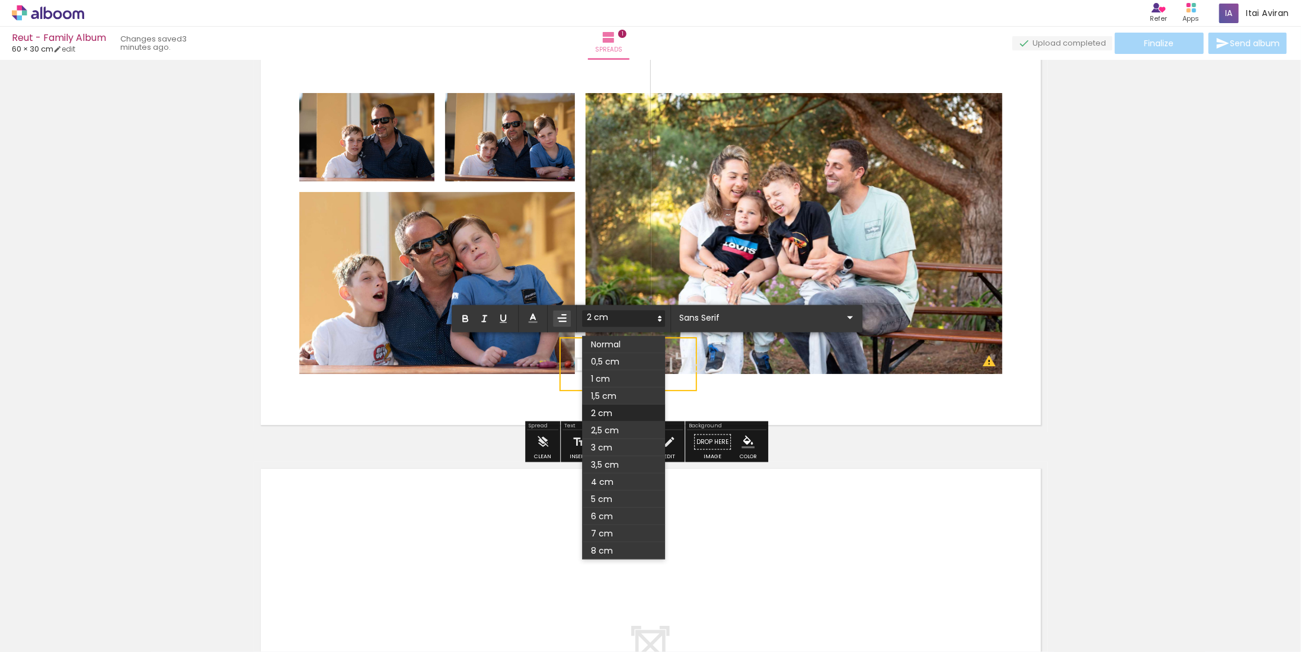
click at [623, 340] on span at bounding box center [623, 344] width 83 height 17
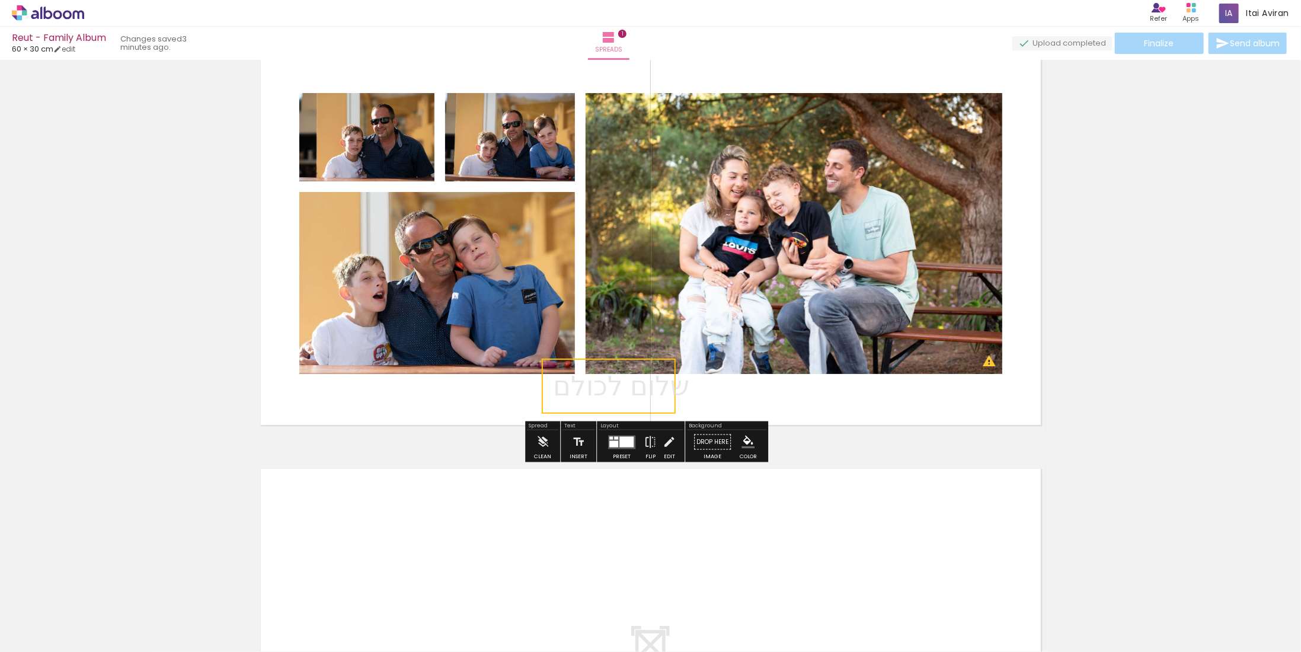
drag, startPoint x: 587, startPoint y: 385, endPoint x: 569, endPoint y: 404, distance: 26.0
click at [569, 403] on quentale-selection at bounding box center [609, 386] width 134 height 55
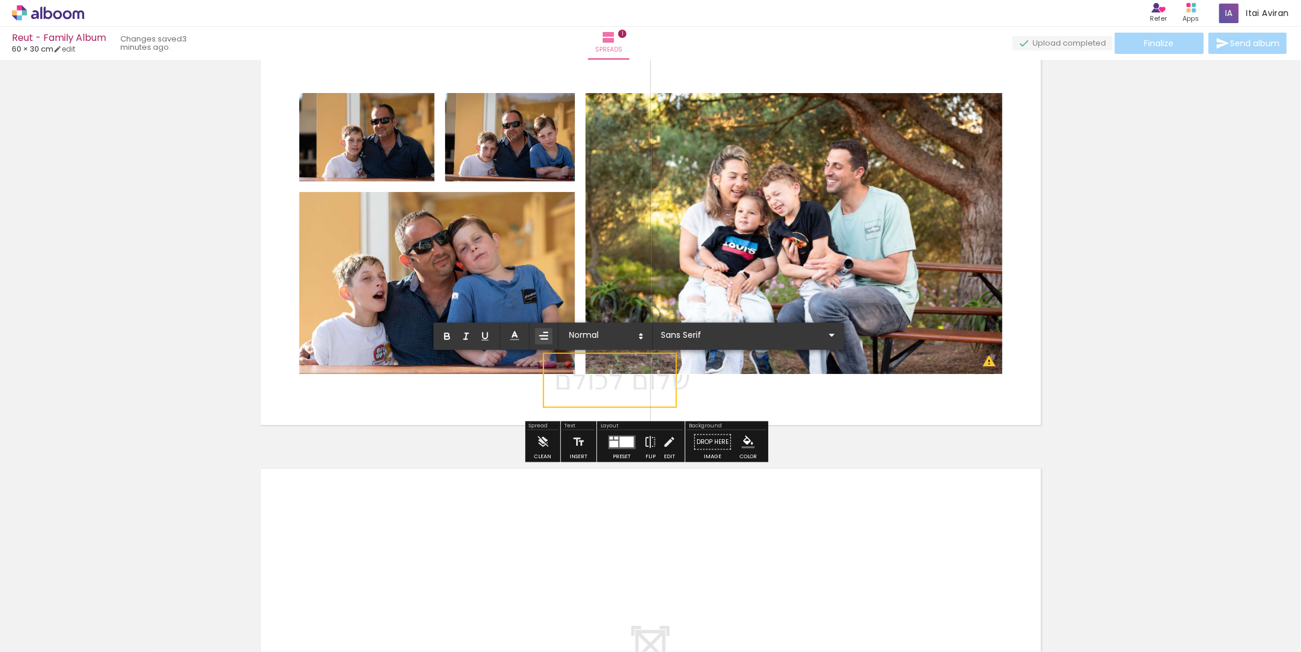
click at [569, 404] on quentale-selection at bounding box center [610, 380] width 134 height 55
click at [569, 403] on quentale-selection at bounding box center [610, 380] width 134 height 55
click at [570, 402] on quentale-selection at bounding box center [610, 380] width 134 height 55
click at [570, 403] on quentale-selection at bounding box center [610, 380] width 134 height 55
click at [570, 402] on quentale-selection at bounding box center [610, 380] width 134 height 55
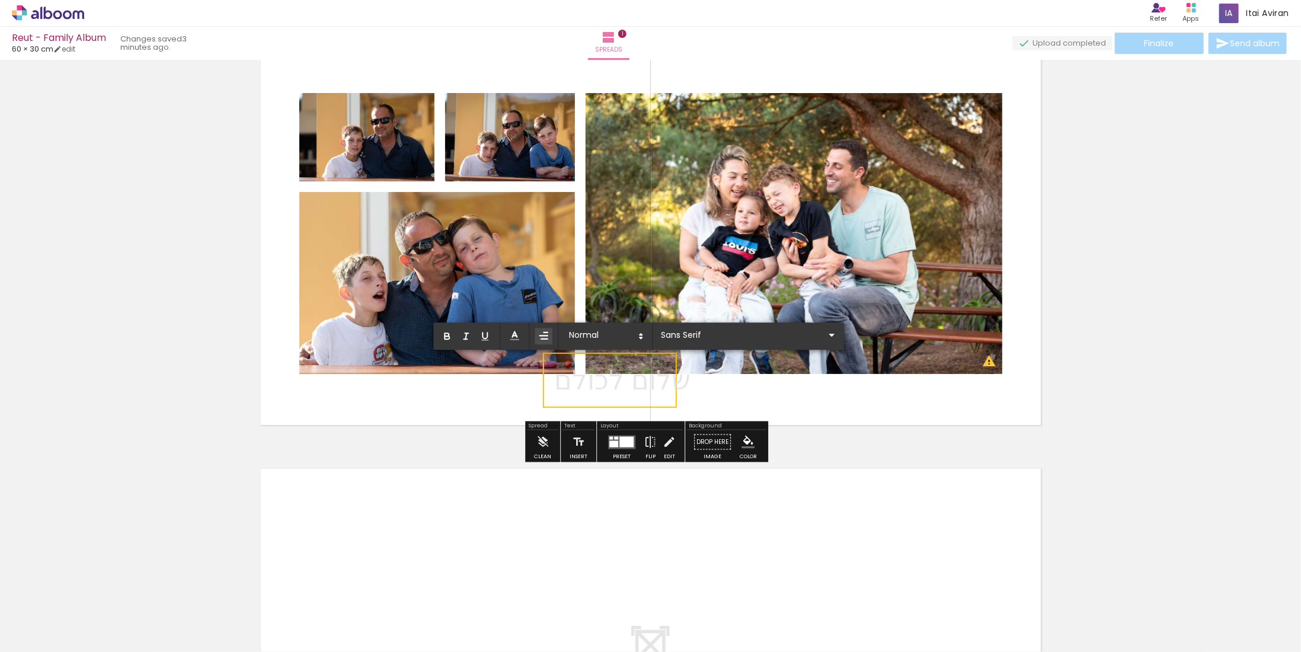
click at [570, 402] on quentale-selection at bounding box center [610, 380] width 134 height 55
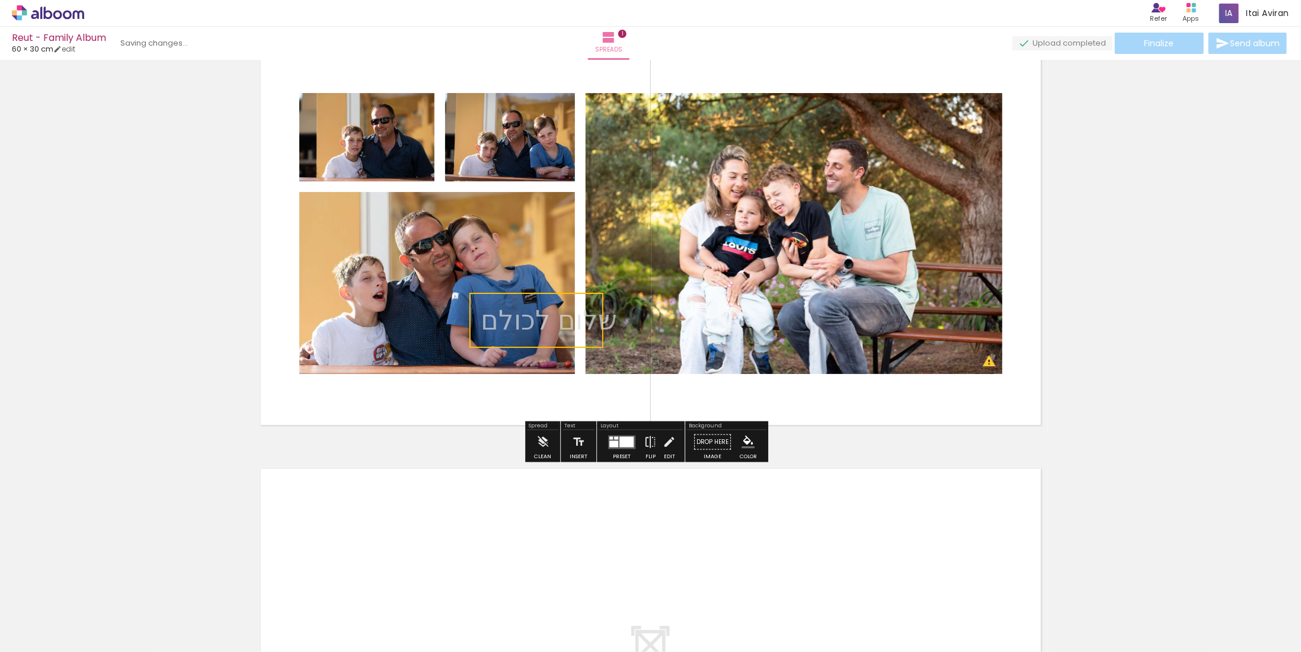
drag, startPoint x: 578, startPoint y: 404, endPoint x: 495, endPoint y: 344, distance: 102.0
click at [503, 344] on quentale-selection at bounding box center [536, 320] width 134 height 55
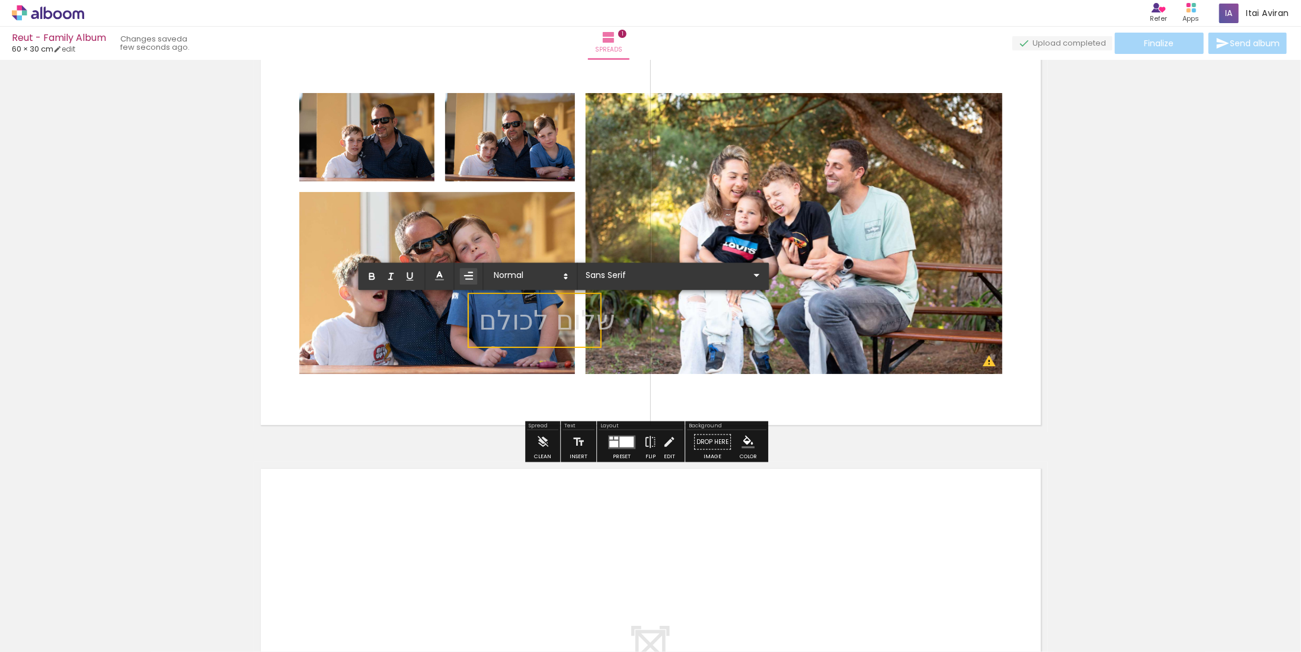
click at [501, 344] on quentale-selection at bounding box center [535, 320] width 134 height 55
click at [501, 343] on quentale-selection at bounding box center [535, 320] width 134 height 55
click at [501, 343] on quentale-selection at bounding box center [535, 319] width 134 height 55
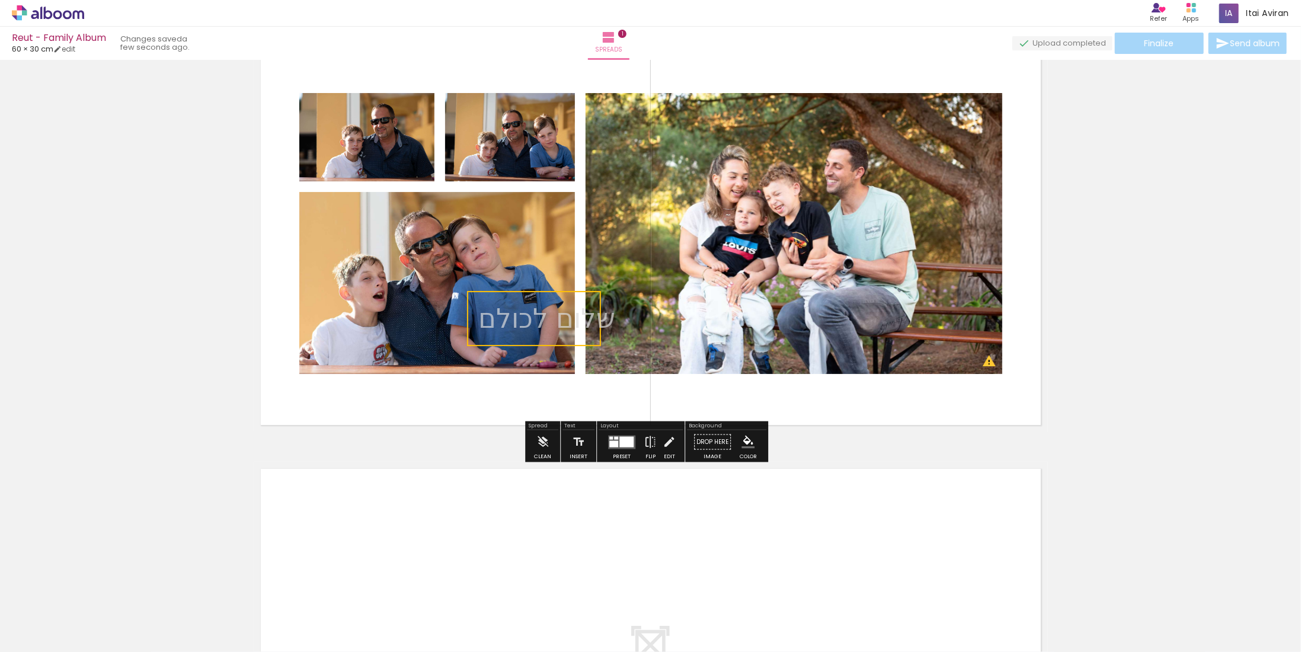
click at [500, 342] on quentale-selection at bounding box center [534, 318] width 134 height 55
click at [500, 341] on quentale-selection at bounding box center [534, 318] width 134 height 55
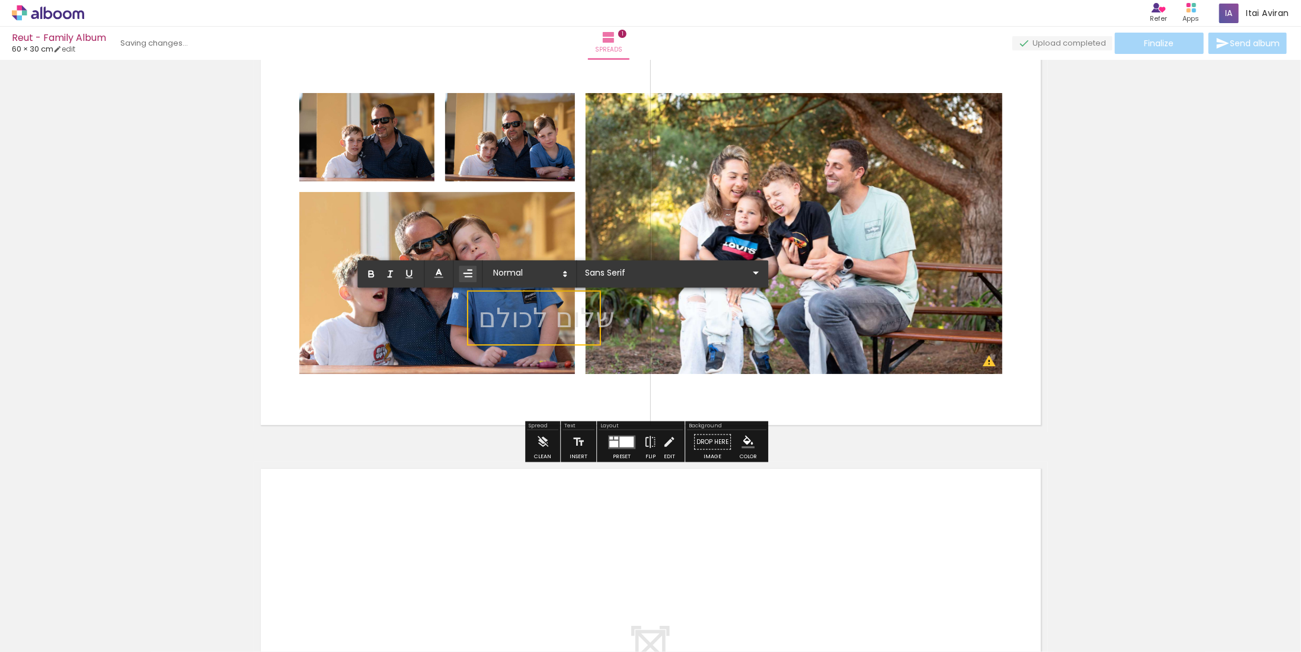
click at [500, 341] on quentale-selection at bounding box center [534, 317] width 134 height 55
click at [497, 330] on p "שלום לכו ﻿ לם" at bounding box center [546, 317] width 136 height 37
click at [616, 37] on iron-icon at bounding box center [609, 37] width 14 height 14
click at [545, 324] on p "שלום לכו ﻿ לם" at bounding box center [546, 317] width 136 height 37
click at [532, 385] on quentale-layouter at bounding box center [651, 233] width 794 height 397
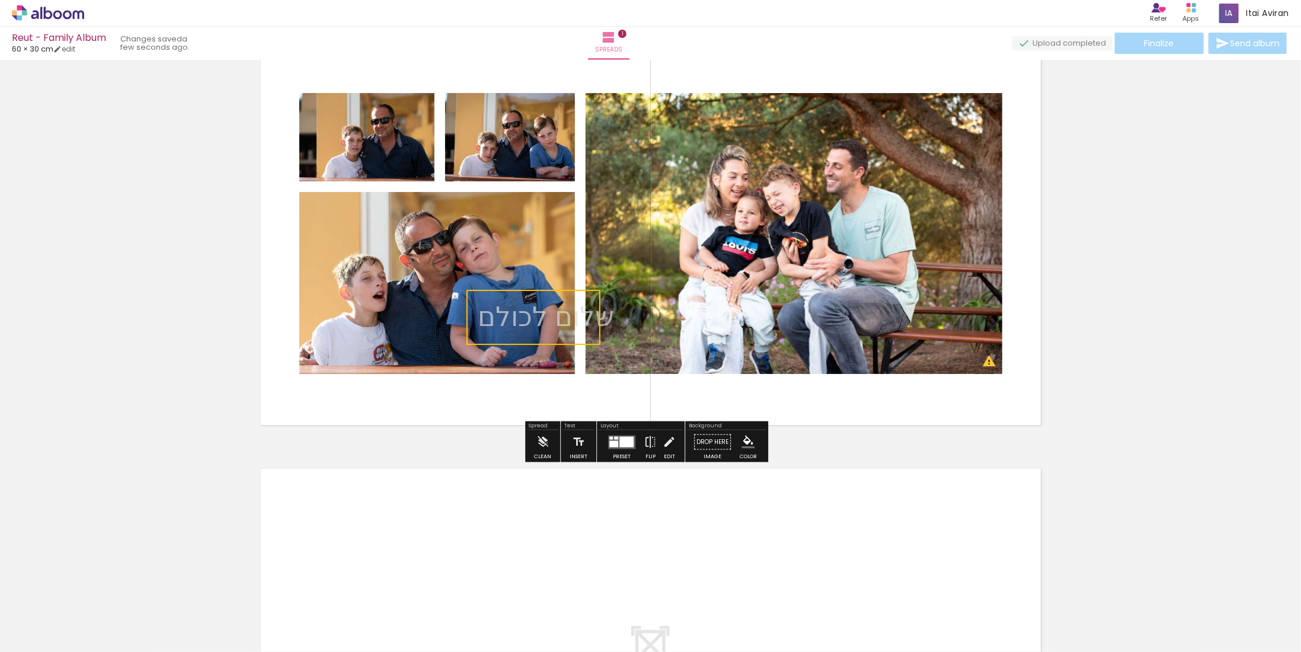
click at [549, 339] on quentale-selection at bounding box center [533, 317] width 134 height 55
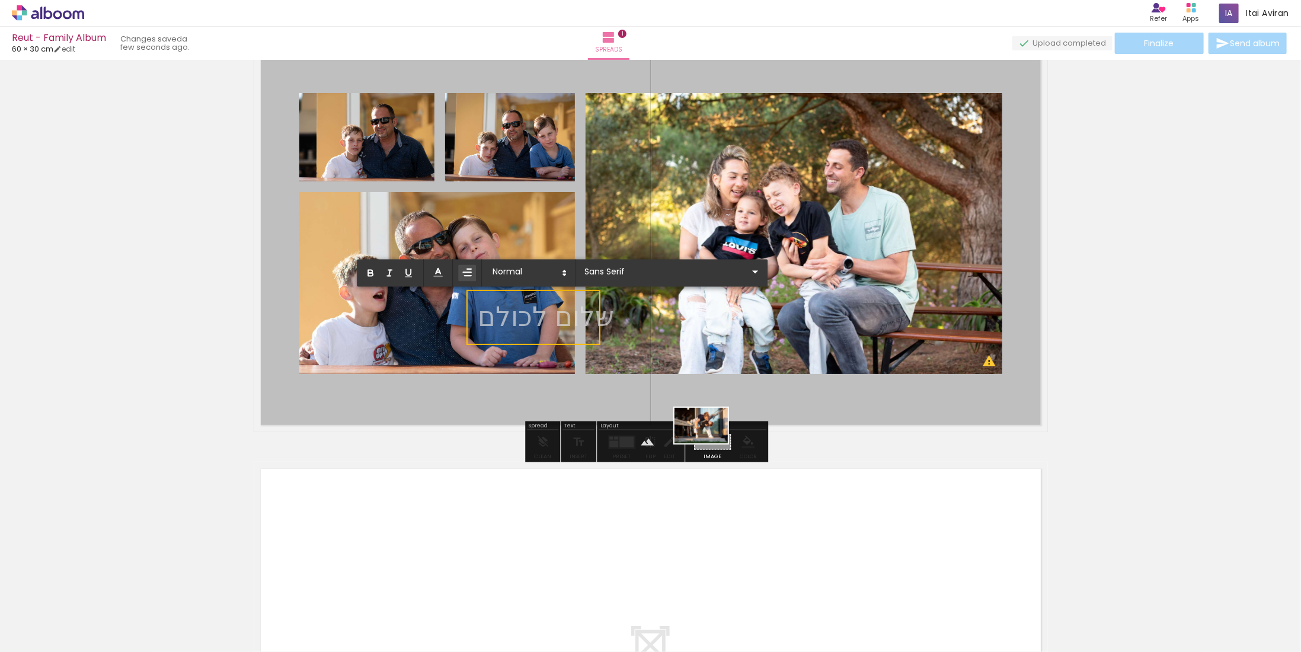
drag, startPoint x: 998, startPoint y: 618, endPoint x: 707, endPoint y: 448, distance: 337.1
click at [709, 444] on quentale-workspace at bounding box center [650, 326] width 1301 height 652
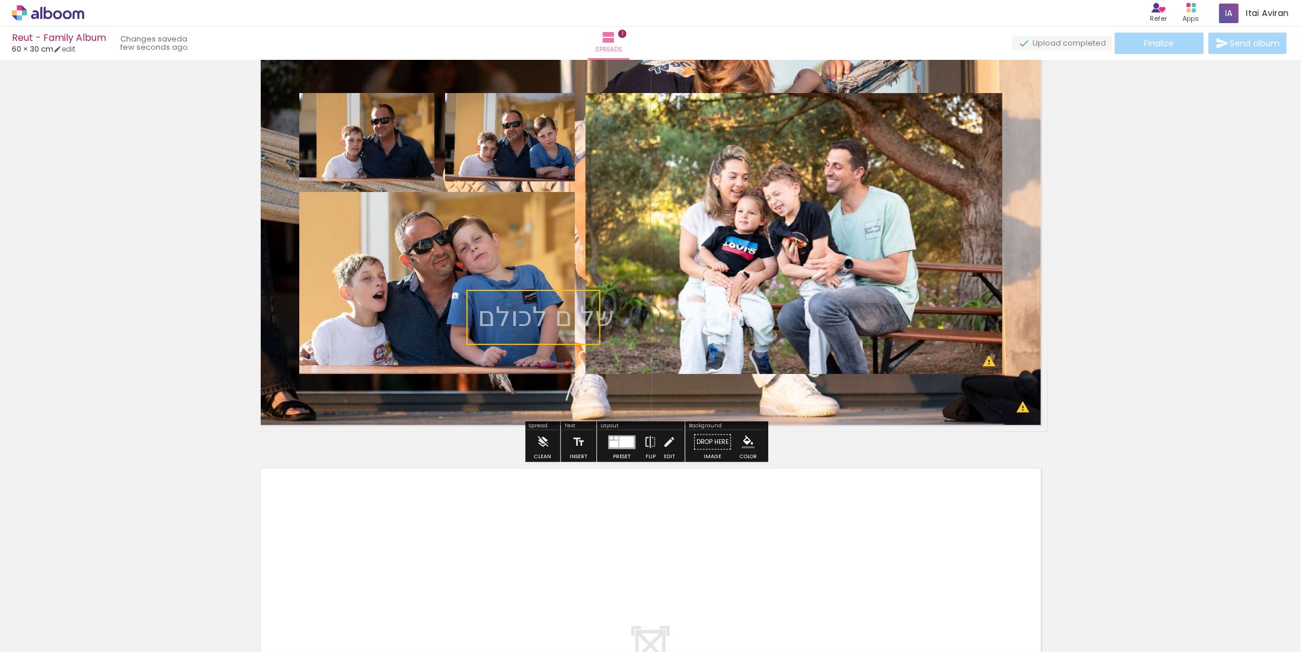
click at [619, 442] on div at bounding box center [626, 441] width 14 height 11
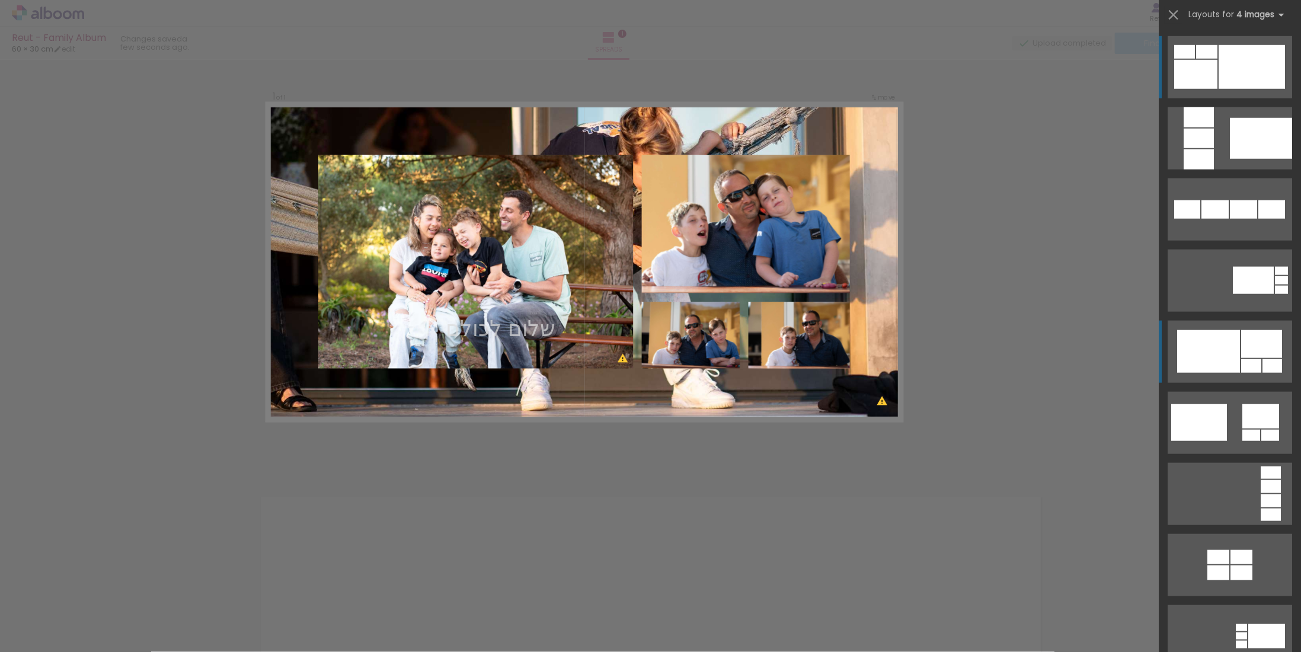
scroll to position [0, 0]
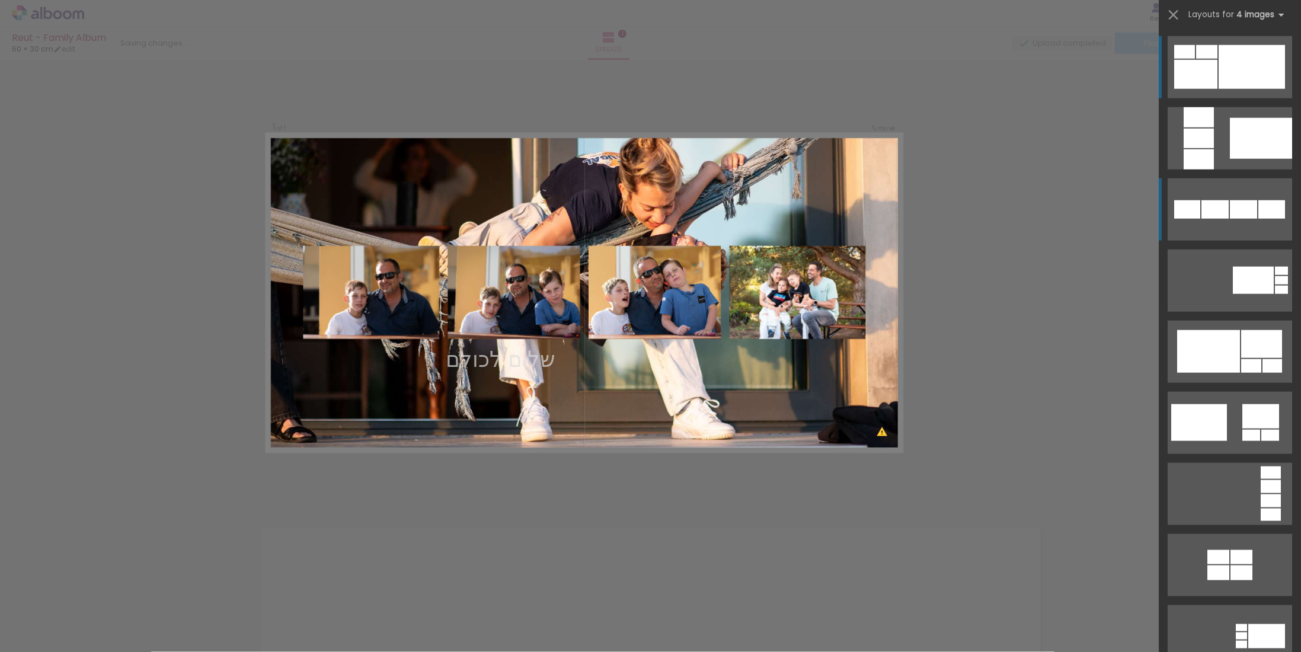
drag, startPoint x: 1241, startPoint y: 210, endPoint x: 1259, endPoint y: 205, distance: 18.4
click at [1233, 234] on quentale-layouter at bounding box center [1230, 209] width 124 height 62
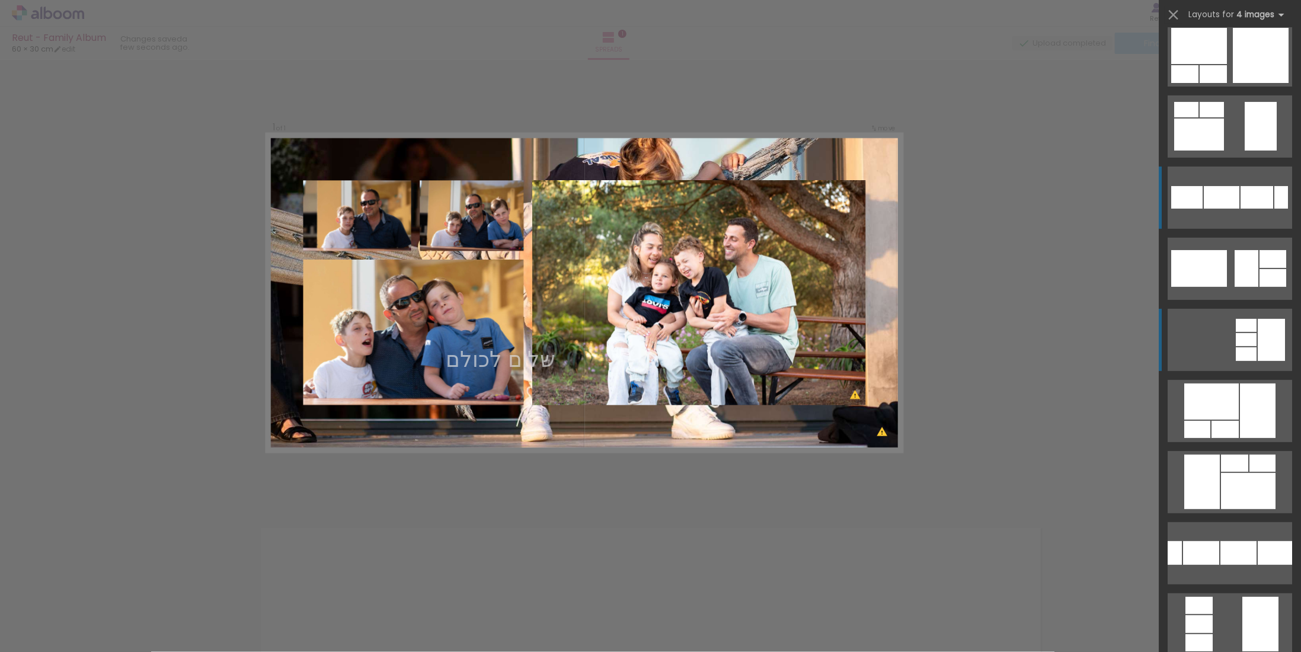
scroll to position [6185, 0]
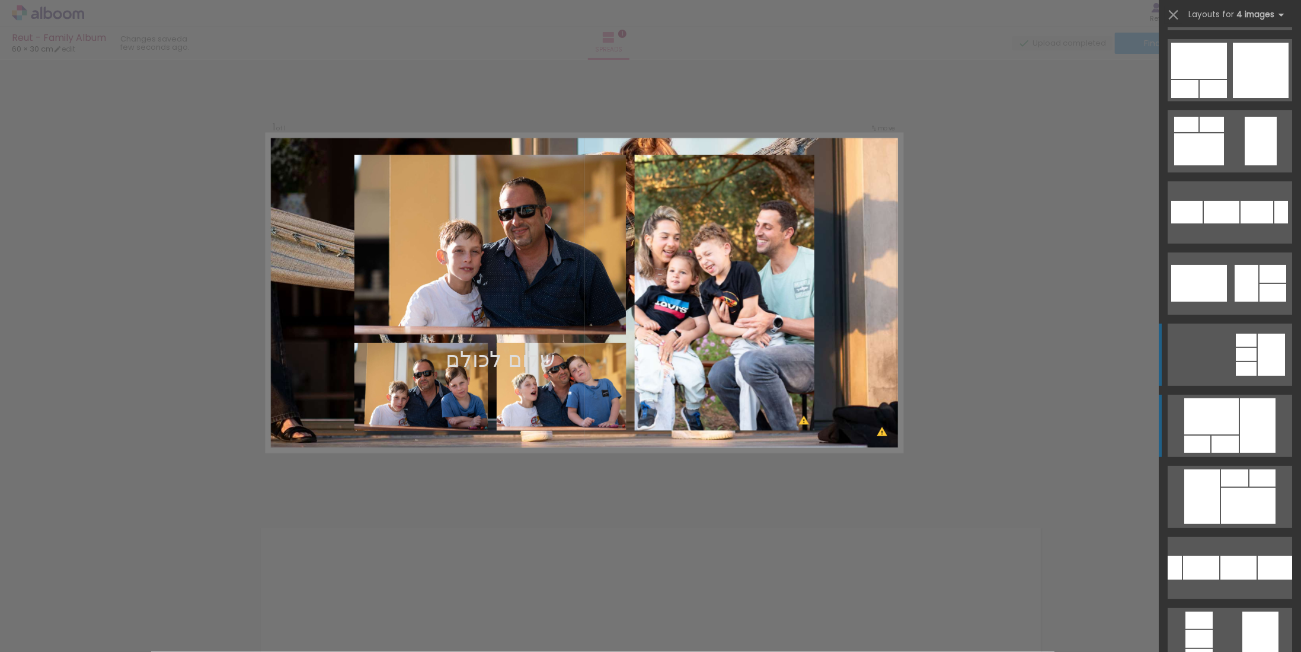
click at [1201, 421] on div at bounding box center [1211, 416] width 55 height 36
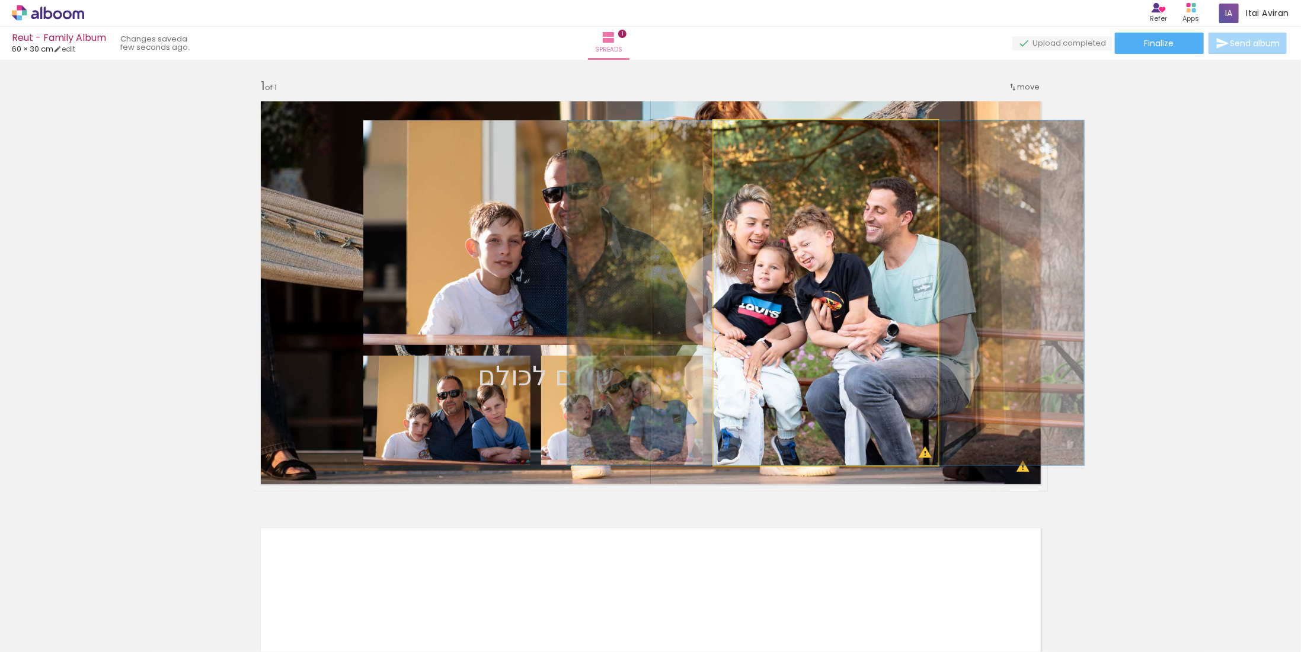
drag, startPoint x: 739, startPoint y: 135, endPoint x: 752, endPoint y: 184, distance: 51.3
type paper-slider "100"
click at [717, 140] on div at bounding box center [758, 133] width 82 height 18
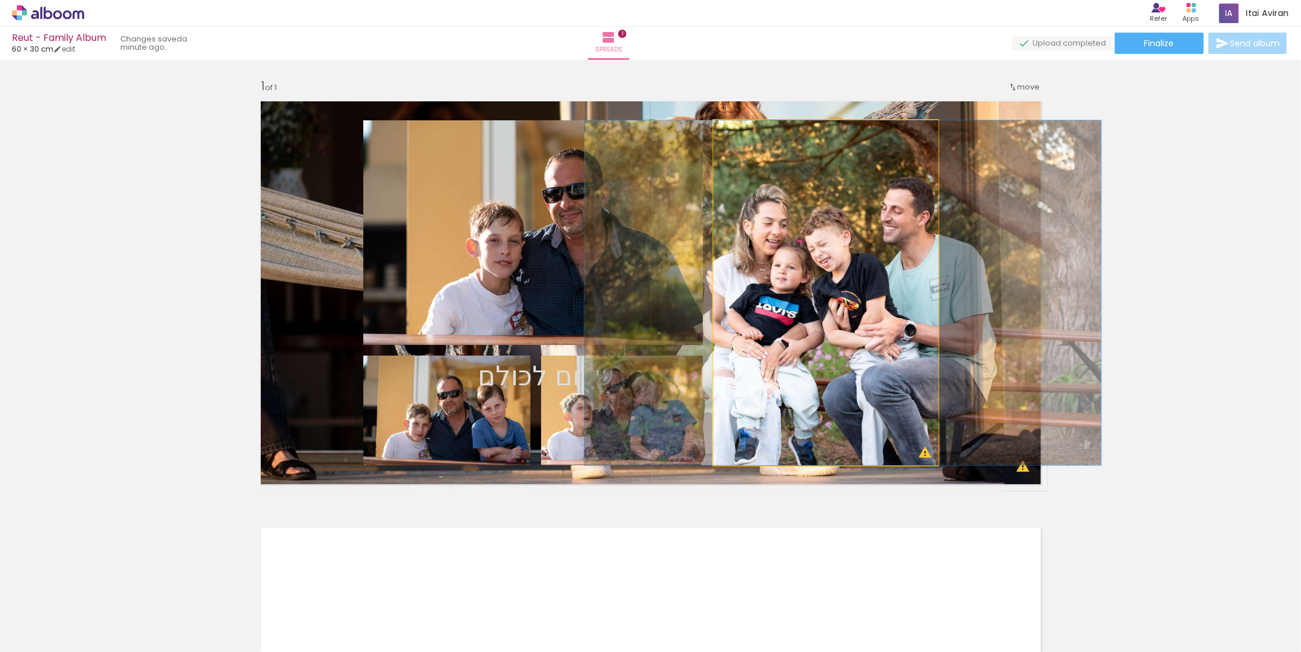
drag, startPoint x: 768, startPoint y: 219, endPoint x: 778, endPoint y: 219, distance: 10.1
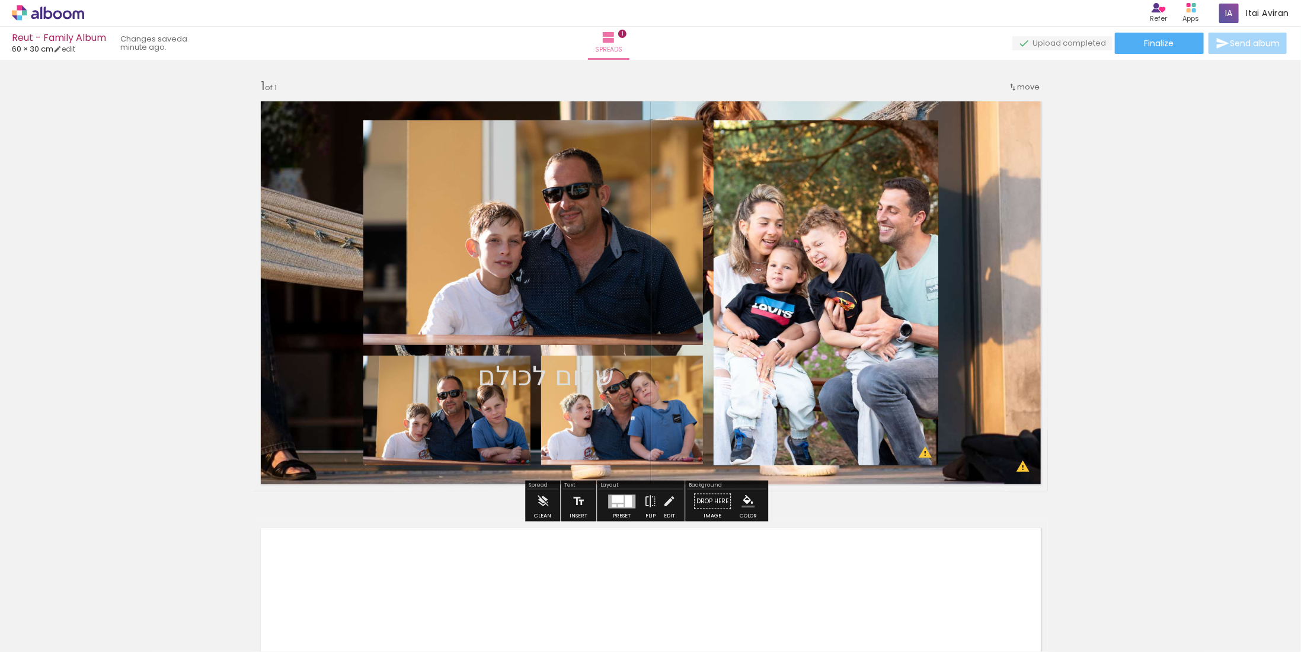
click at [340, 201] on quentale-layouter at bounding box center [651, 292] width 794 height 397
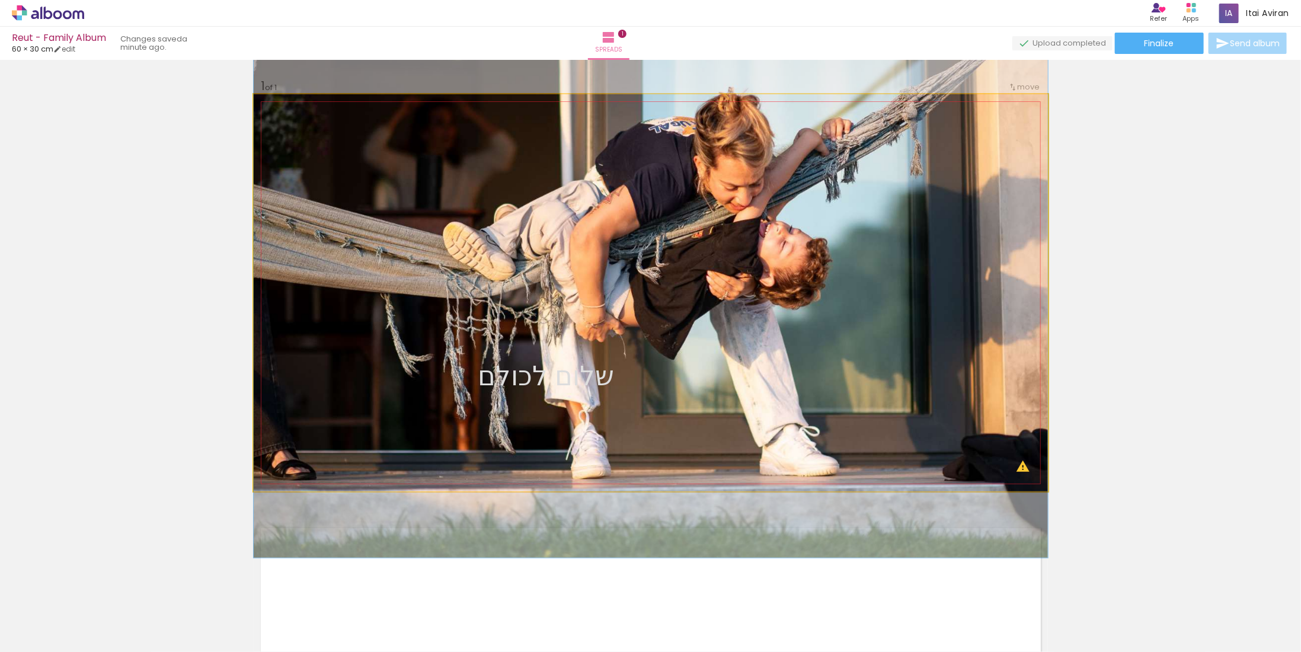
click at [379, 233] on quentale-photo at bounding box center [651, 292] width 794 height 397
click at [324, 283] on quentale-photo at bounding box center [651, 292] width 794 height 397
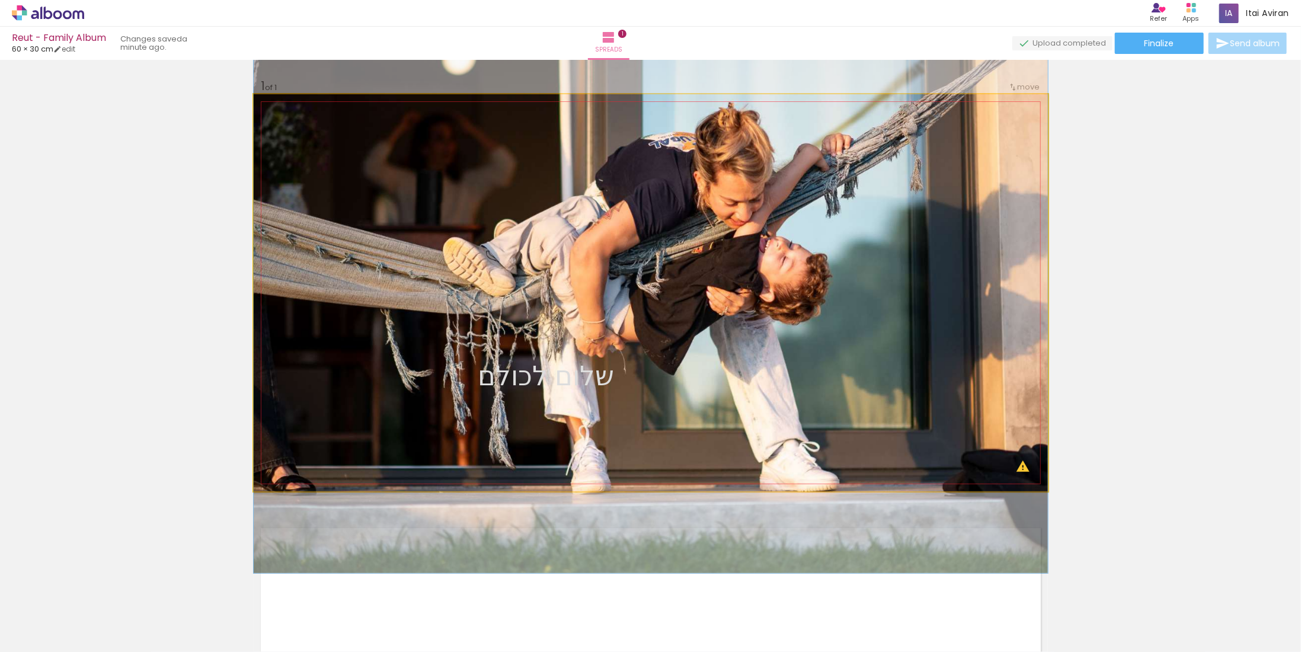
drag, startPoint x: 386, startPoint y: 289, endPoint x: 369, endPoint y: 299, distance: 20.2
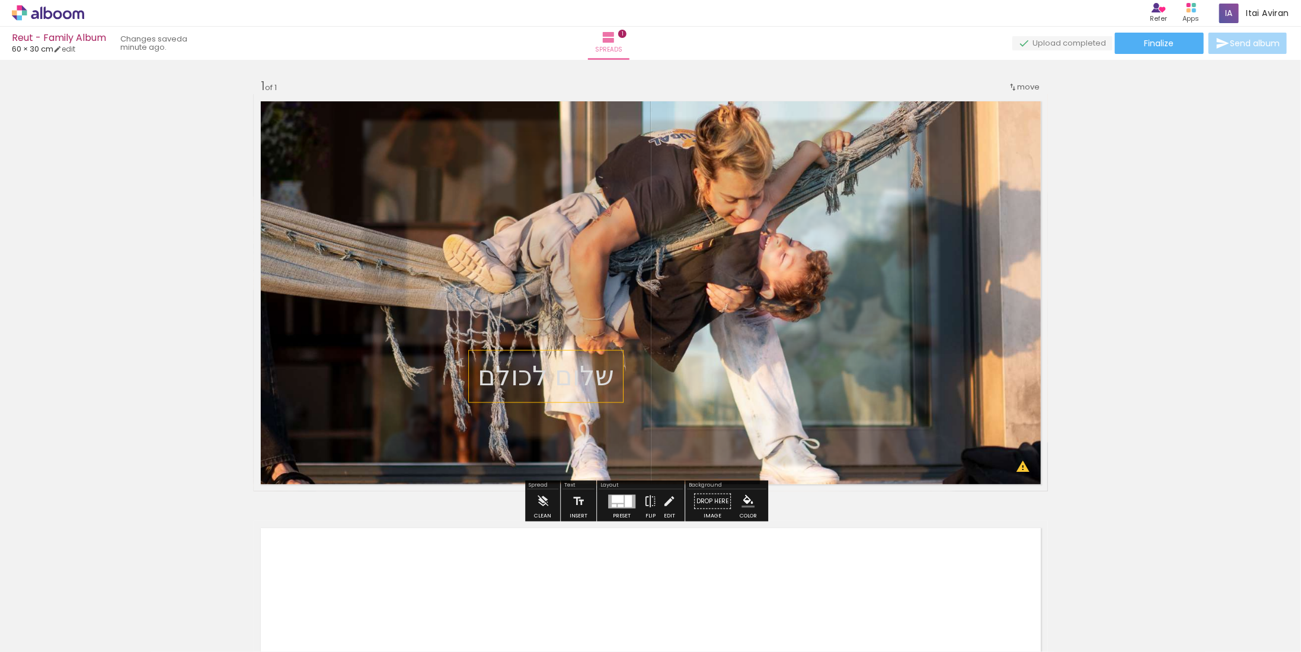
click at [506, 380] on p "שלום לכולם" at bounding box center [546, 376] width 136 height 37
drag, startPoint x: 506, startPoint y: 379, endPoint x: 417, endPoint y: 350, distance: 93.7
click at [420, 350] on quentale-selection at bounding box center [451, 357] width 138 height 52
click at [673, 502] on iron-icon at bounding box center [669, 502] width 13 height 24
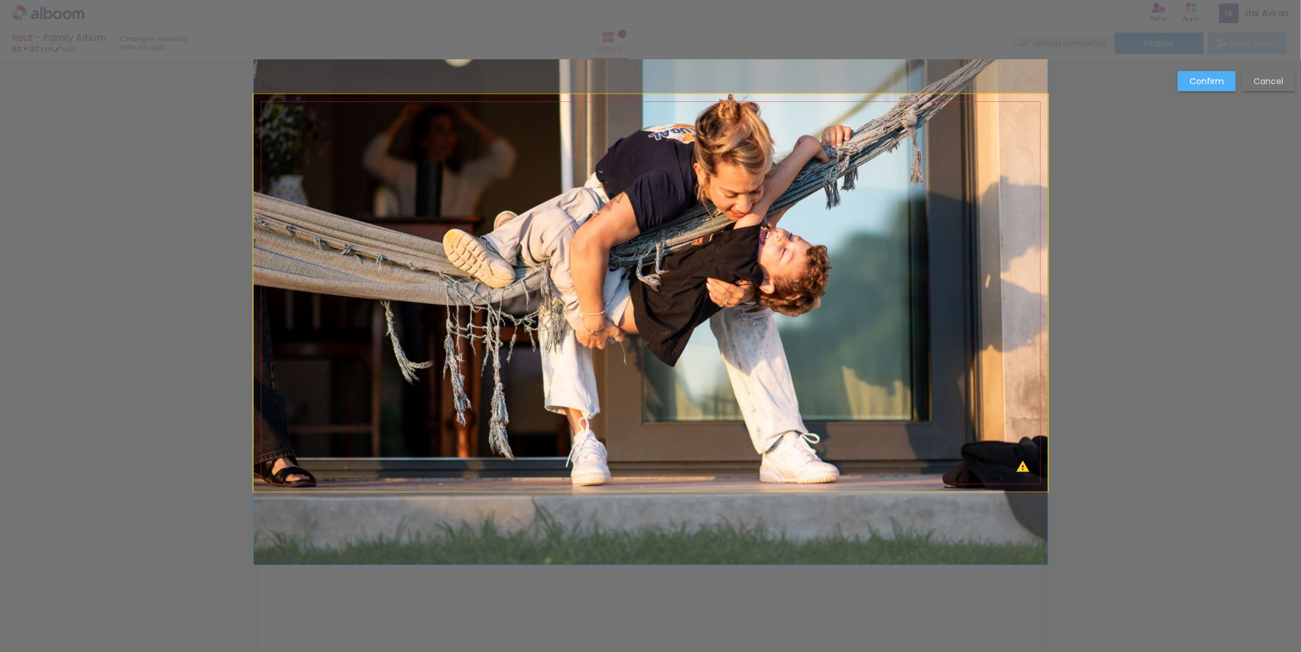
drag, startPoint x: 661, startPoint y: 381, endPoint x: 683, endPoint y: 375, distance: 22.7
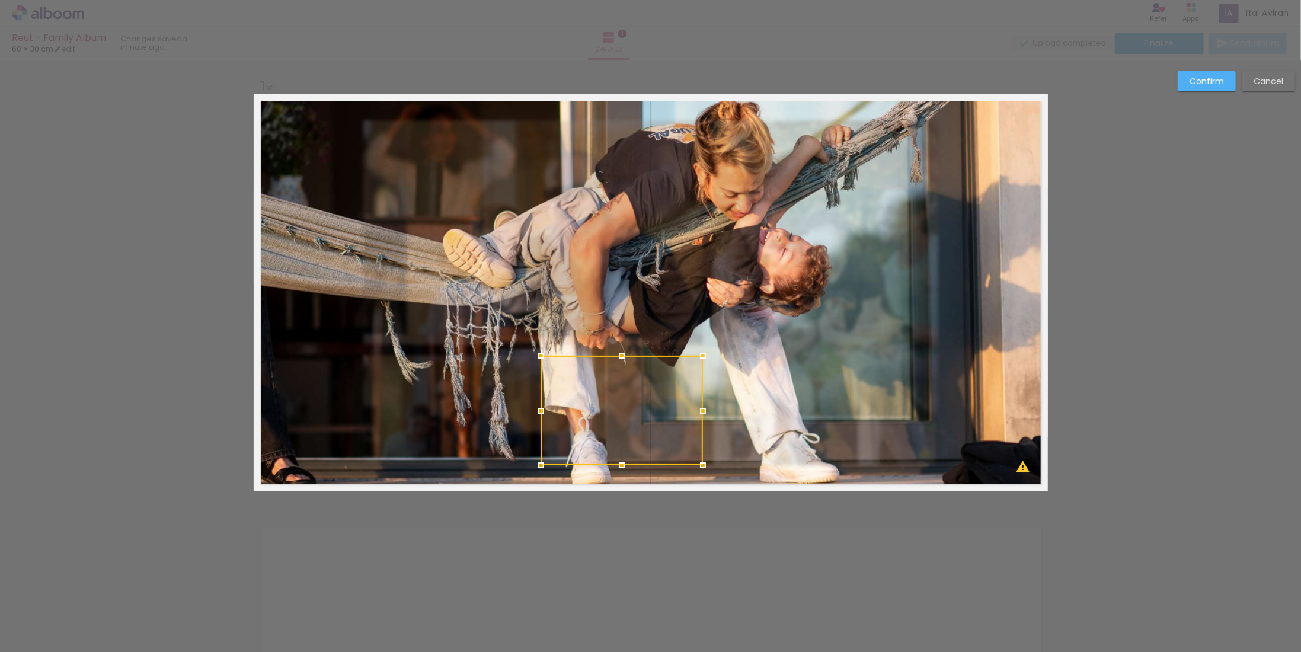
click at [1075, 315] on div "Confirm Cancel" at bounding box center [650, 501] width 1301 height 882
click at [1227, 88] on paper-button "Confirm" at bounding box center [1207, 81] width 58 height 20
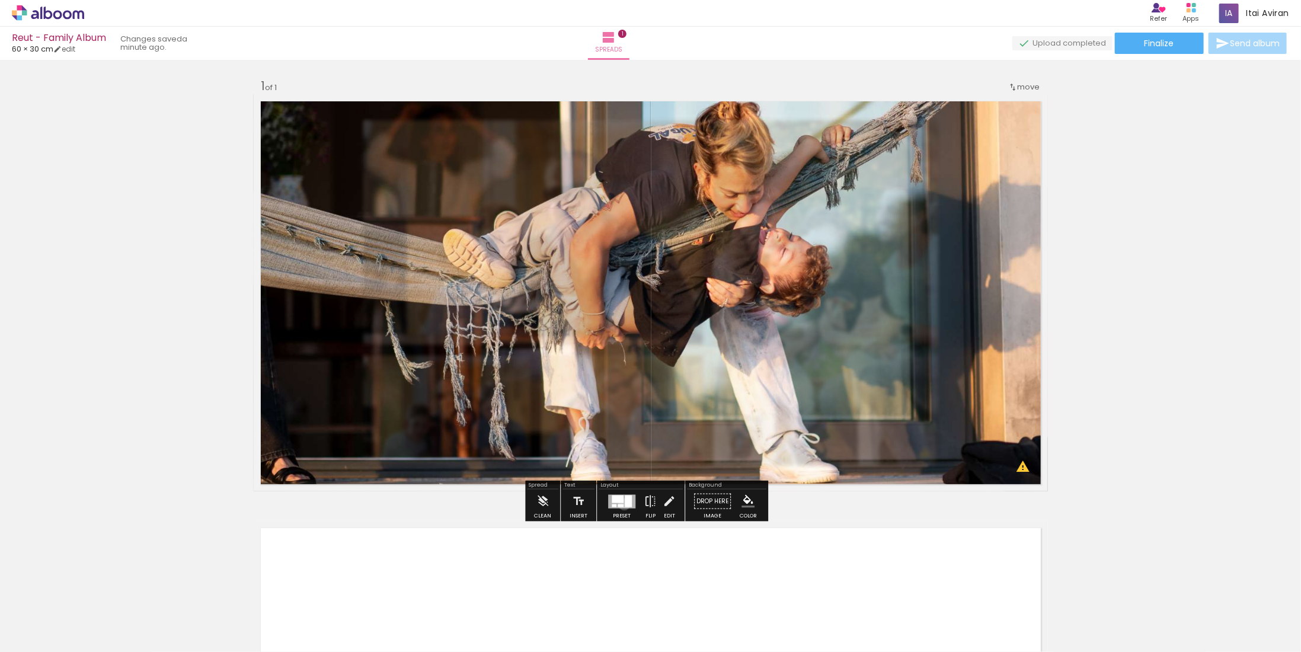
click at [623, 504] on div at bounding box center [621, 501] width 27 height 14
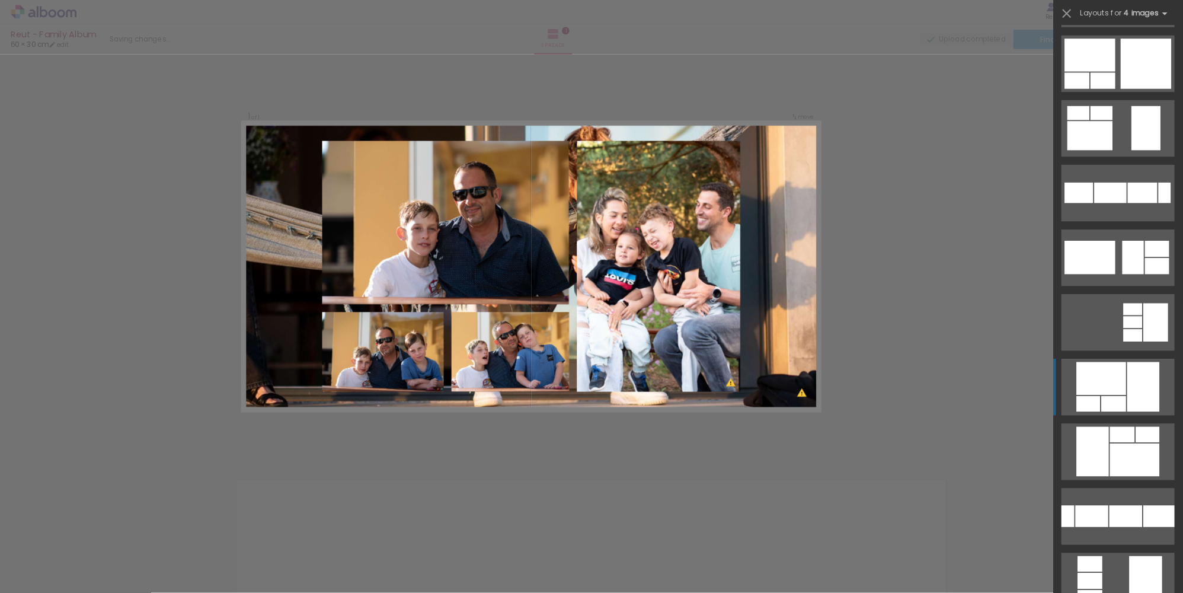
scroll to position [6543, 0]
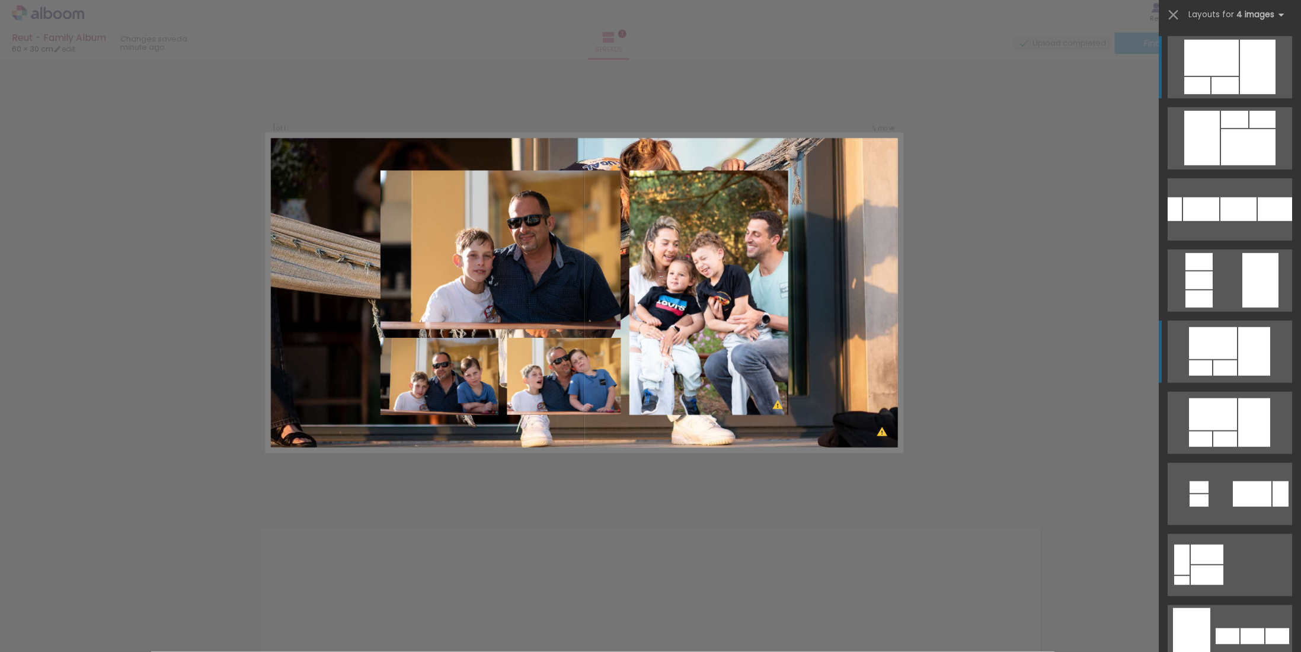
click at [1238, 359] on div at bounding box center [1254, 351] width 32 height 49
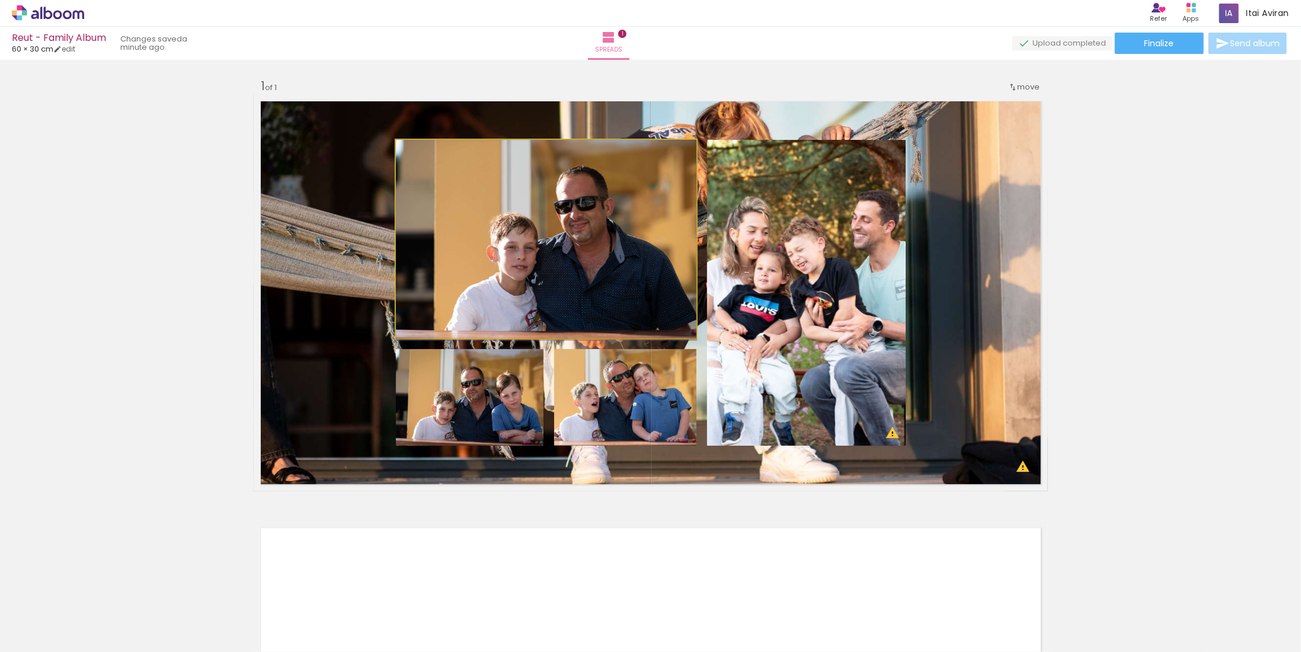
drag, startPoint x: 543, startPoint y: 268, endPoint x: 477, endPoint y: 273, distance: 66.0
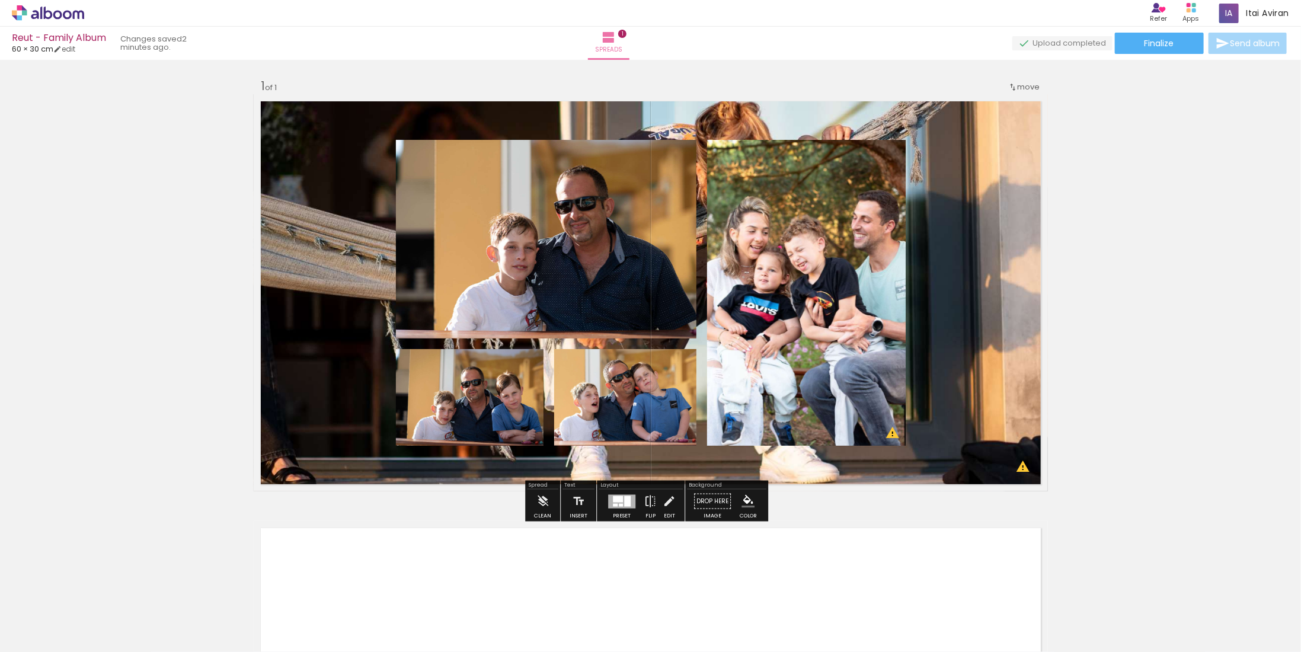
click at [512, 154] on div at bounding box center [516, 152] width 14 height 12
click at [513, 178] on paper-item at bounding box center [516, 180] width 21 height 8
click at [511, 155] on div at bounding box center [516, 152] width 14 height 12
click at [511, 169] on paper-item at bounding box center [516, 172] width 21 height 8
drag, startPoint x: 513, startPoint y: 212, endPoint x: 514, endPoint y: 206, distance: 6.6
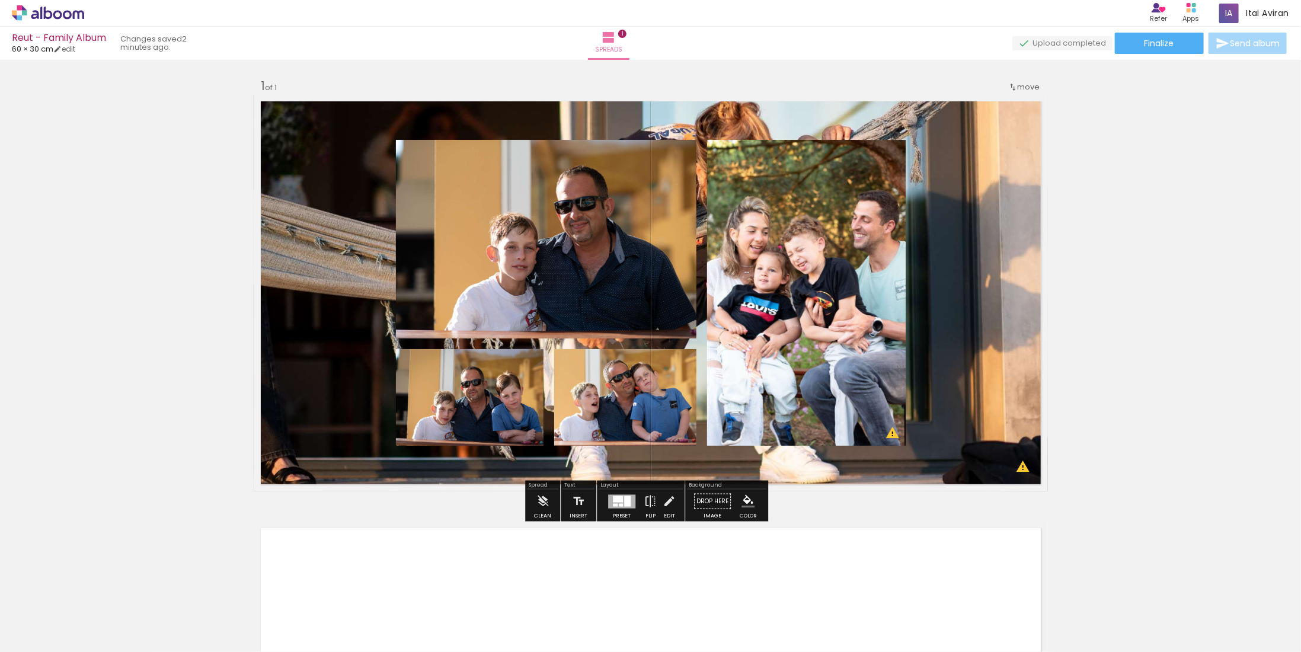
click at [514, 212] on paper-item at bounding box center [516, 213] width 21 height 8
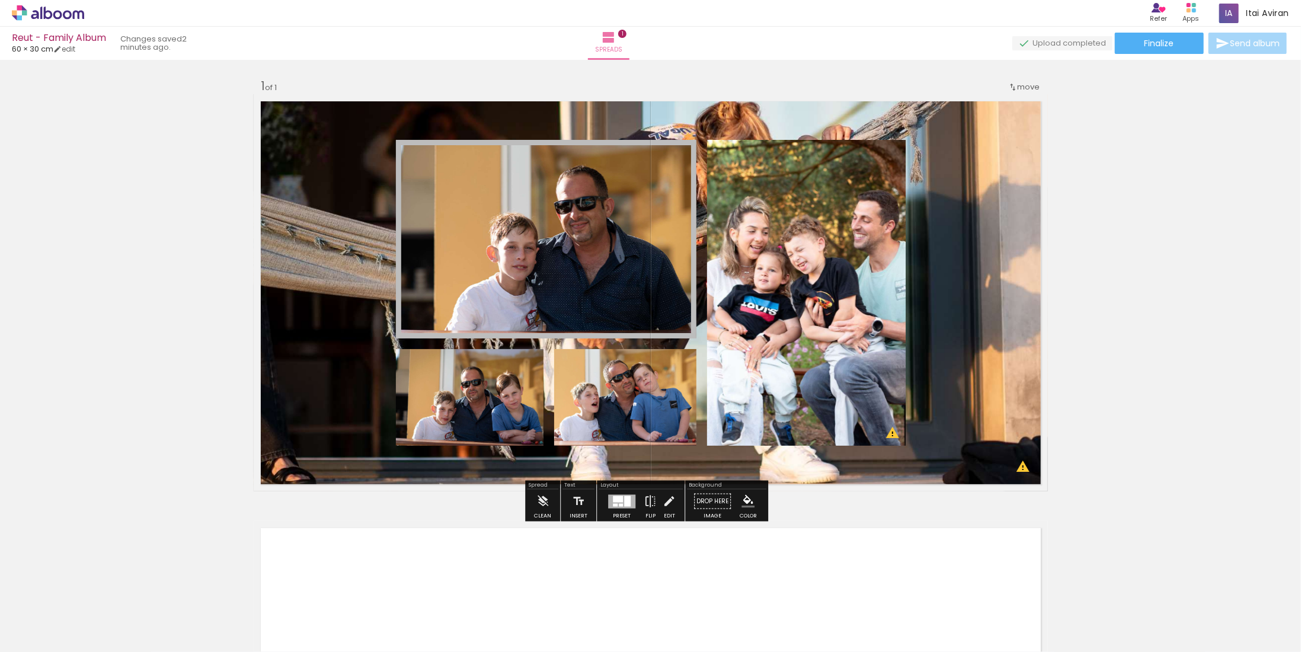
click at [511, 154] on div at bounding box center [516, 152] width 14 height 12
click at [509, 154] on div at bounding box center [516, 152] width 14 height 12
click at [511, 170] on paper-item at bounding box center [516, 172] width 21 height 8
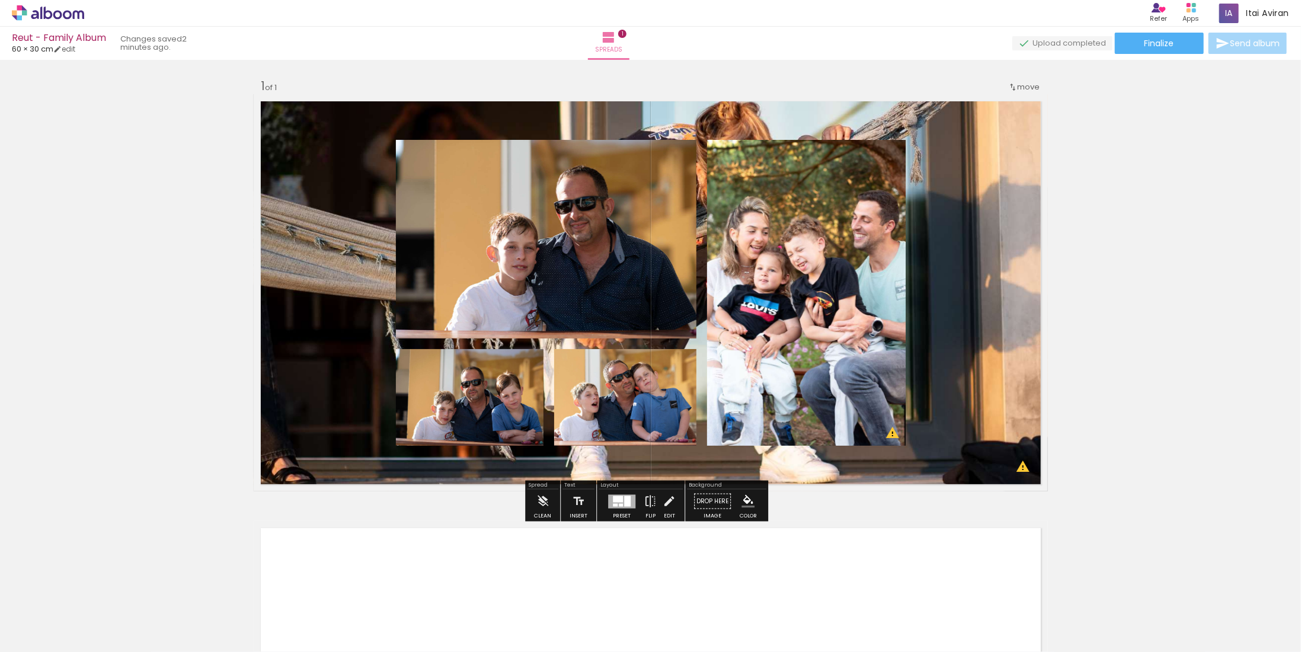
click at [0, 0] on slot "B&W" at bounding box center [0, 0] width 0 height 0
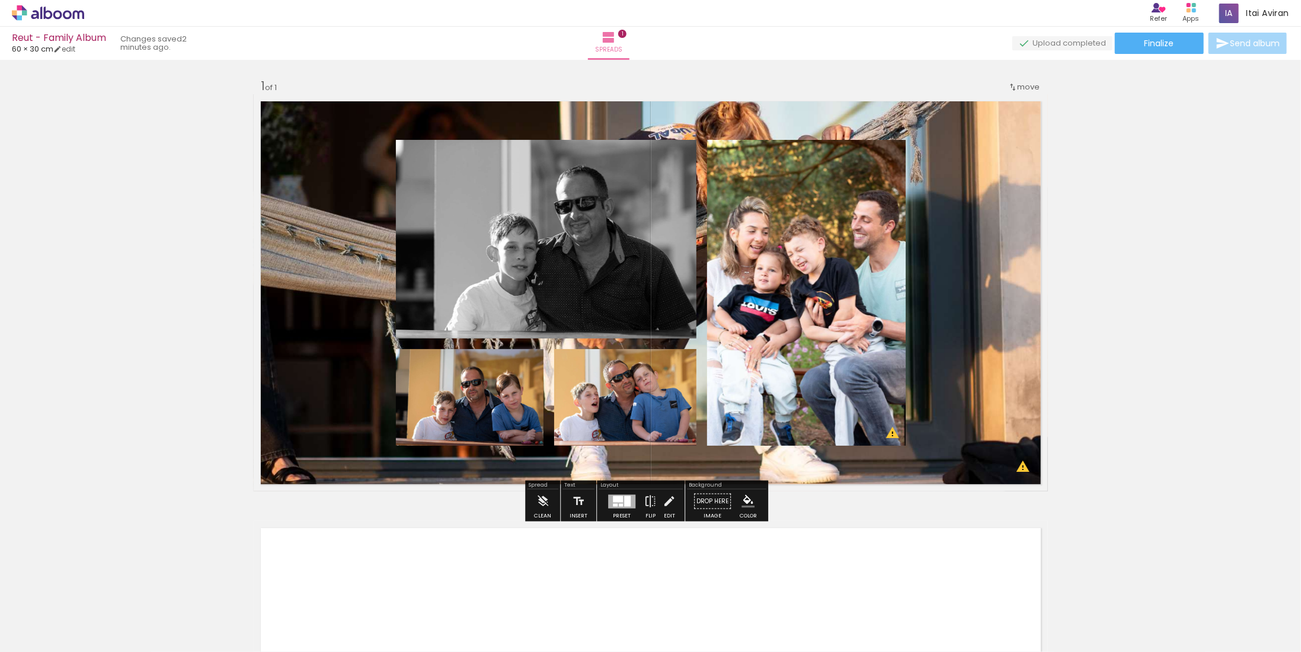
click at [0, 0] on slot "B&W" at bounding box center [0, 0] width 0 height 0
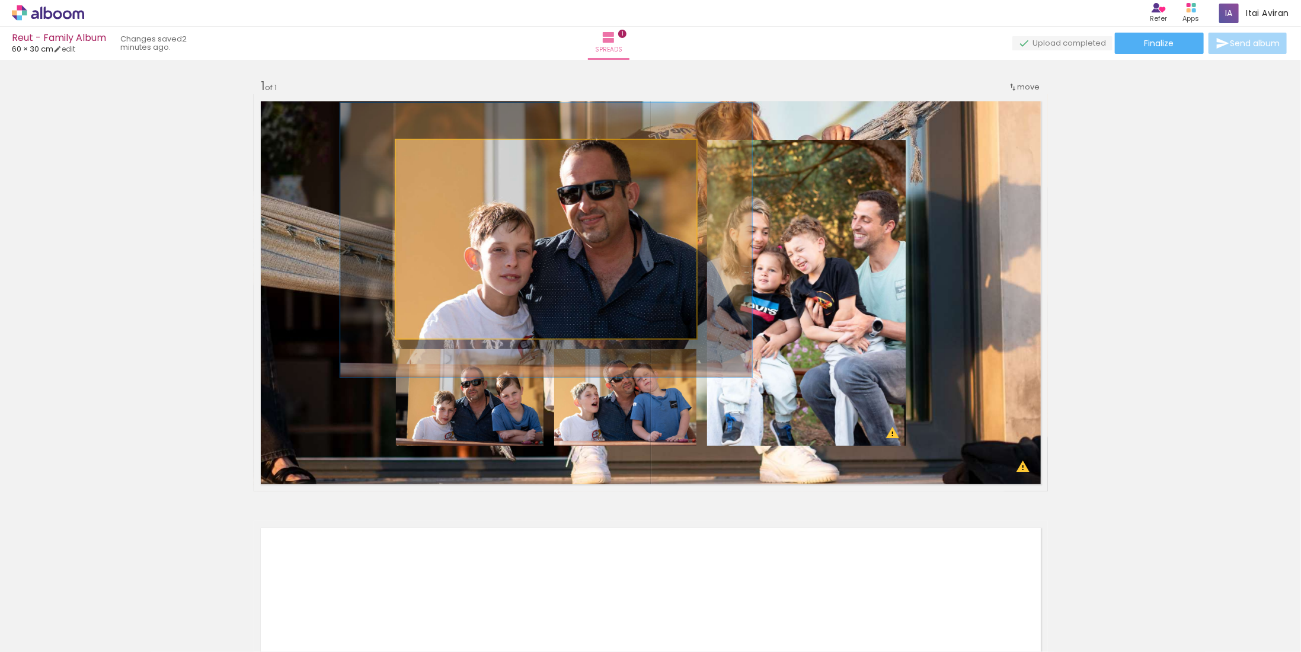
drag, startPoint x: 424, startPoint y: 155, endPoint x: 439, endPoint y: 156, distance: 15.4
type paper-slider "137"
click at [439, 156] on div at bounding box center [438, 152] width 19 height 19
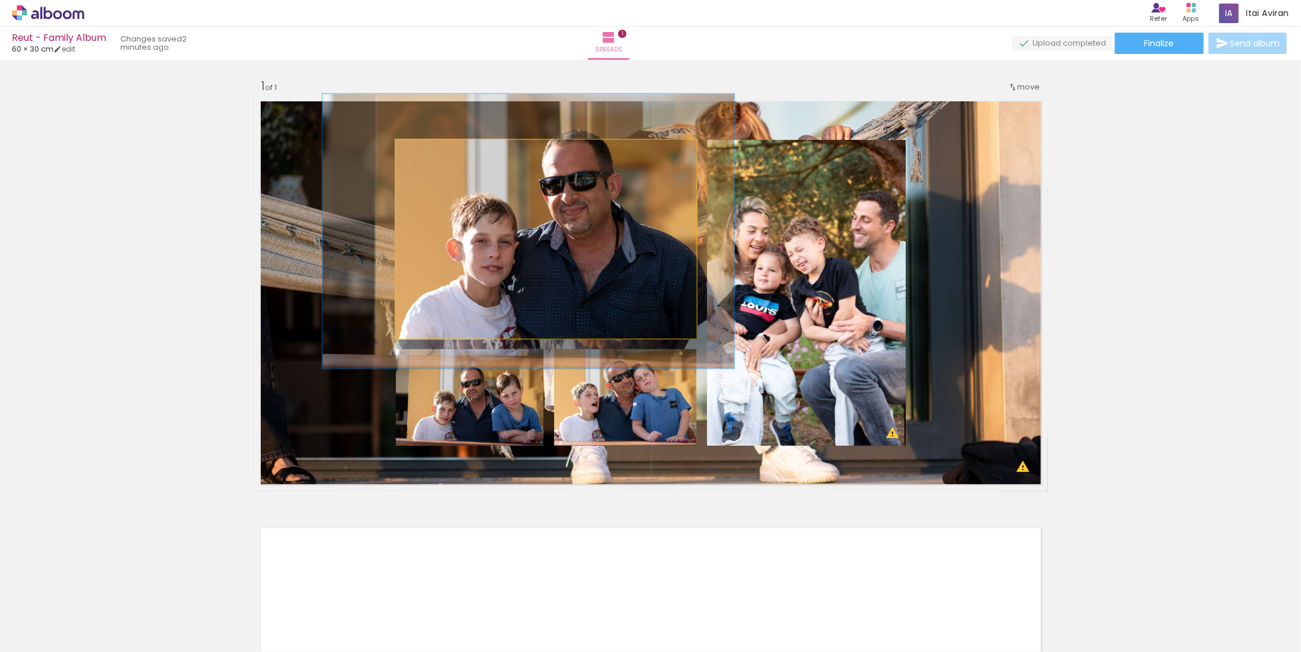
drag, startPoint x: 500, startPoint y: 247, endPoint x: 485, endPoint y: 238, distance: 17.0
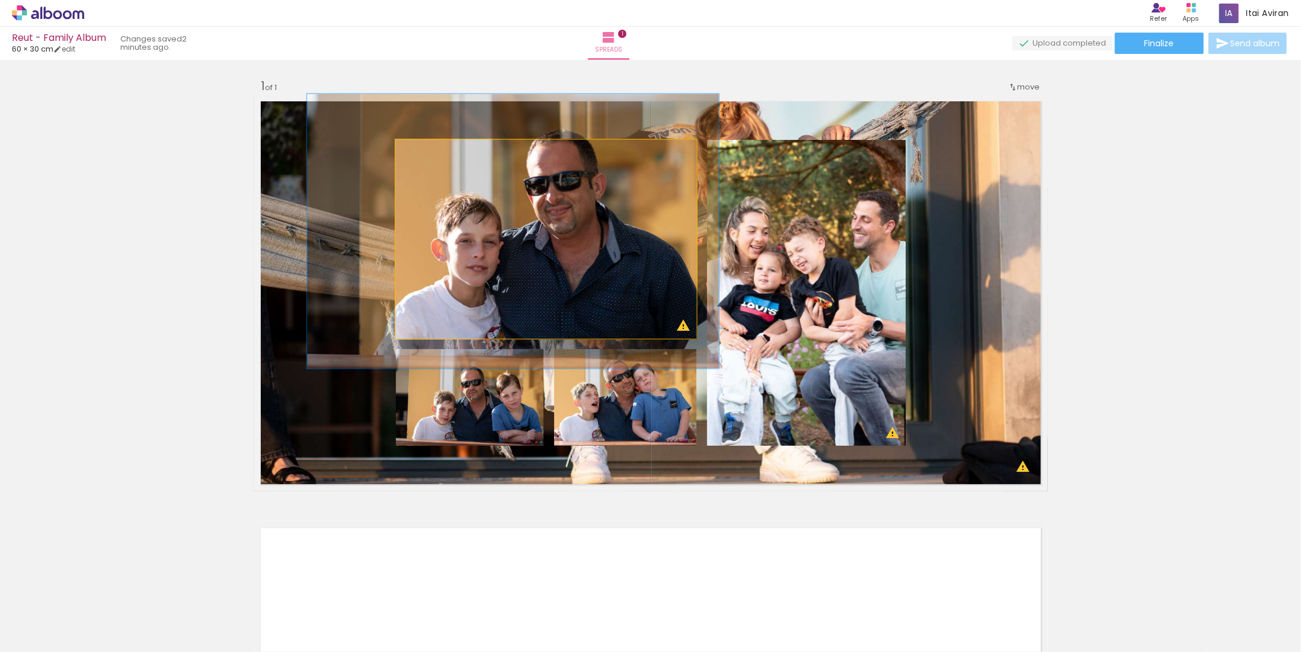
drag, startPoint x: 496, startPoint y: 274, endPoint x: 486, endPoint y: 273, distance: 10.1
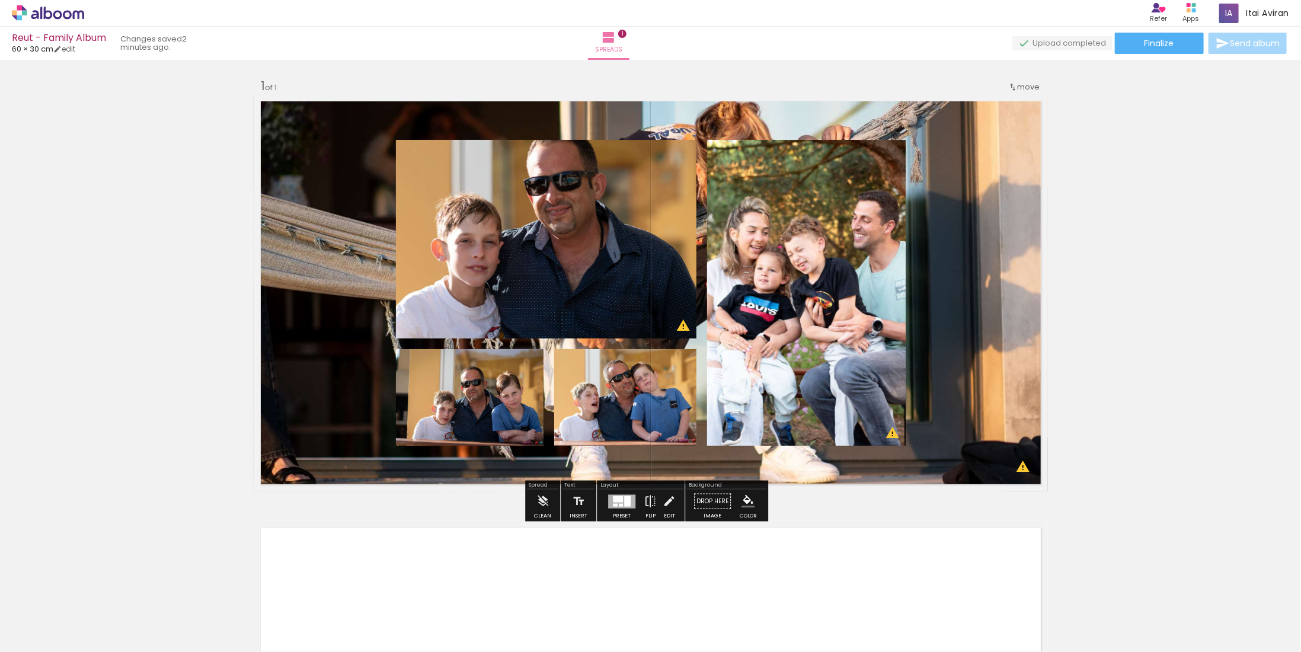
click at [334, 395] on quentale-layouter at bounding box center [651, 292] width 794 height 397
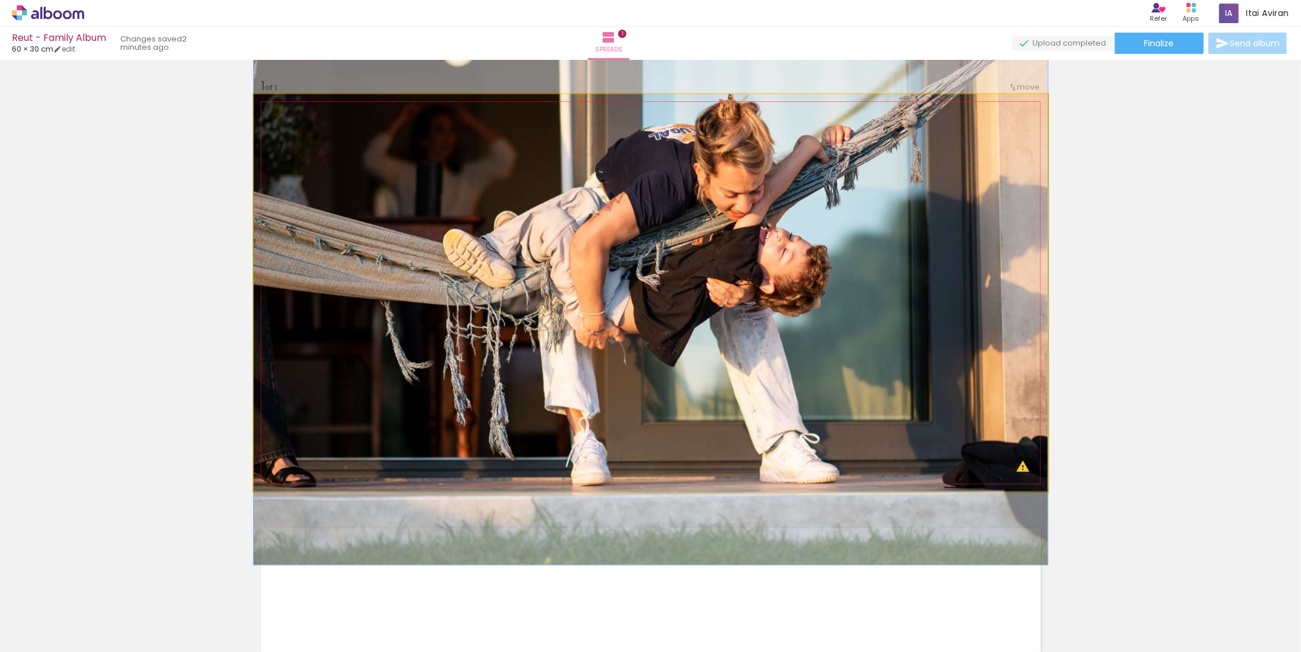
click at [474, 383] on quentale-photo at bounding box center [651, 292] width 794 height 397
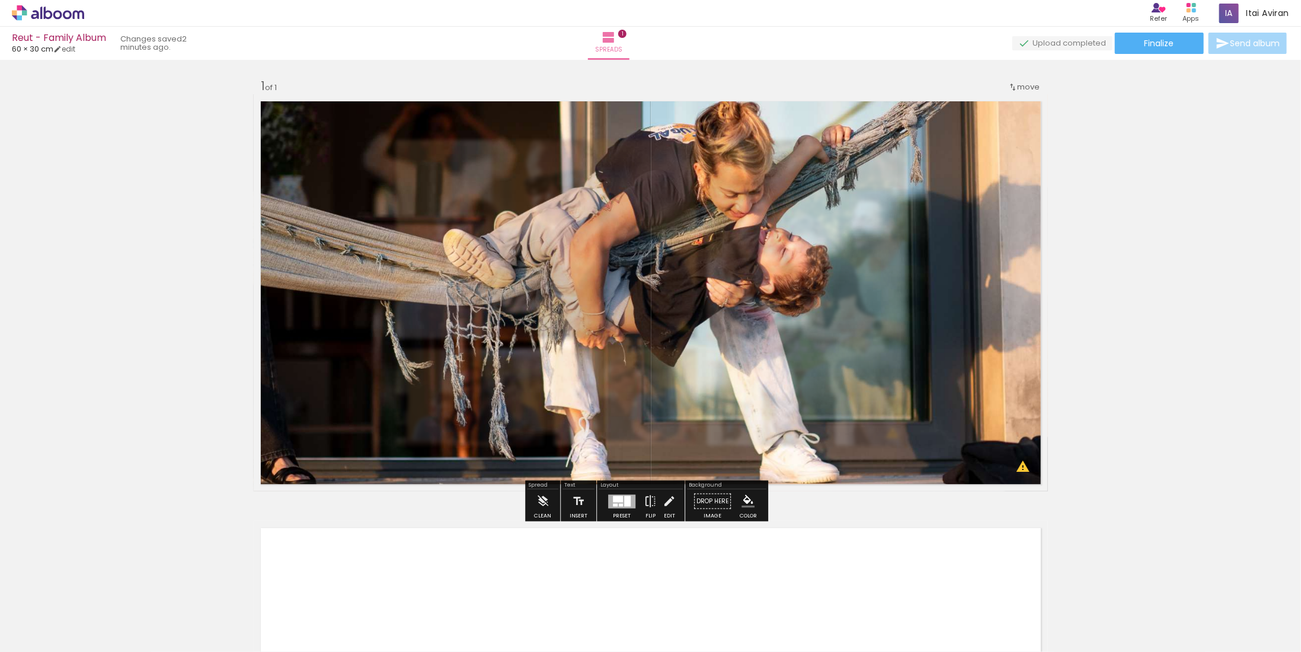
click at [455, 421] on quentale-photo at bounding box center [651, 292] width 794 height 397
click at [434, 438] on quentale-photo at bounding box center [651, 292] width 794 height 397
click at [416, 517] on div "Add spread 1 of 1 Designbox will upscale your image in 179% when exporting. Des…" at bounding box center [650, 491] width 1301 height 854
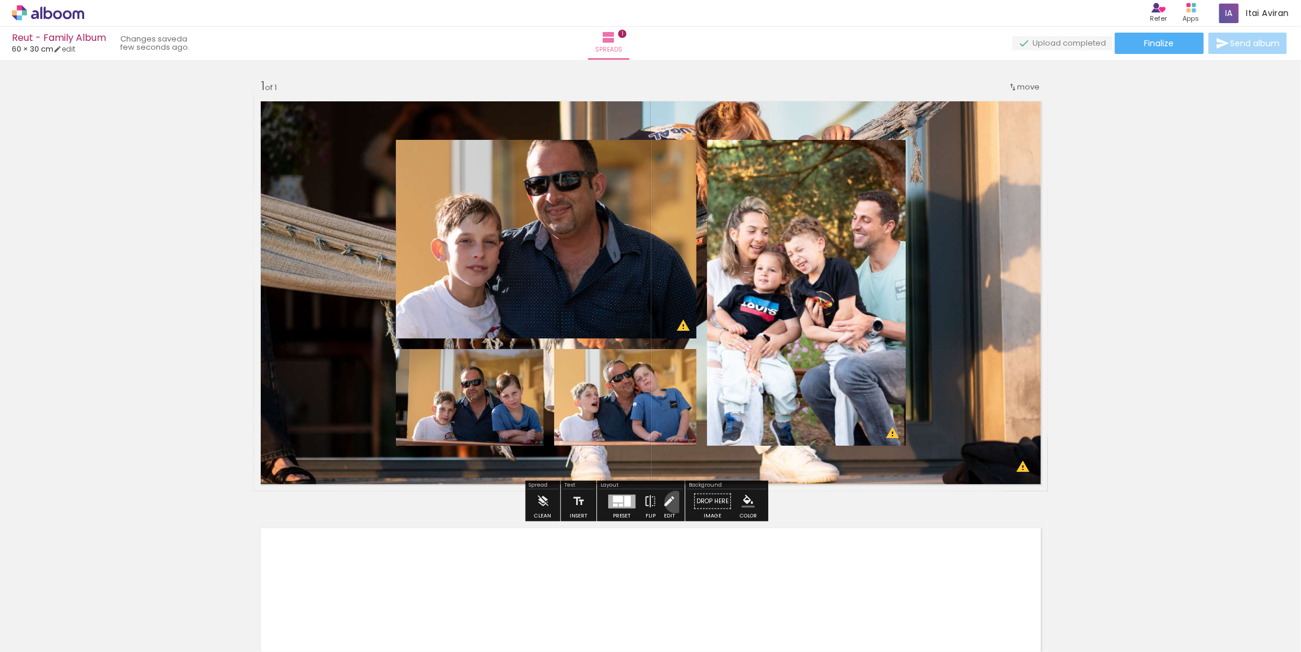
click at [673, 502] on iron-icon at bounding box center [669, 502] width 13 height 24
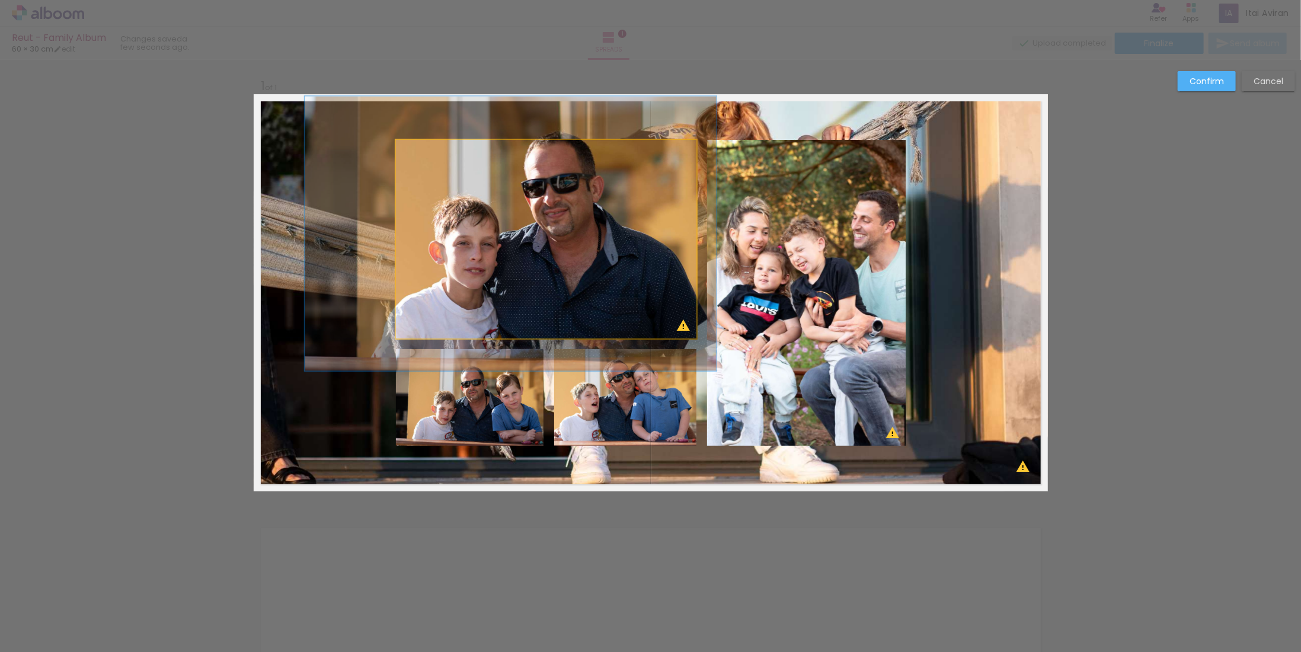
drag, startPoint x: 494, startPoint y: 267, endPoint x: 491, endPoint y: 285, distance: 18.1
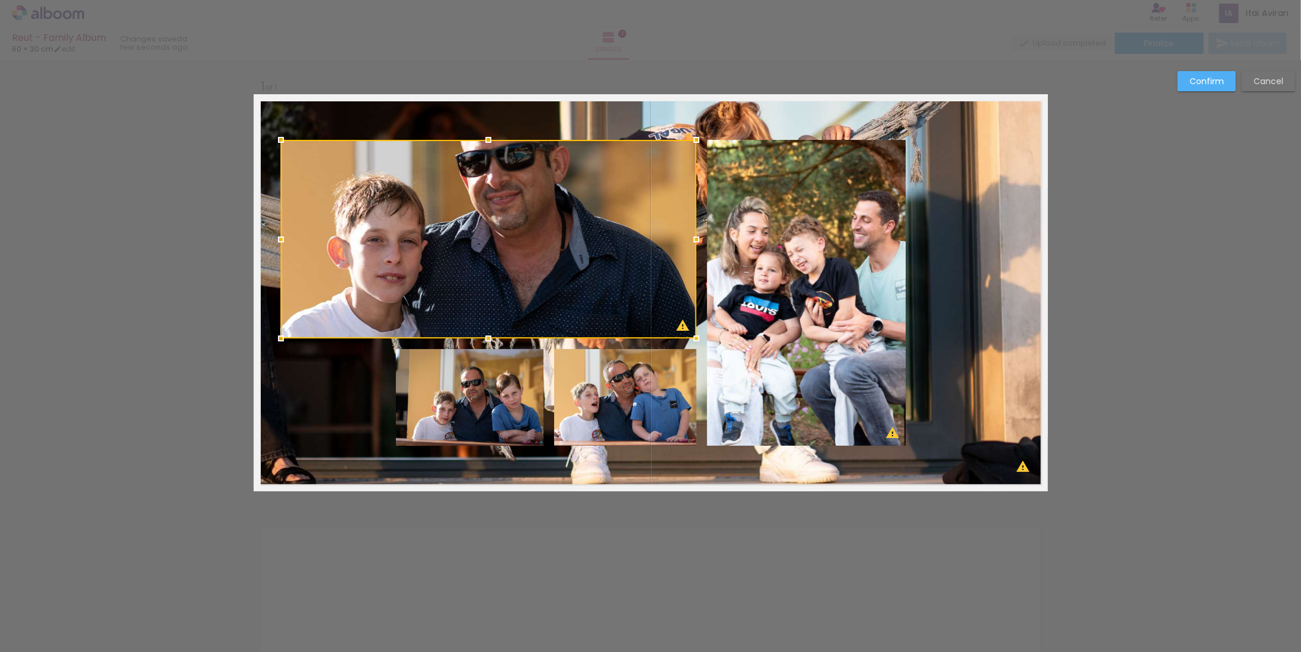
drag, startPoint x: 392, startPoint y: 239, endPoint x: 283, endPoint y: 258, distance: 110.6
click at [282, 242] on div at bounding box center [281, 240] width 24 height 24
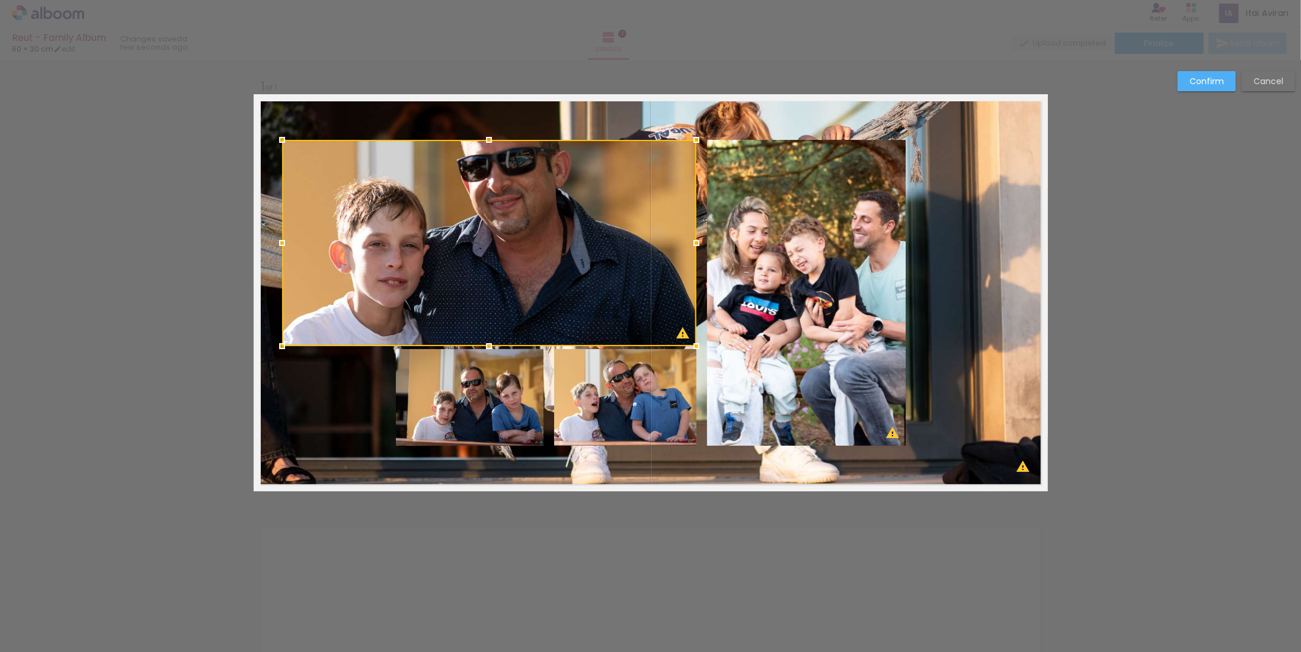
drag, startPoint x: 484, startPoint y: 336, endPoint x: 486, endPoint y: 361, distance: 25.0
click at [485, 344] on div at bounding box center [489, 346] width 24 height 24
click at [486, 363] on quentale-photo at bounding box center [470, 397] width 148 height 97
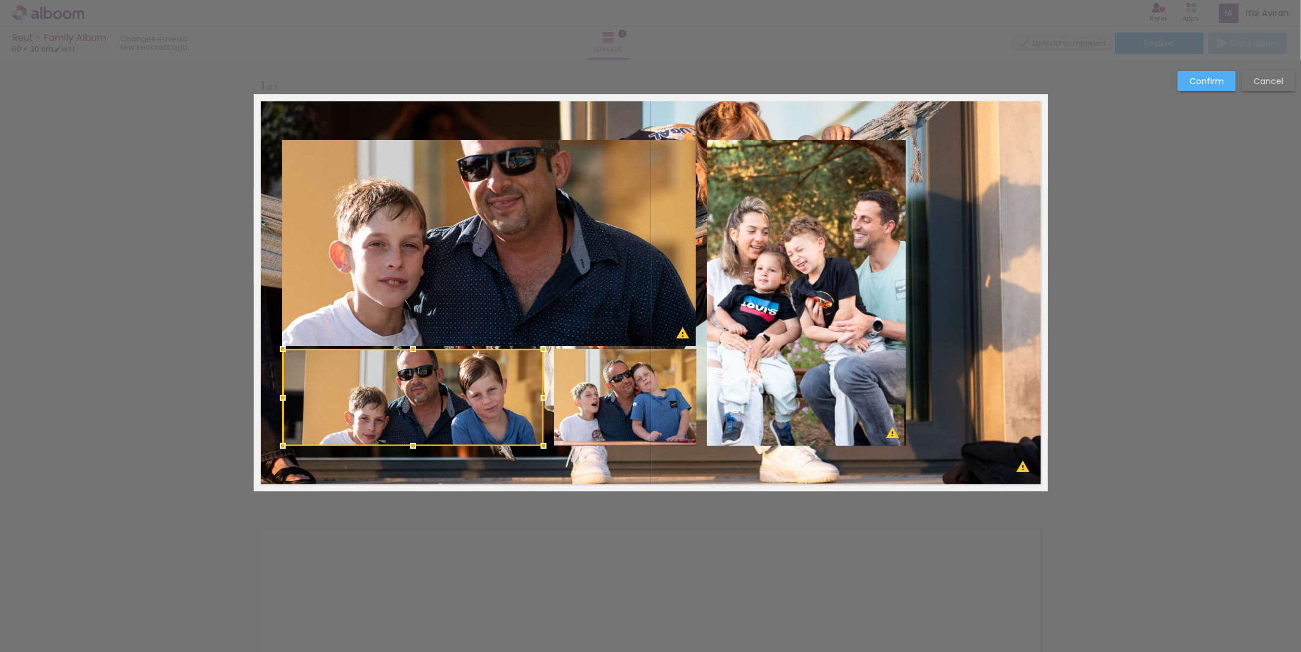
drag, startPoint x: 386, startPoint y: 397, endPoint x: 276, endPoint y: 387, distance: 110.7
click at [277, 386] on div at bounding box center [283, 398] width 24 height 24
click at [596, 388] on quentale-photo at bounding box center [625, 397] width 142 height 97
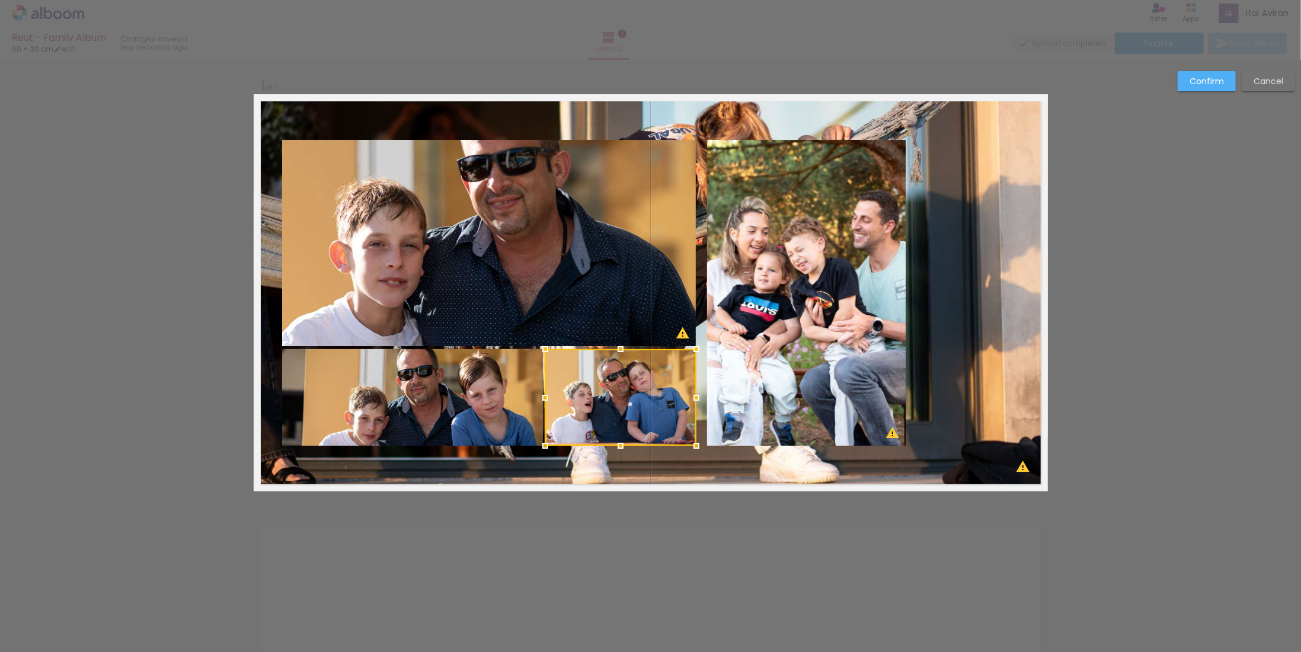
drag, startPoint x: 551, startPoint y: 396, endPoint x: 542, endPoint y: 399, distance: 9.6
click at [542, 399] on div at bounding box center [545, 398] width 24 height 24
drag, startPoint x: 691, startPoint y: 397, endPoint x: 673, endPoint y: 398, distance: 17.8
click at [679, 395] on div at bounding box center [685, 398] width 24 height 24
click at [683, 395] on div at bounding box center [686, 398] width 24 height 24
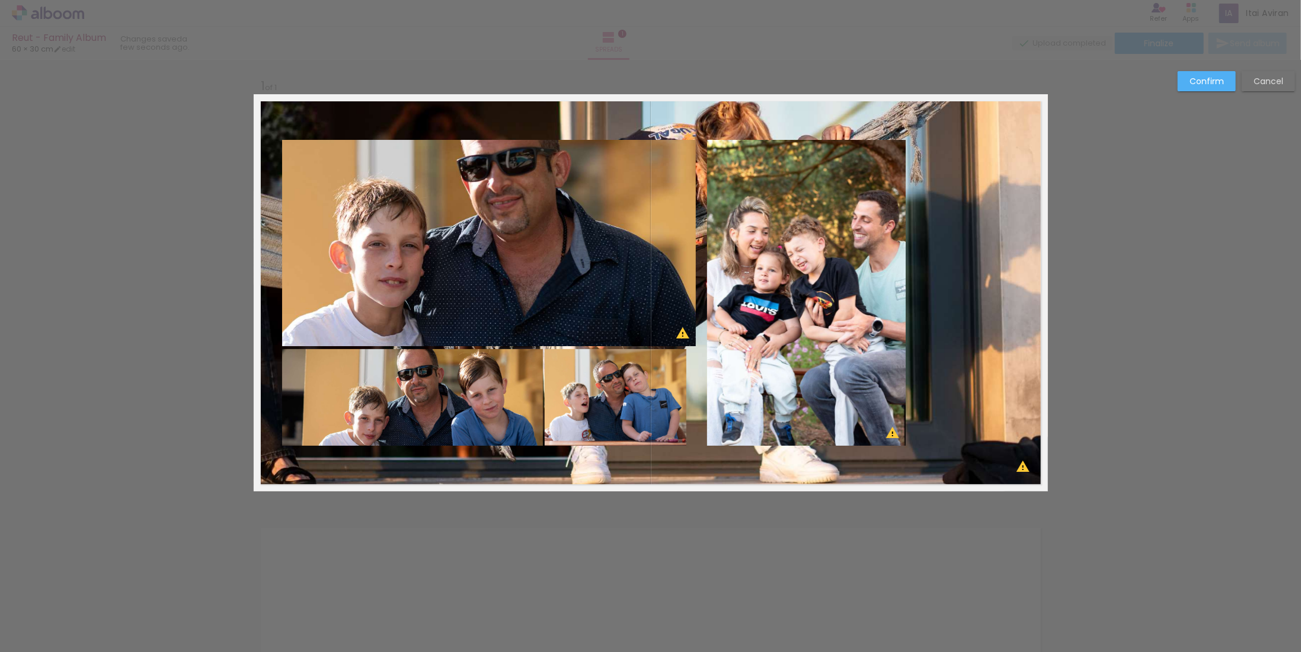
click at [679, 395] on quentale-photo at bounding box center [616, 397] width 142 height 97
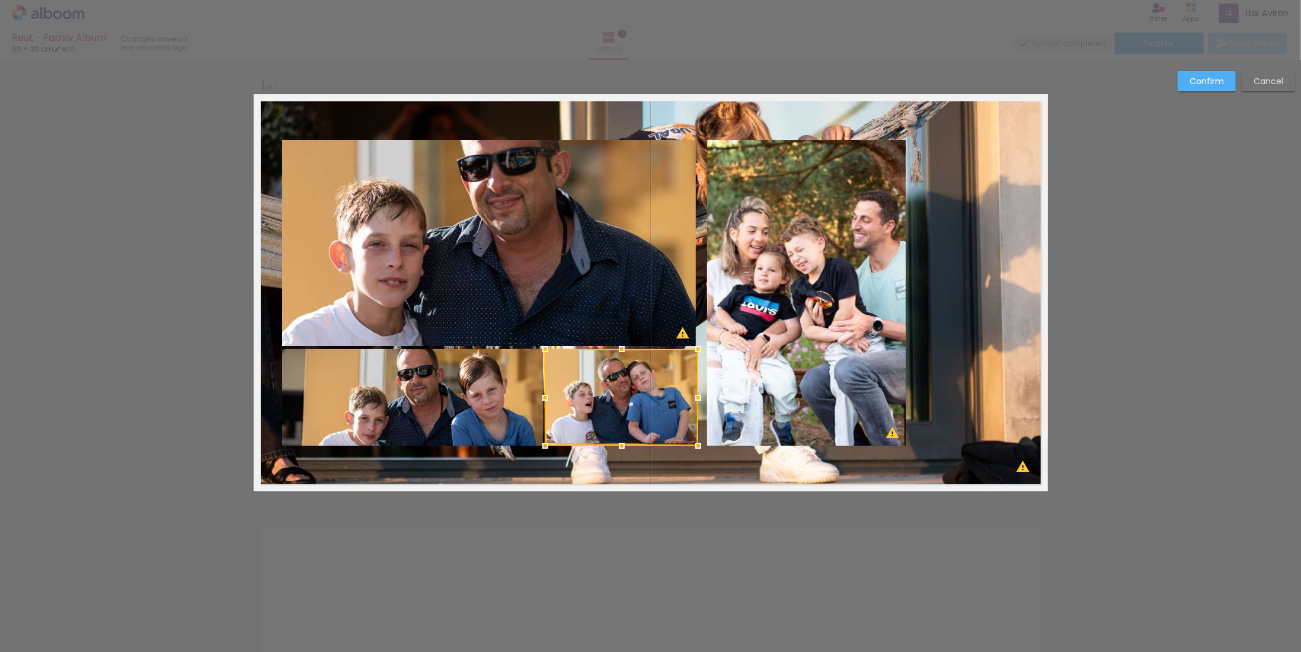
drag, startPoint x: 682, startPoint y: 397, endPoint x: 692, endPoint y: 394, distance: 10.9
click at [693, 394] on div at bounding box center [698, 398] width 24 height 24
click at [682, 391] on quentale-photo at bounding box center [621, 397] width 153 height 97
click at [691, 395] on div at bounding box center [697, 398] width 24 height 24
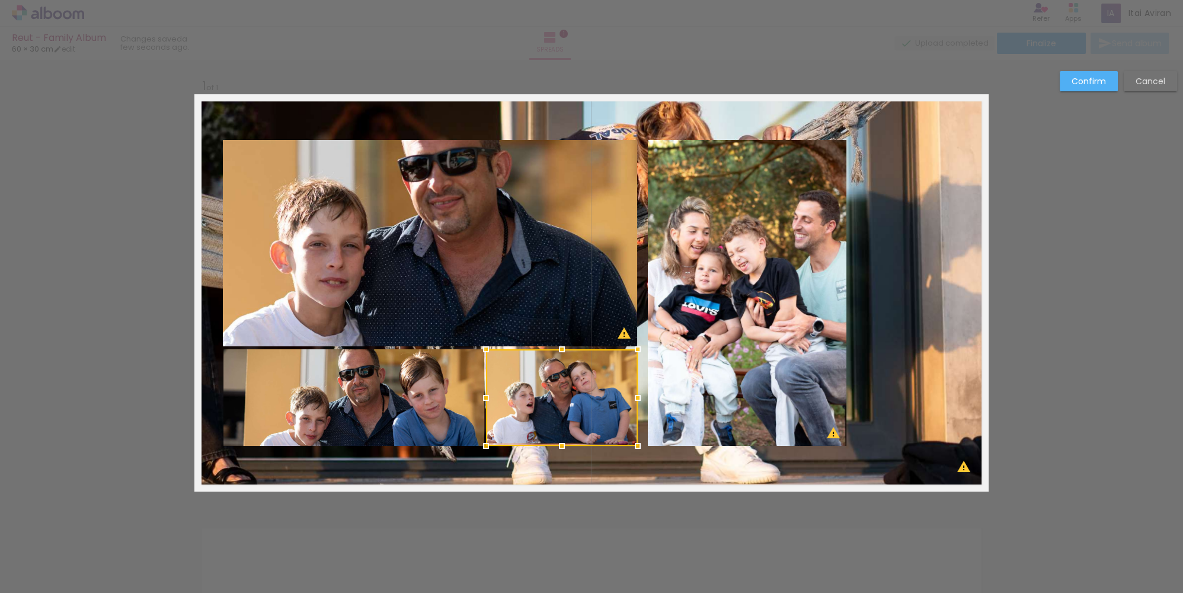
click at [696, 556] on div "Confirm Cancel" at bounding box center [591, 501] width 1183 height 882
click at [958, 467] on quentale-layouter at bounding box center [591, 292] width 794 height 397
click at [1035, 427] on div "Confirm Cancel" at bounding box center [591, 501] width 1183 height 882
drag, startPoint x: 523, startPoint y: 30, endPoint x: 521, endPoint y: 24, distance: 6.4
click at [525, 29] on div at bounding box center [591, 30] width 1183 height 60
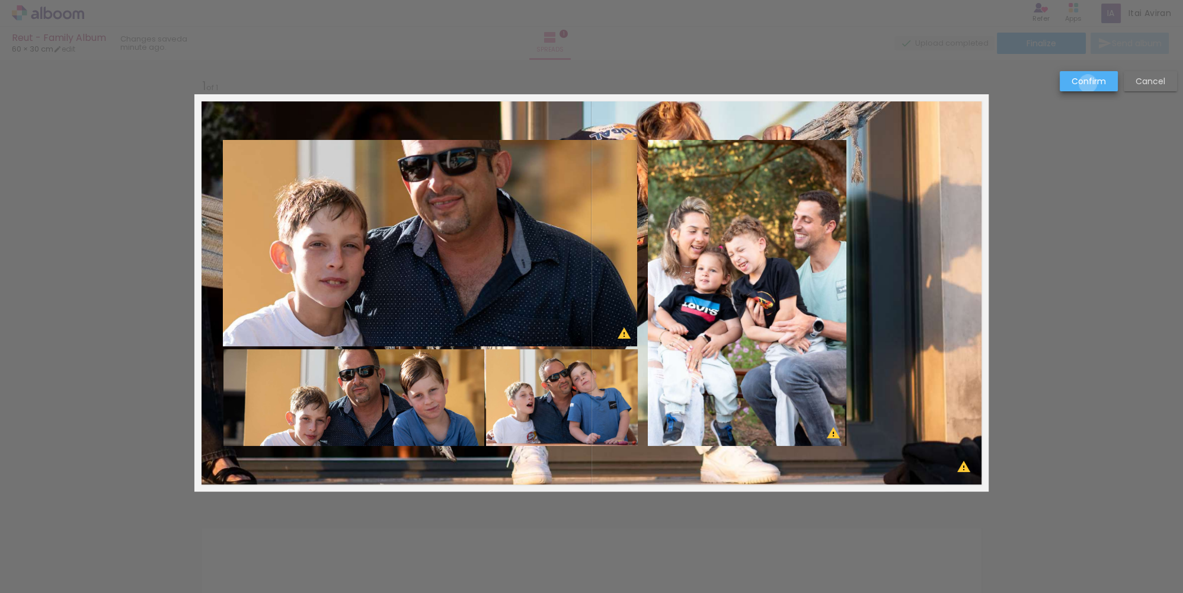
click at [0, 0] on slot "Confirm" at bounding box center [0, 0] width 0 height 0
